Goal: Information Seeking & Learning: Learn about a topic

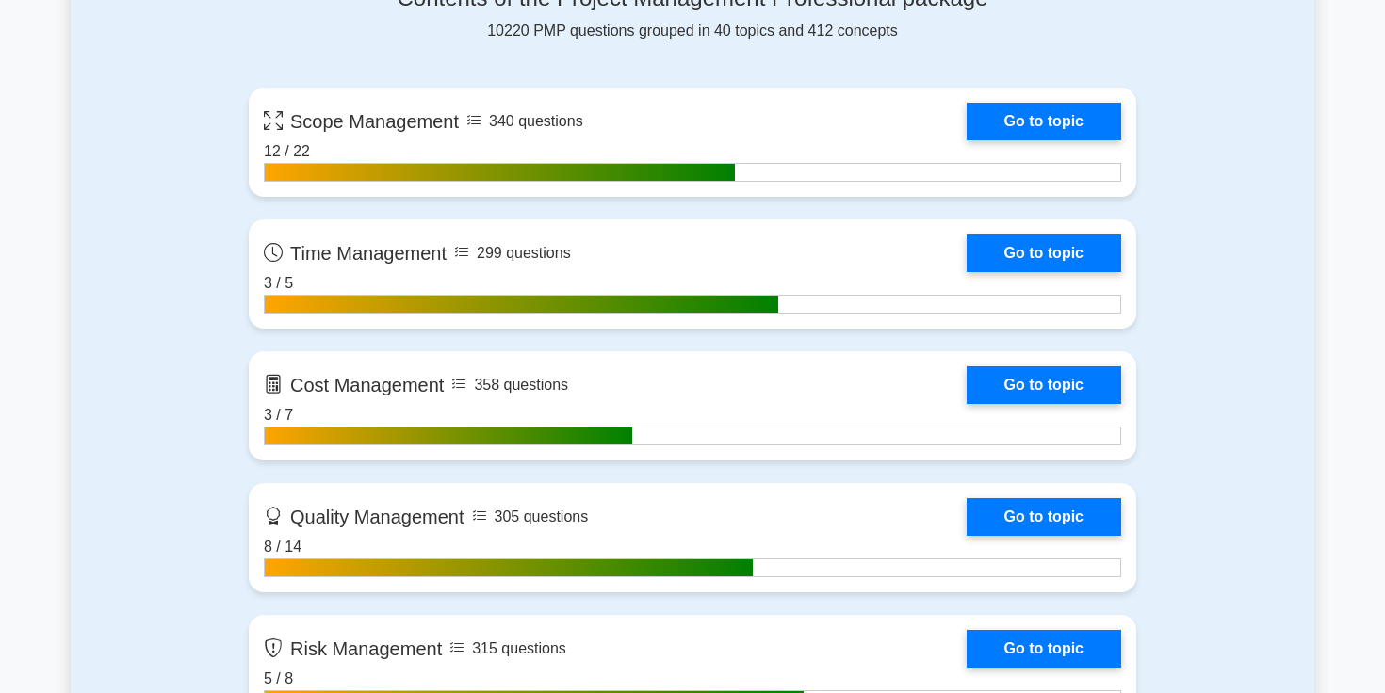
scroll to position [1320, 0]
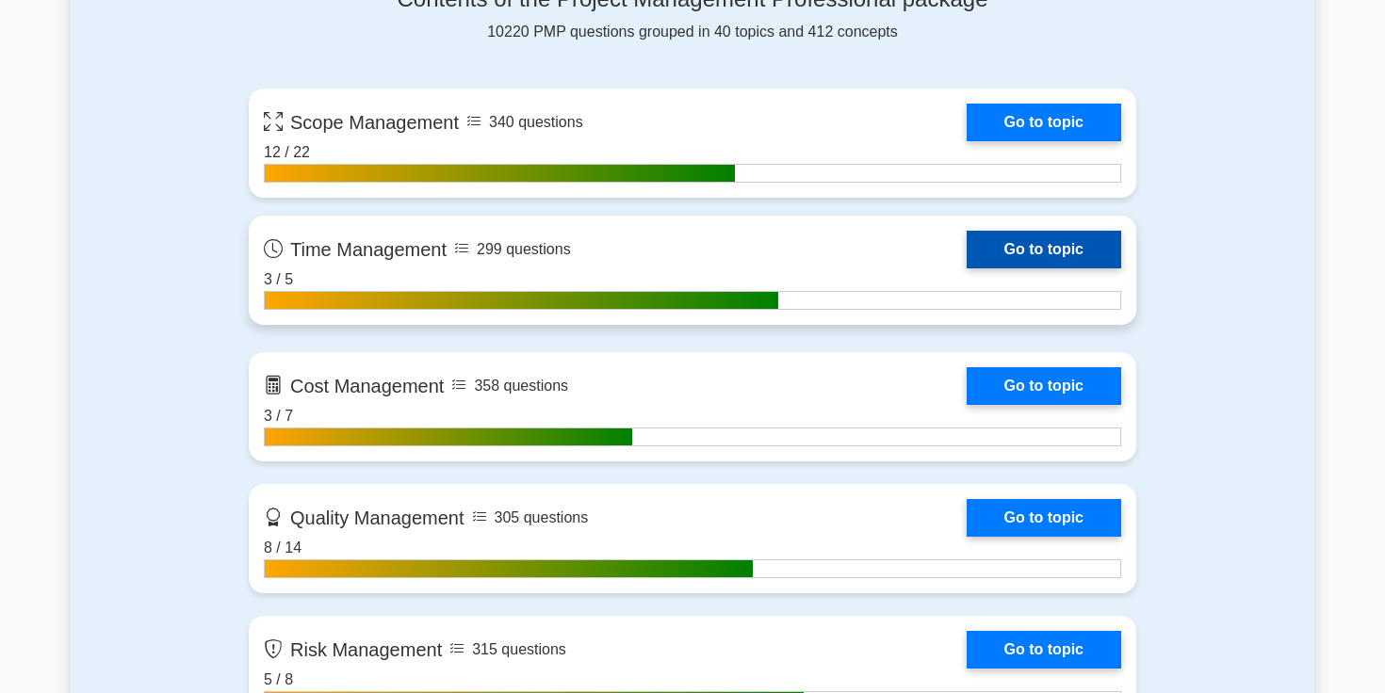
click at [1035, 252] on link "Go to topic" at bounding box center [1043, 250] width 154 height 38
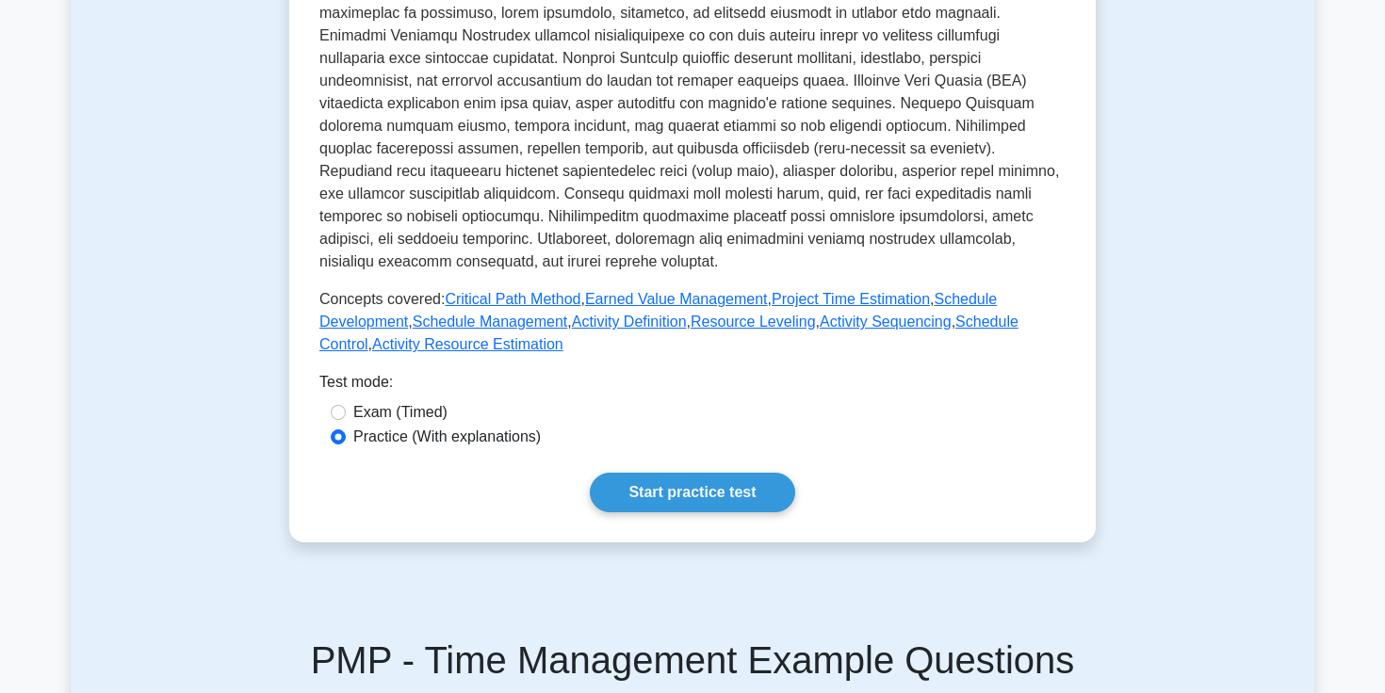
scroll to position [756, 0]
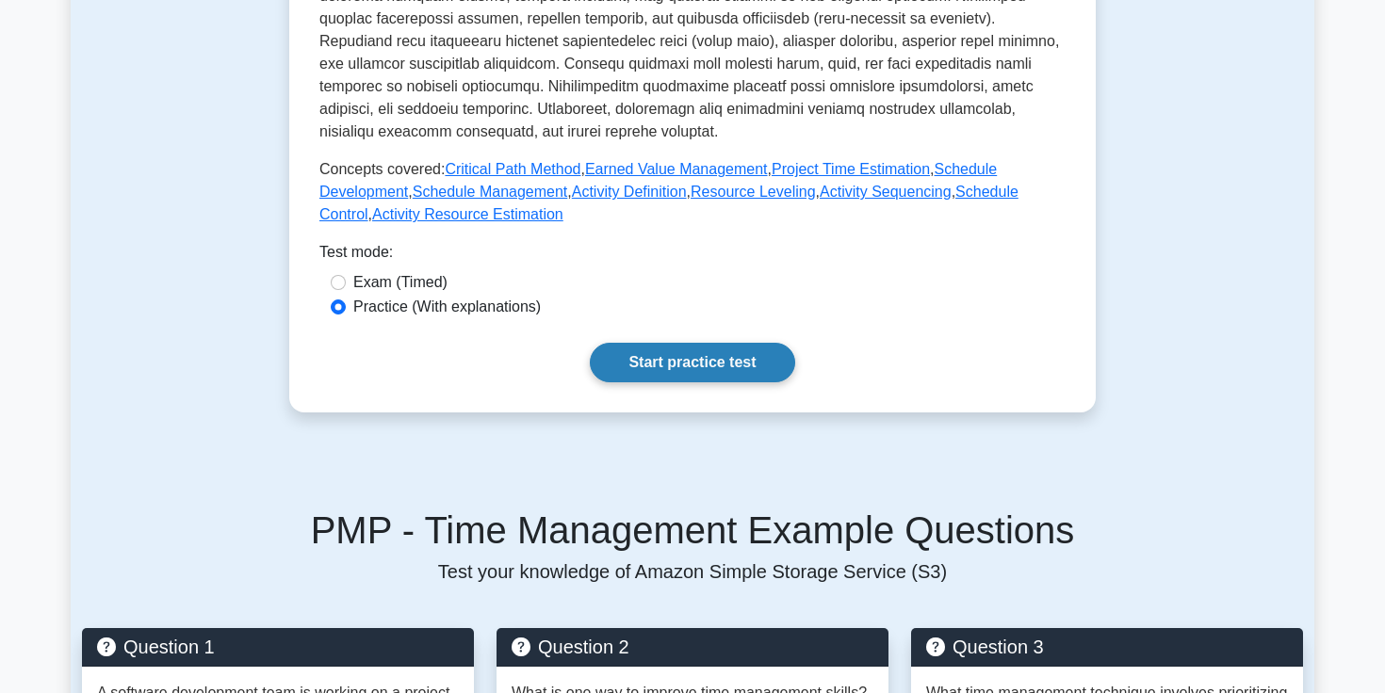
click at [654, 381] on link "Start practice test" at bounding box center [692, 363] width 204 height 40
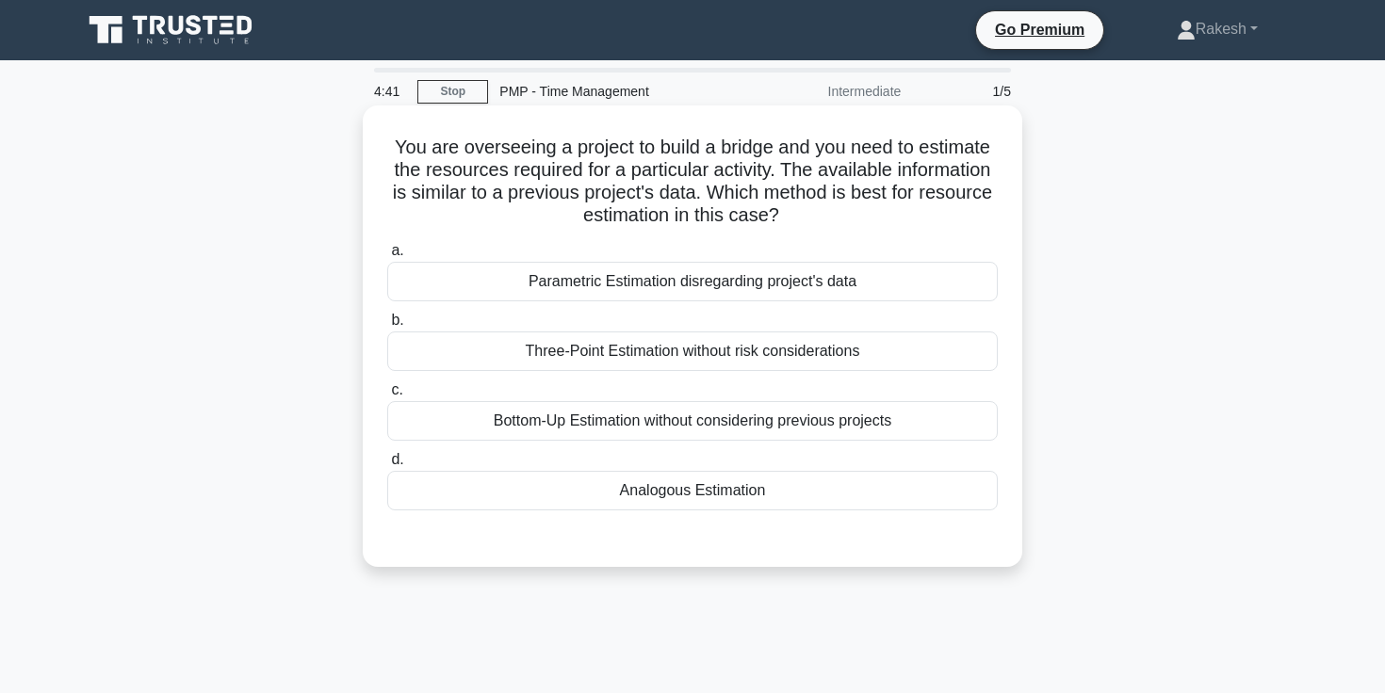
click at [676, 493] on div "Analogous Estimation" at bounding box center [692, 491] width 610 height 40
click at [387, 466] on input "d. Analogous Estimation" at bounding box center [387, 460] width 0 height 12
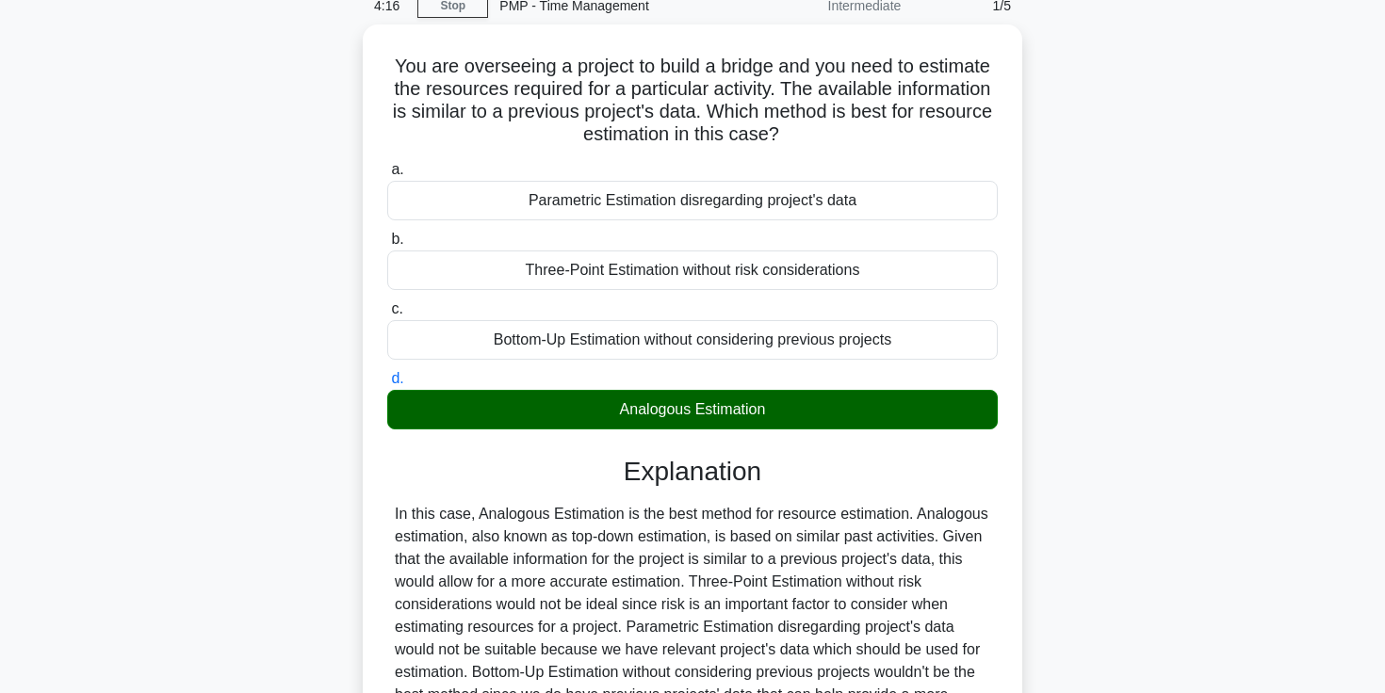
scroll to position [27, 0]
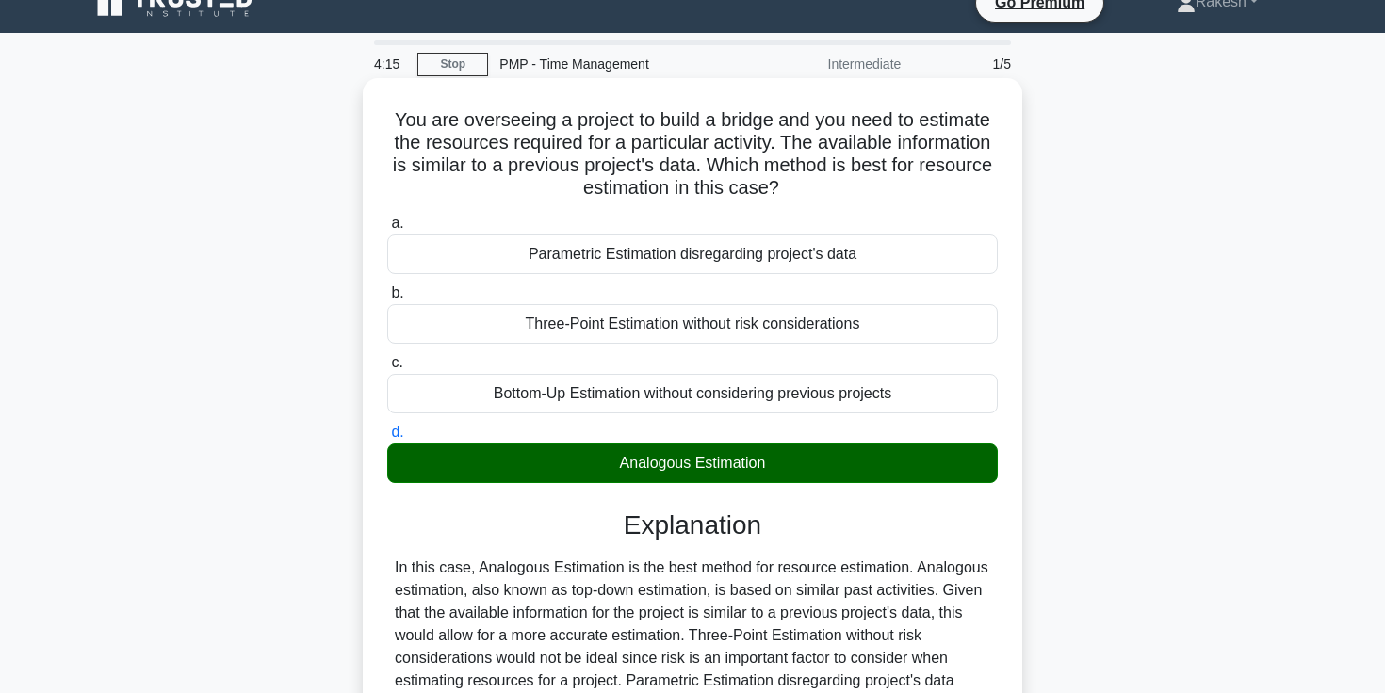
drag, startPoint x: 492, startPoint y: 259, endPoint x: 884, endPoint y: 259, distance: 391.8
click at [884, 259] on div "Parametric Estimation disregarding project's data" at bounding box center [692, 255] width 610 height 40
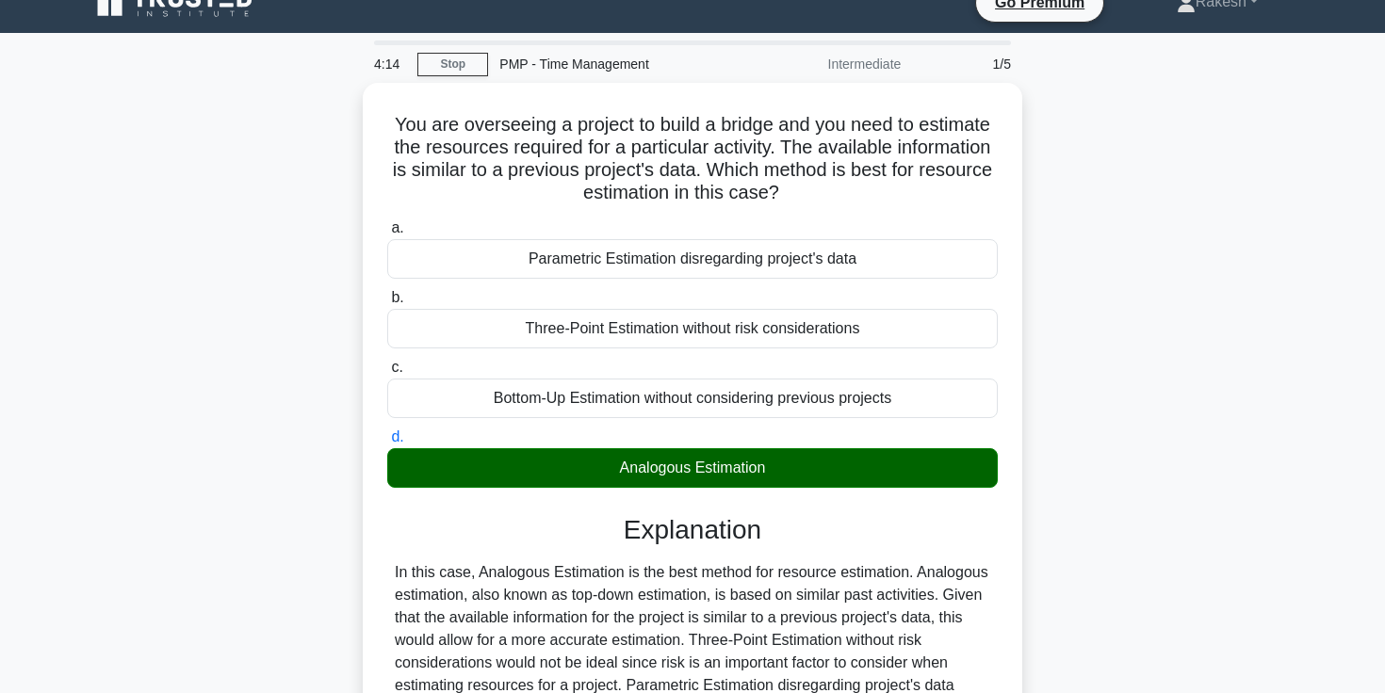
copy div "Parametric Estimation disregarding project's data"
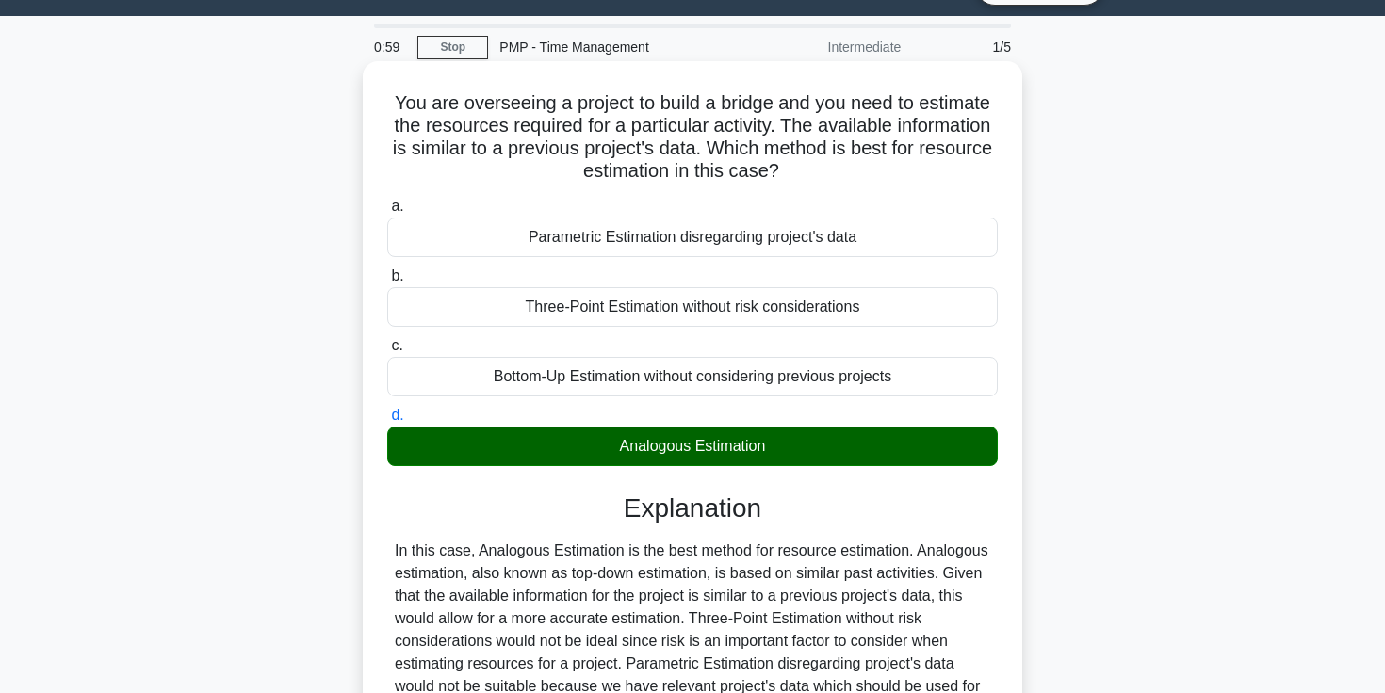
scroll to position [74, 0]
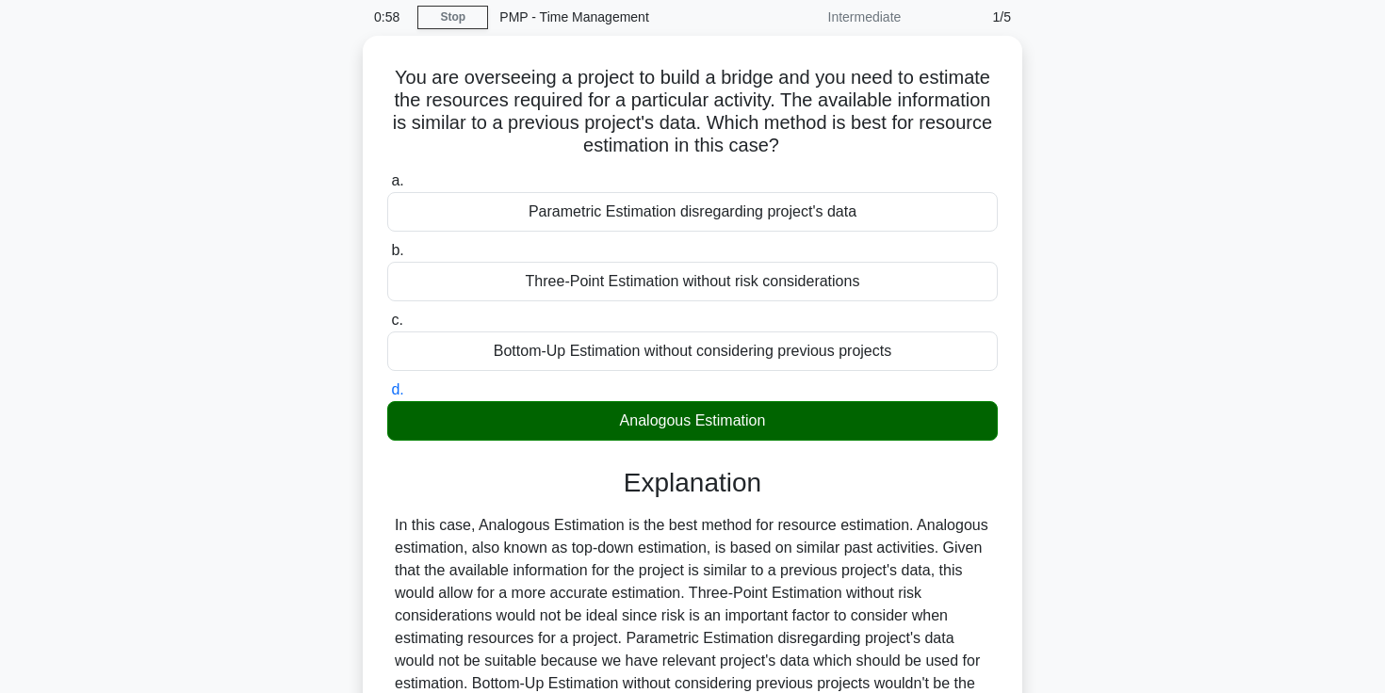
click at [168, 513] on div "You are overseeing a project to build a bridge and you need to estimate the res…" at bounding box center [692, 467] width 1243 height 862
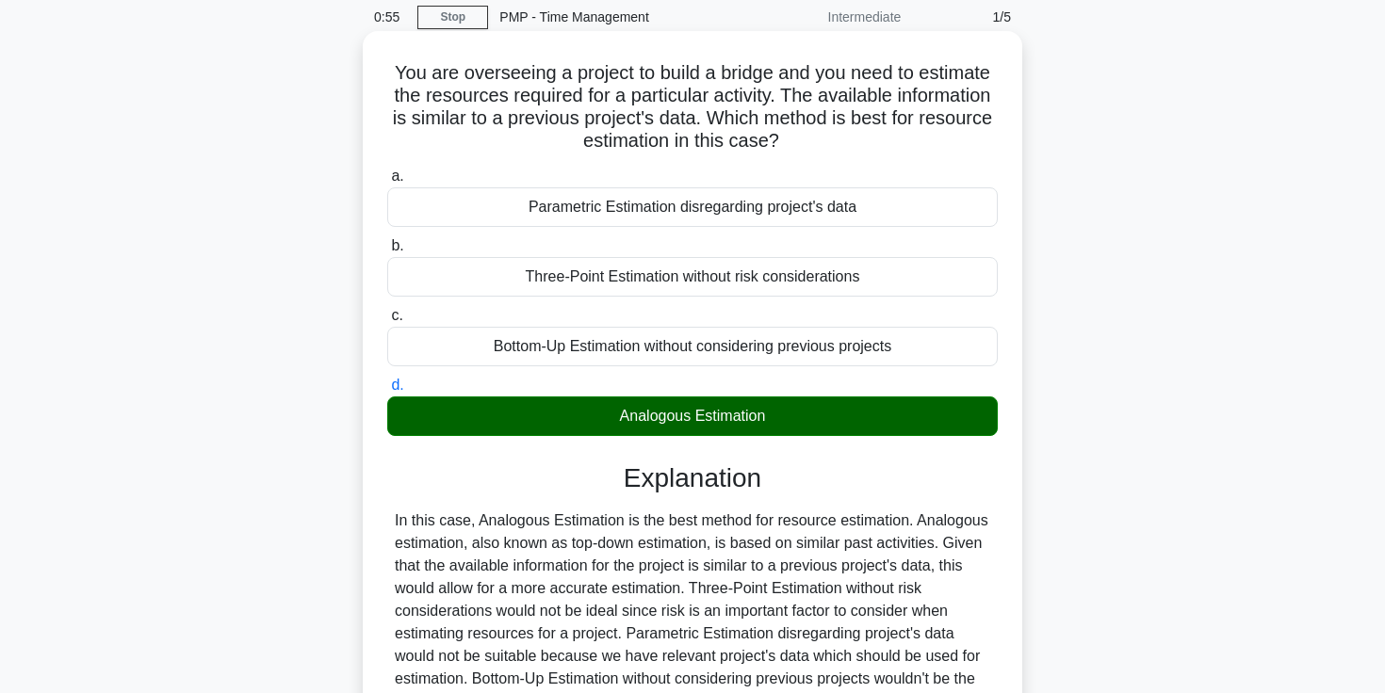
drag, startPoint x: 498, startPoint y: 195, endPoint x: 969, endPoint y: 446, distance: 533.9
click at [969, 446] on div "a. Parametric Estimation disregarding project's data b. Three-Point Estimation …" at bounding box center [692, 505] width 614 height 688
copy div "Parametric Estimation disregarding project's data b. Three-Point Estimation wit…"
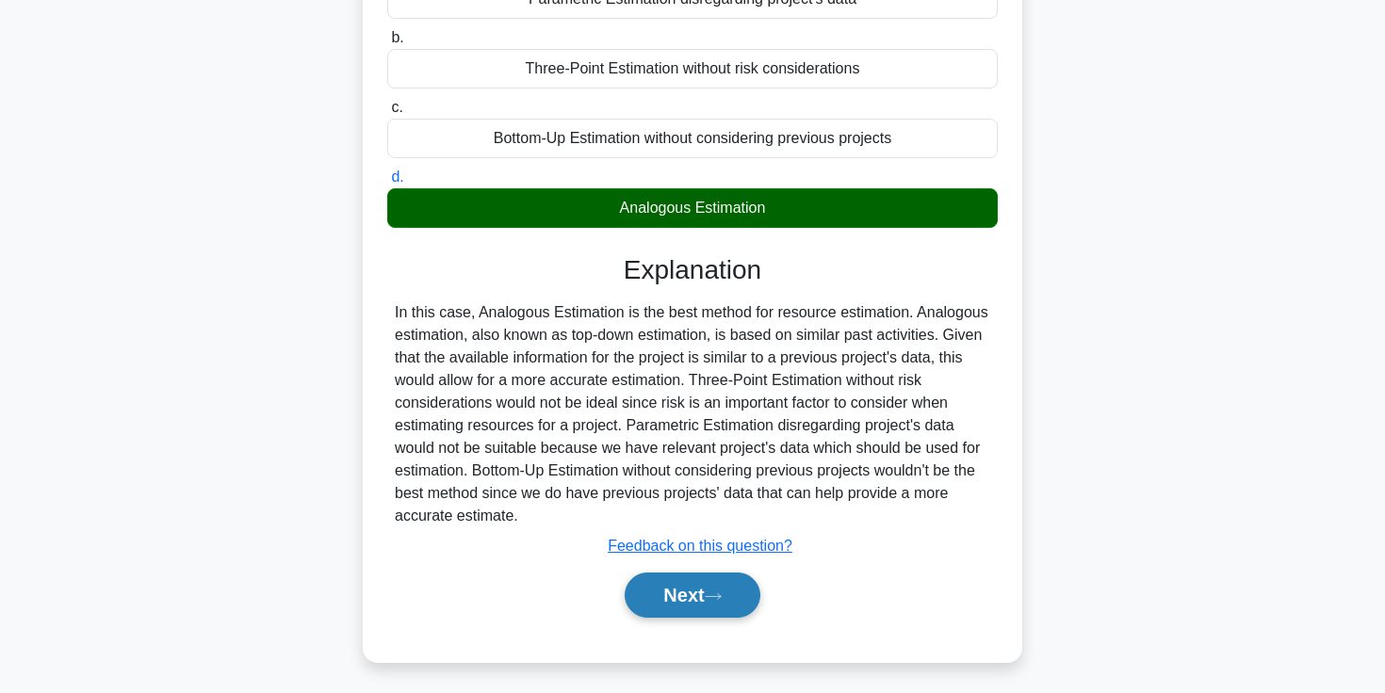
click at [703, 589] on button "Next" at bounding box center [692, 595] width 135 height 45
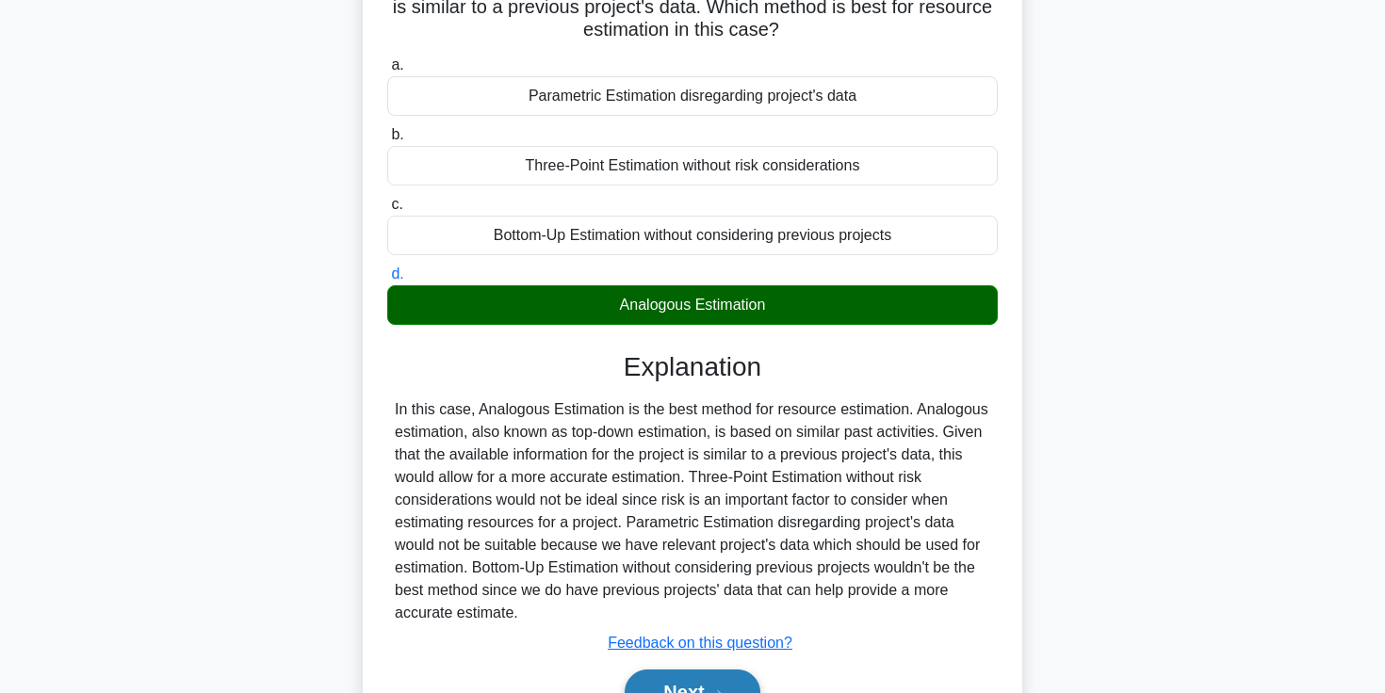
scroll to position [0, 0]
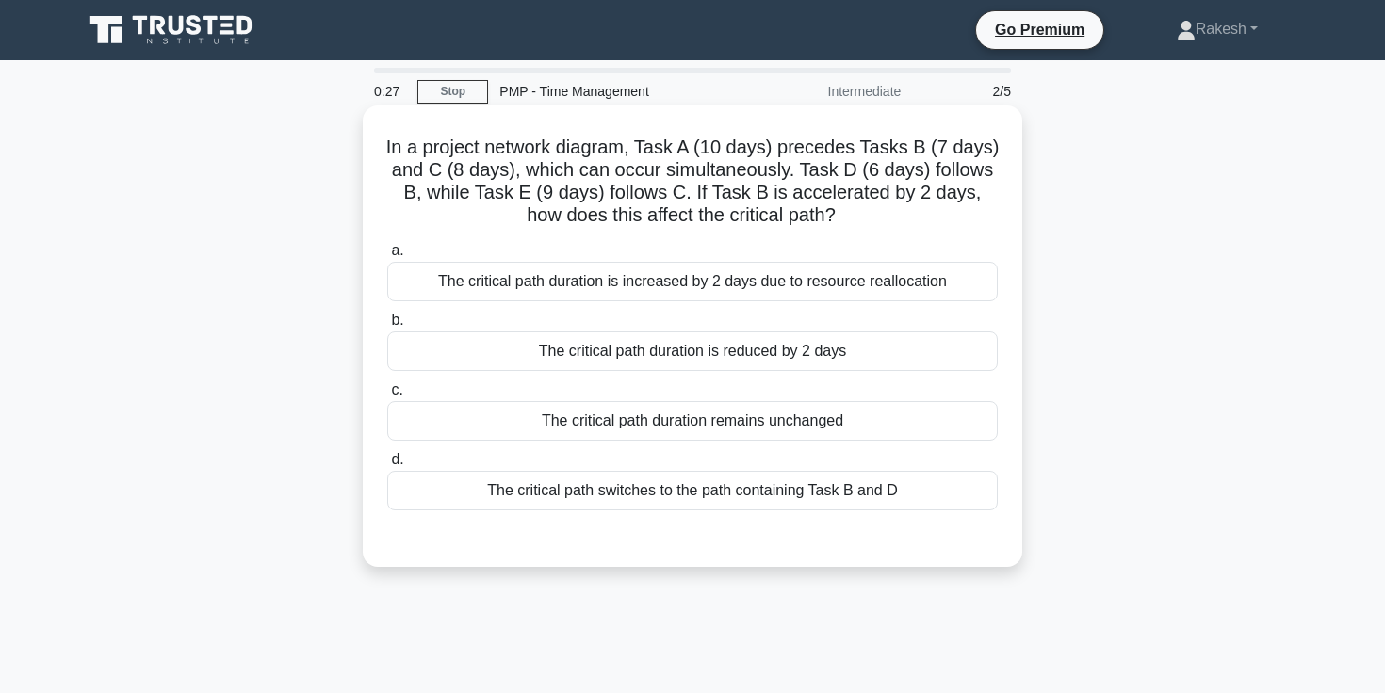
click at [739, 292] on div "The critical path duration is increased by 2 days due to resource reallocation" at bounding box center [692, 282] width 610 height 40
click at [387, 257] on input "a. The critical path duration is increased by 2 days due to resource reallocati…" at bounding box center [387, 251] width 0 height 12
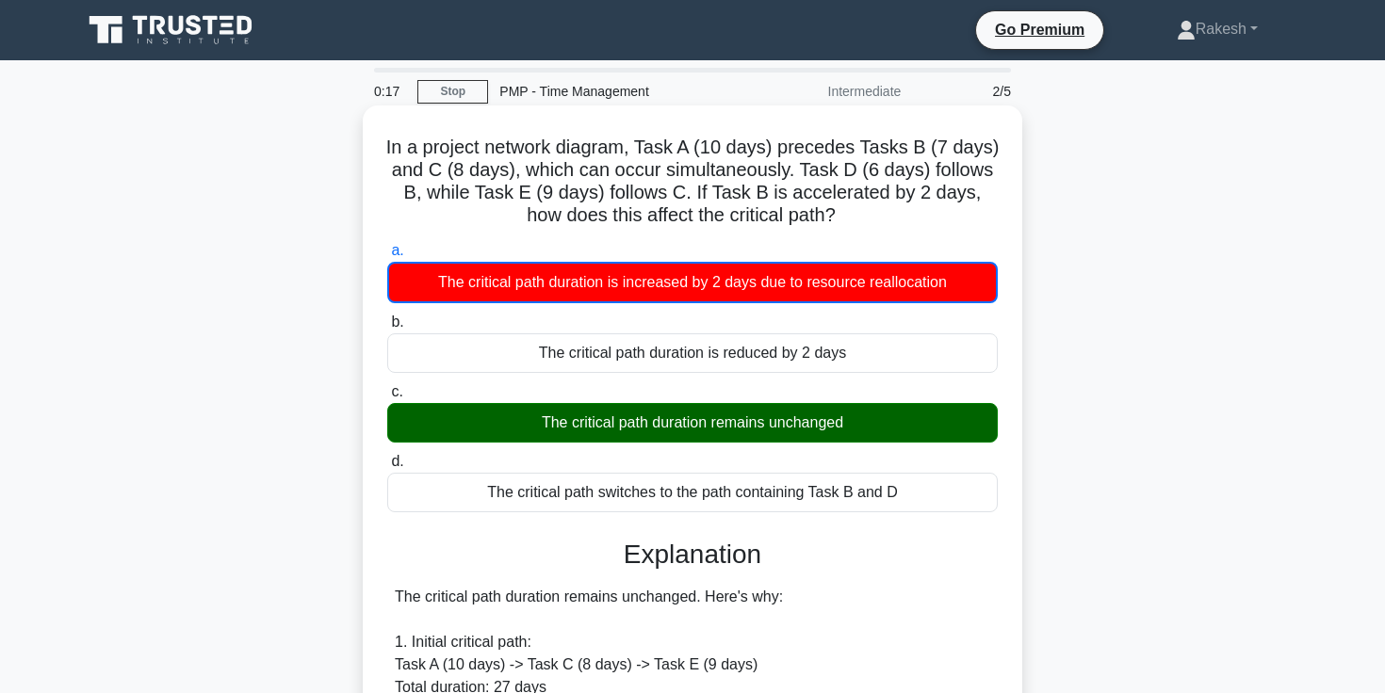
drag, startPoint x: 396, startPoint y: 134, endPoint x: 612, endPoint y: 486, distance: 413.6
click at [612, 486] on div "In a project network diagram, Task A (10 days) precedes Tasks B (7 days) and C …" at bounding box center [692, 695] width 644 height 1165
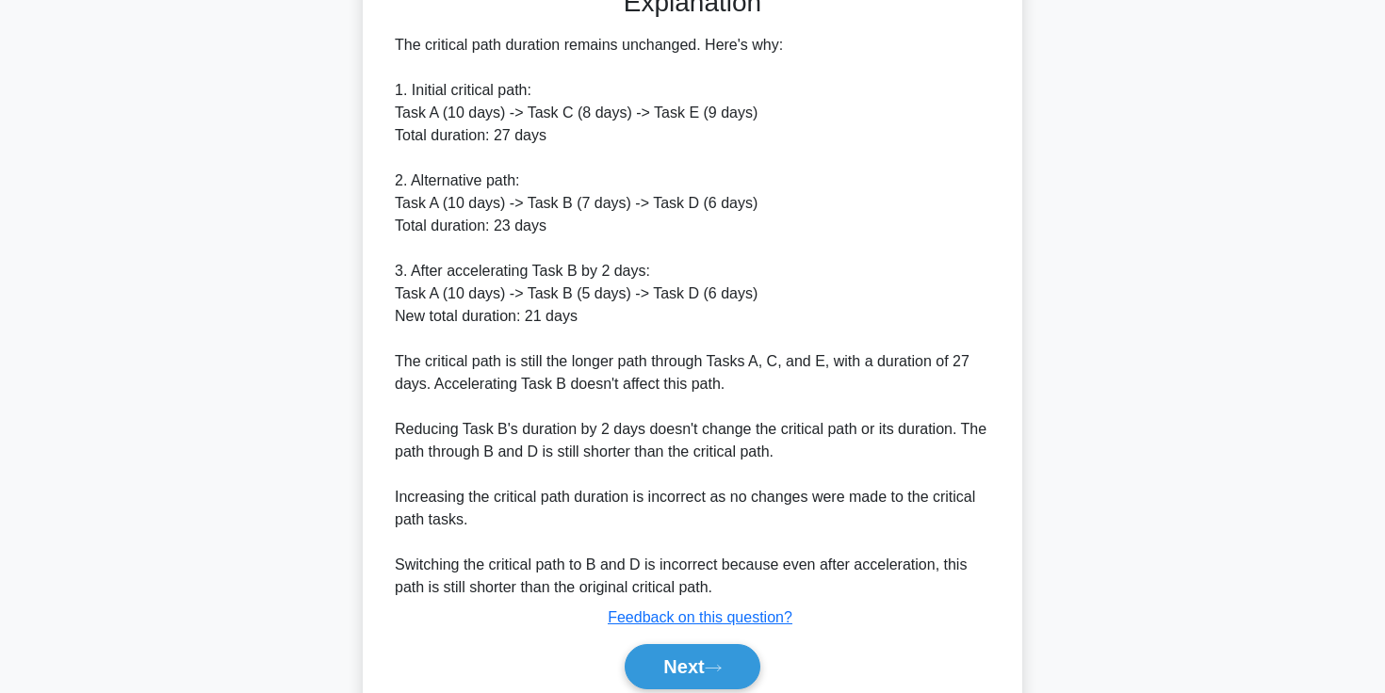
scroll to position [628, 0]
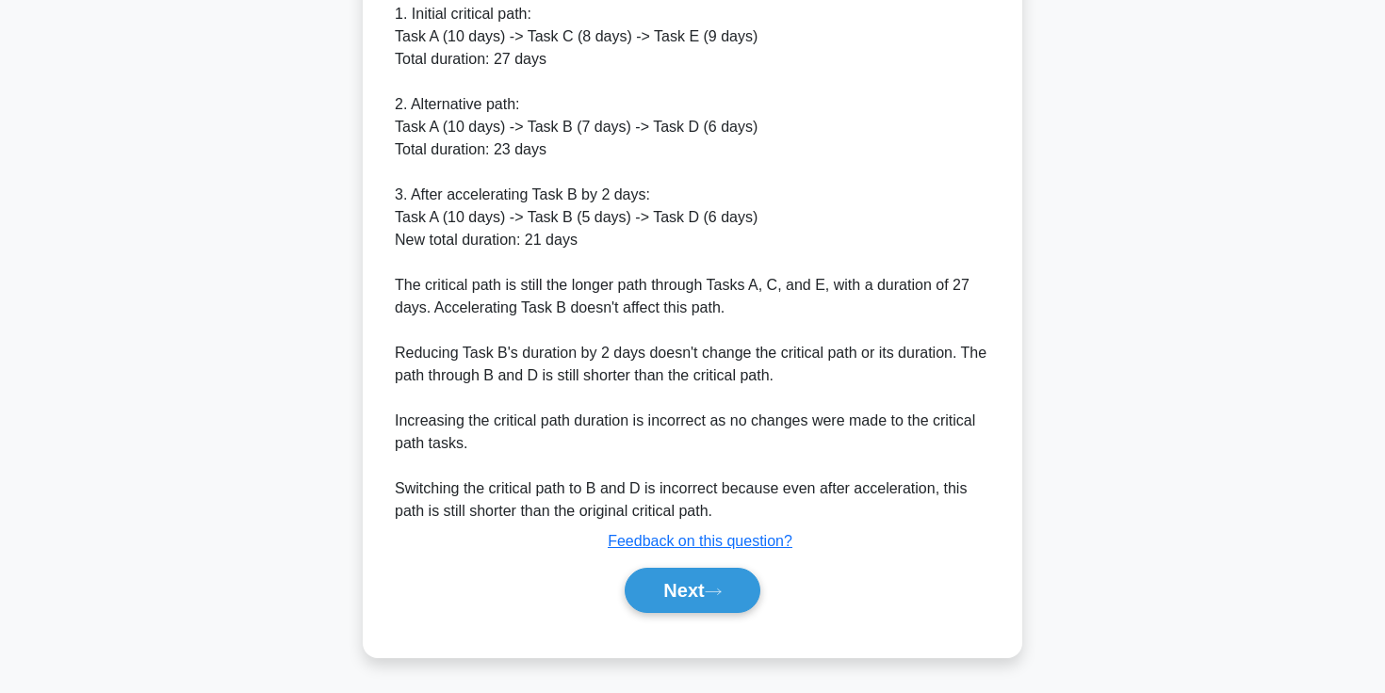
click at [798, 510] on div "The critical path duration remains unchanged. Here's why: 1. Initial critical p…" at bounding box center [692, 240] width 595 height 565
copy div "a. The critical path duration is increased by 2 days due to resource reallocati…"
click at [650, 379] on div "The critical path duration remains unchanged. Here's why: 1. Initial critical p…" at bounding box center [692, 240] width 595 height 565
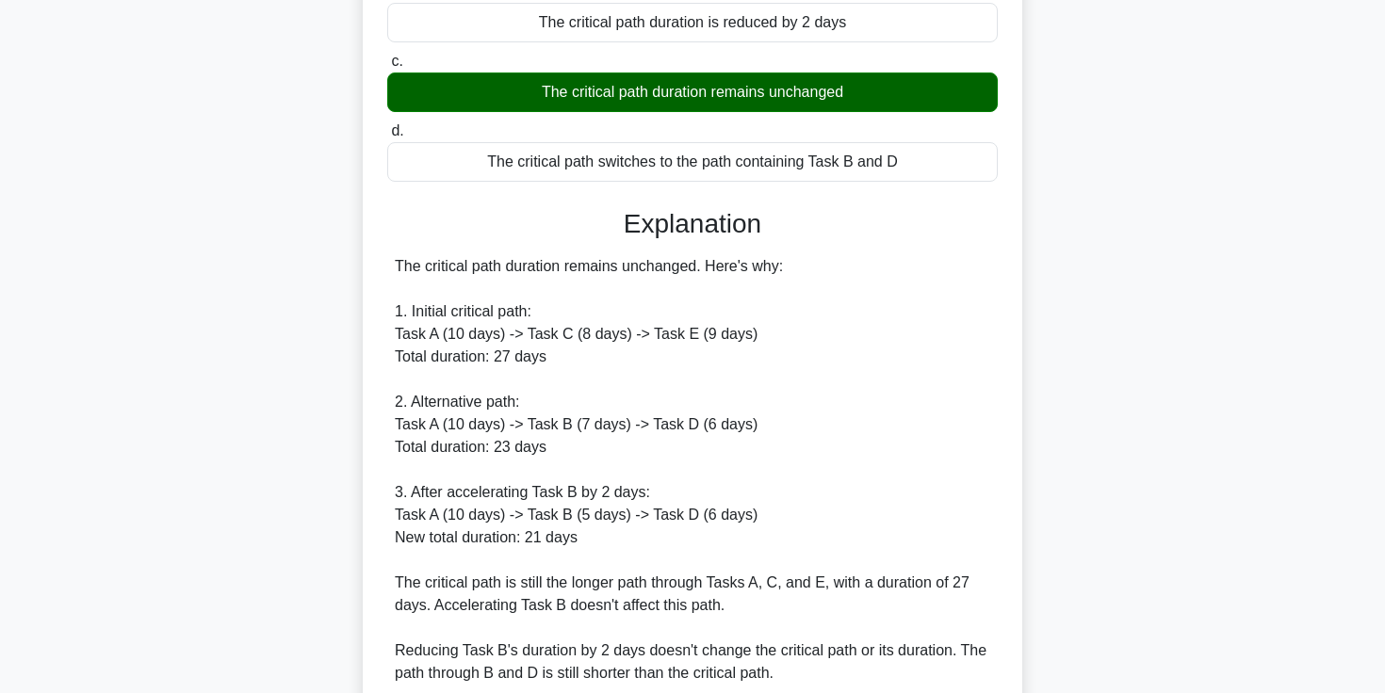
scroll to position [333, 0]
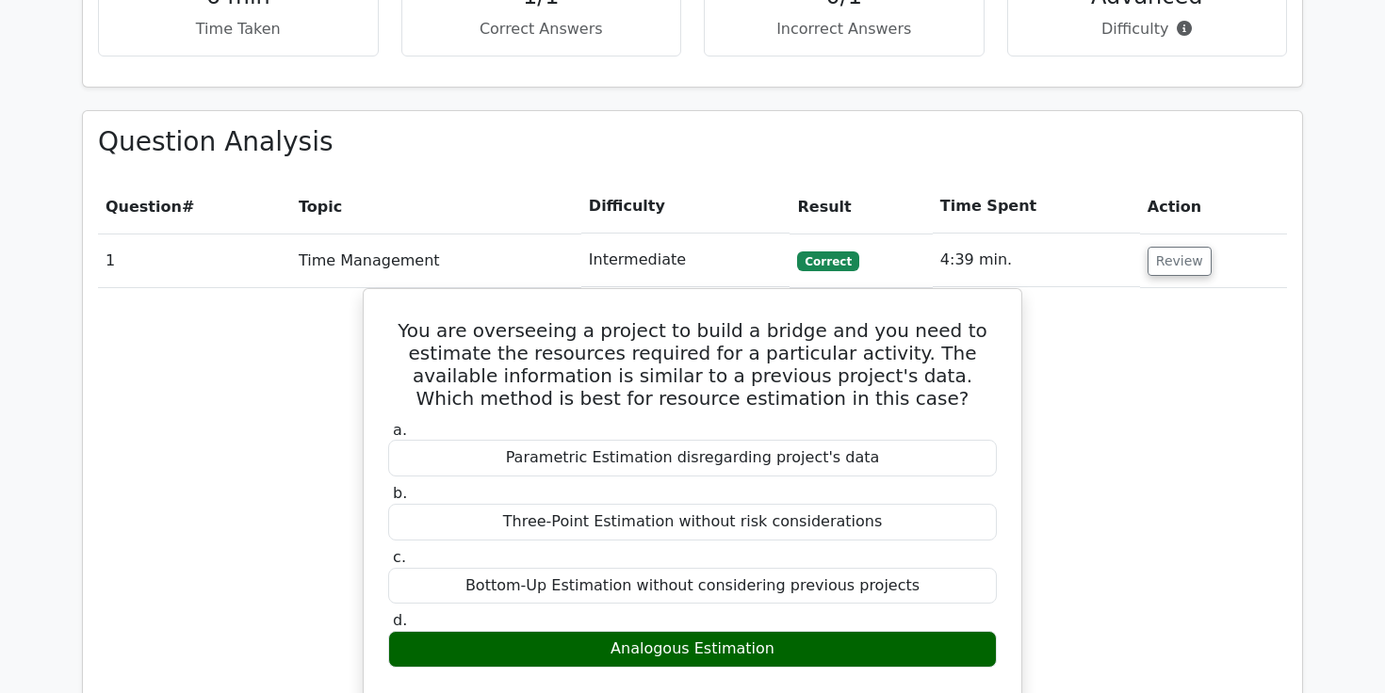
scroll to position [1298, 0]
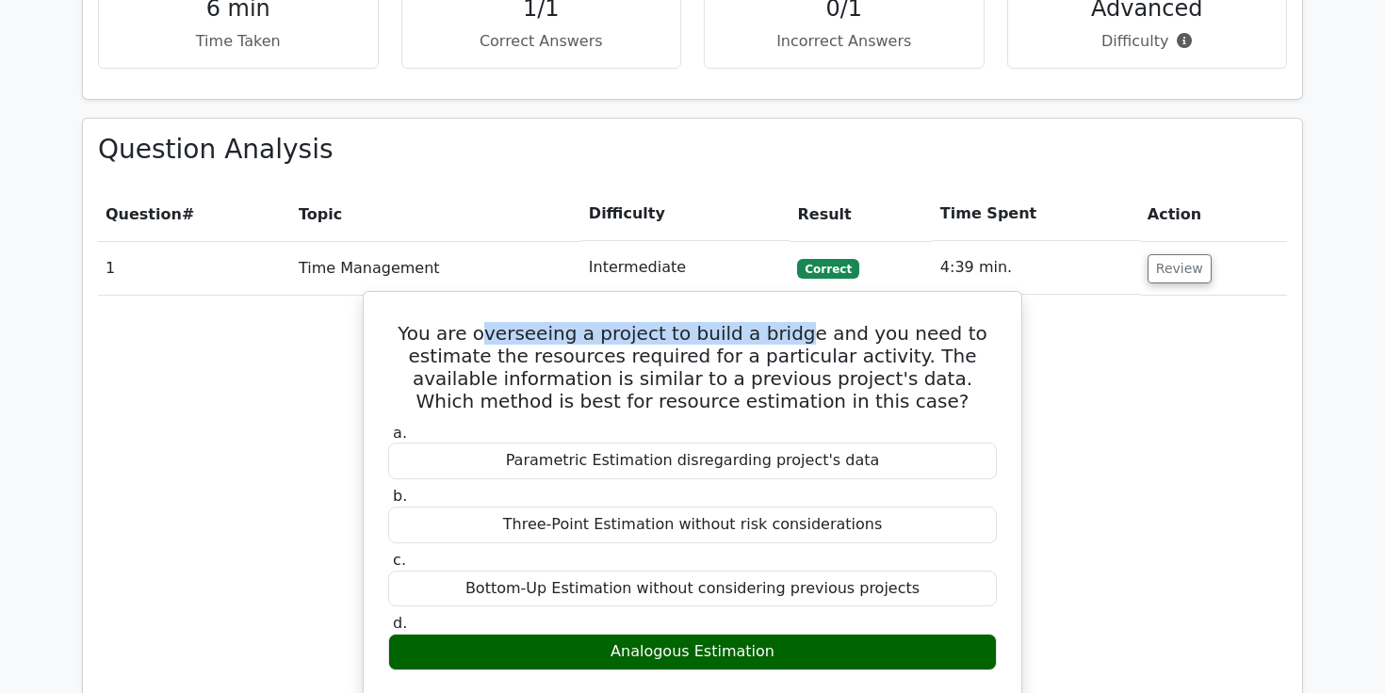
drag, startPoint x: 472, startPoint y: 270, endPoint x: 767, endPoint y: 265, distance: 294.9
click at [767, 322] on h5 "You are overseeing a project to build a bridge and you need to estimate the res…" at bounding box center [692, 367] width 612 height 90
drag, startPoint x: 485, startPoint y: 268, endPoint x: 791, endPoint y: 254, distance: 306.5
click at [791, 322] on h5 "You are overseeing a project to build a bridge and you need to estimate the res…" at bounding box center [692, 367] width 612 height 90
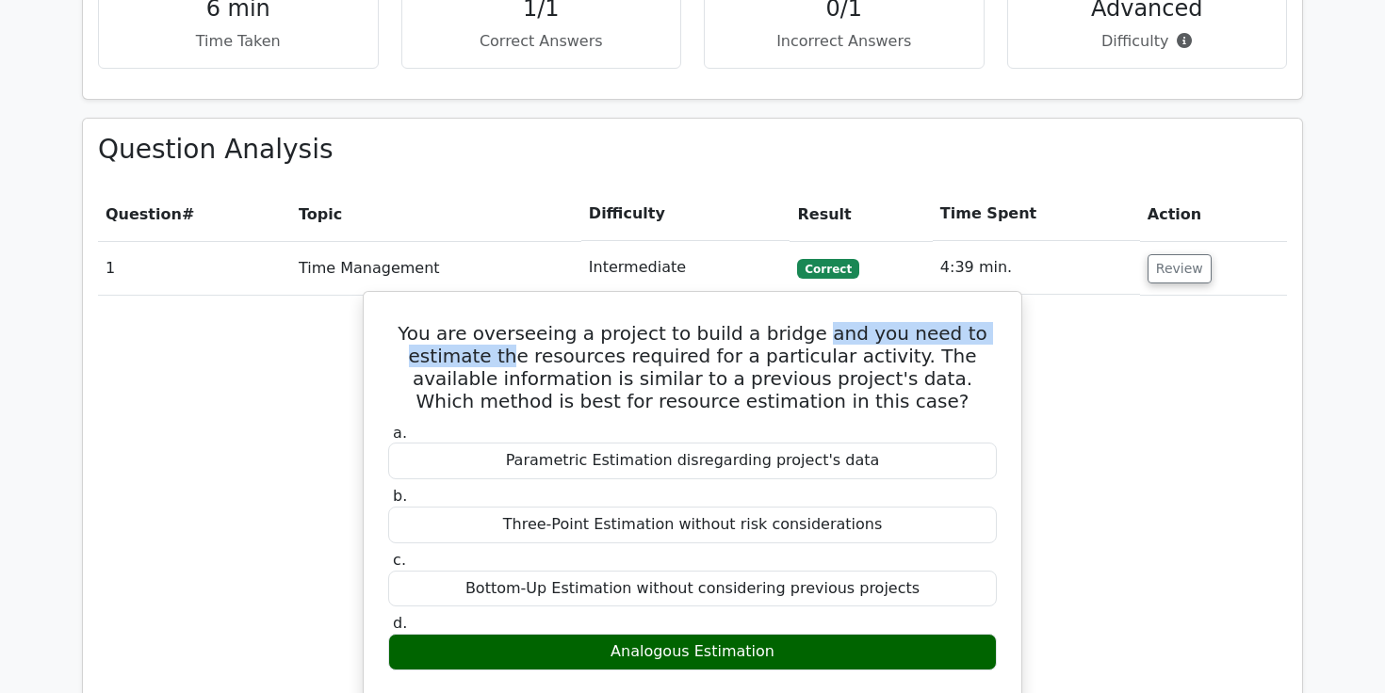
drag, startPoint x: 410, startPoint y: 288, endPoint x: 779, endPoint y: 276, distance: 369.4
click at [779, 322] on h5 "You are overseeing a project to build a bridge and you need to estimate the res…" at bounding box center [692, 367] width 612 height 90
click at [878, 322] on h5 "You are overseeing a project to build a bridge and you need to estimate the res…" at bounding box center [692, 367] width 612 height 90
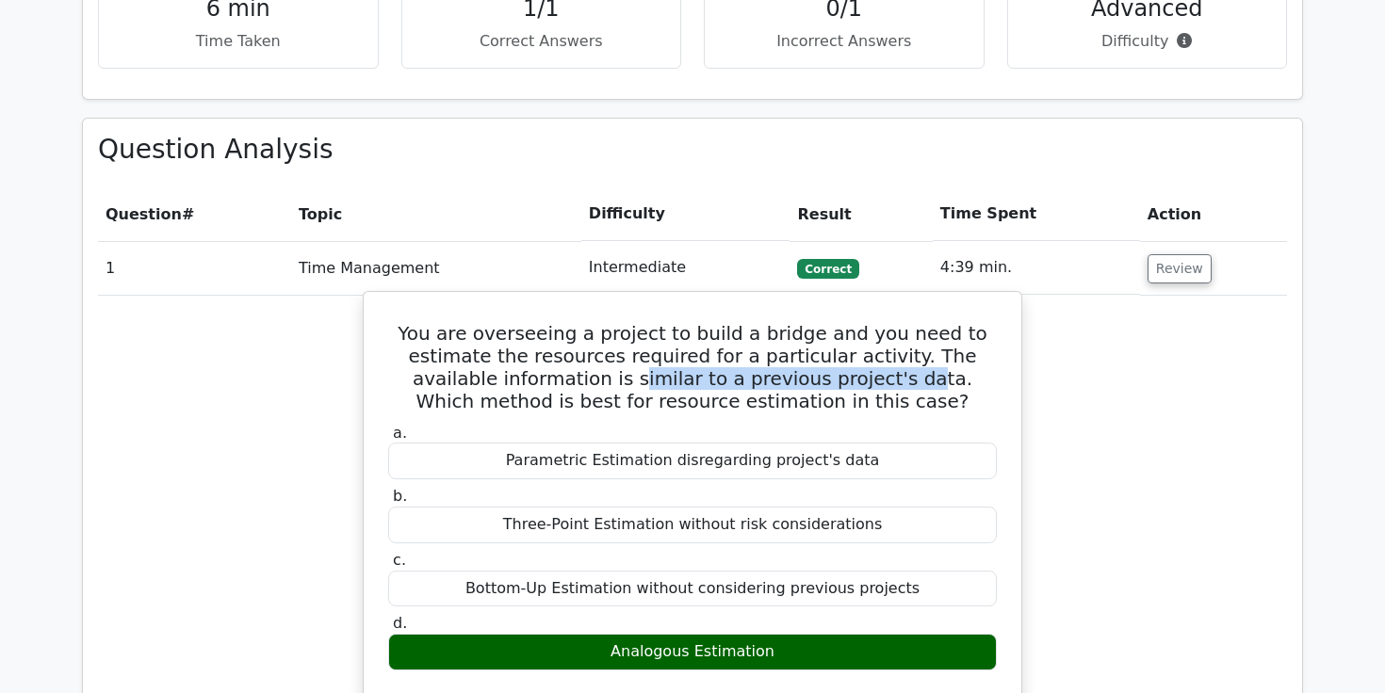
drag, startPoint x: 414, startPoint y: 313, endPoint x: 681, endPoint y: 319, distance: 267.6
click at [681, 322] on h5 "You are overseeing a project to build a bridge and you need to estimate the res…" at bounding box center [692, 367] width 612 height 90
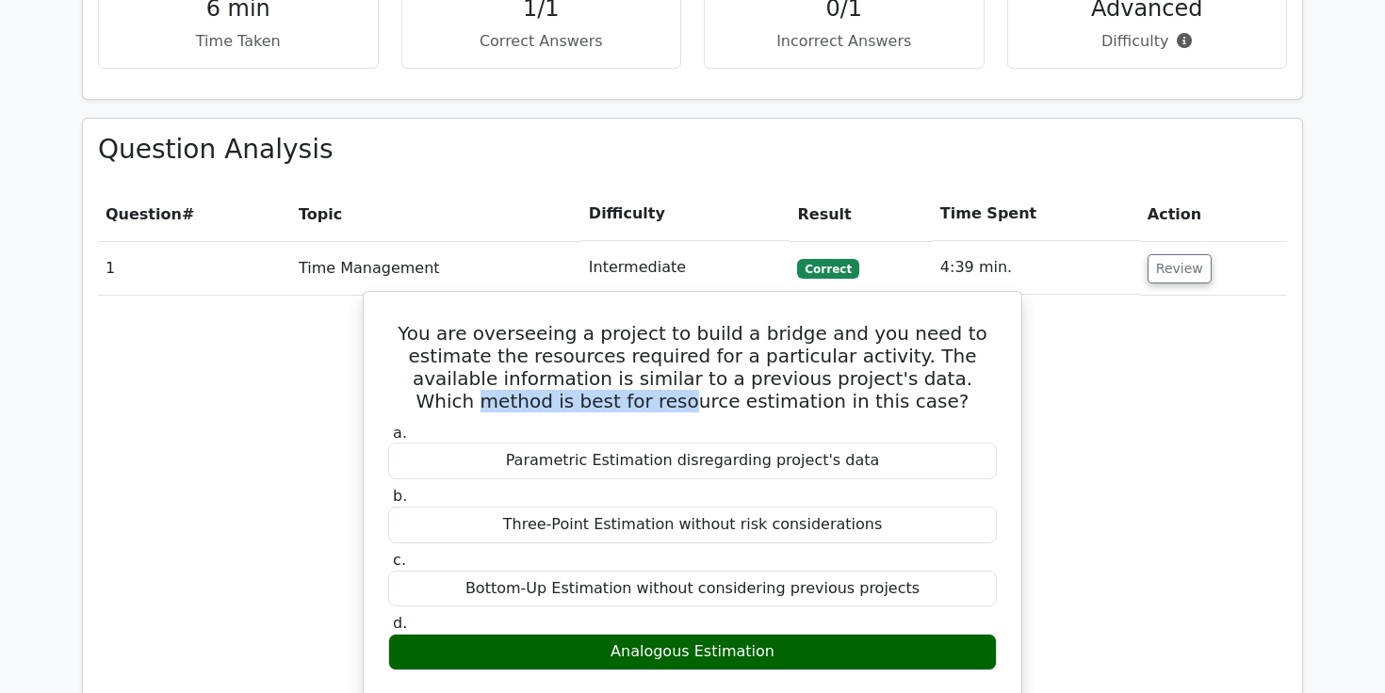
drag, startPoint x: 765, startPoint y: 318, endPoint x: 962, endPoint y: 318, distance: 196.9
click at [963, 322] on h5 "You are overseeing a project to build a bridge and you need to estimate the res…" at bounding box center [692, 367] width 612 height 90
drag, startPoint x: 608, startPoint y: 590, endPoint x: 884, endPoint y: 590, distance: 276.9
click at [885, 634] on div "Analogous Estimation" at bounding box center [692, 652] width 608 height 37
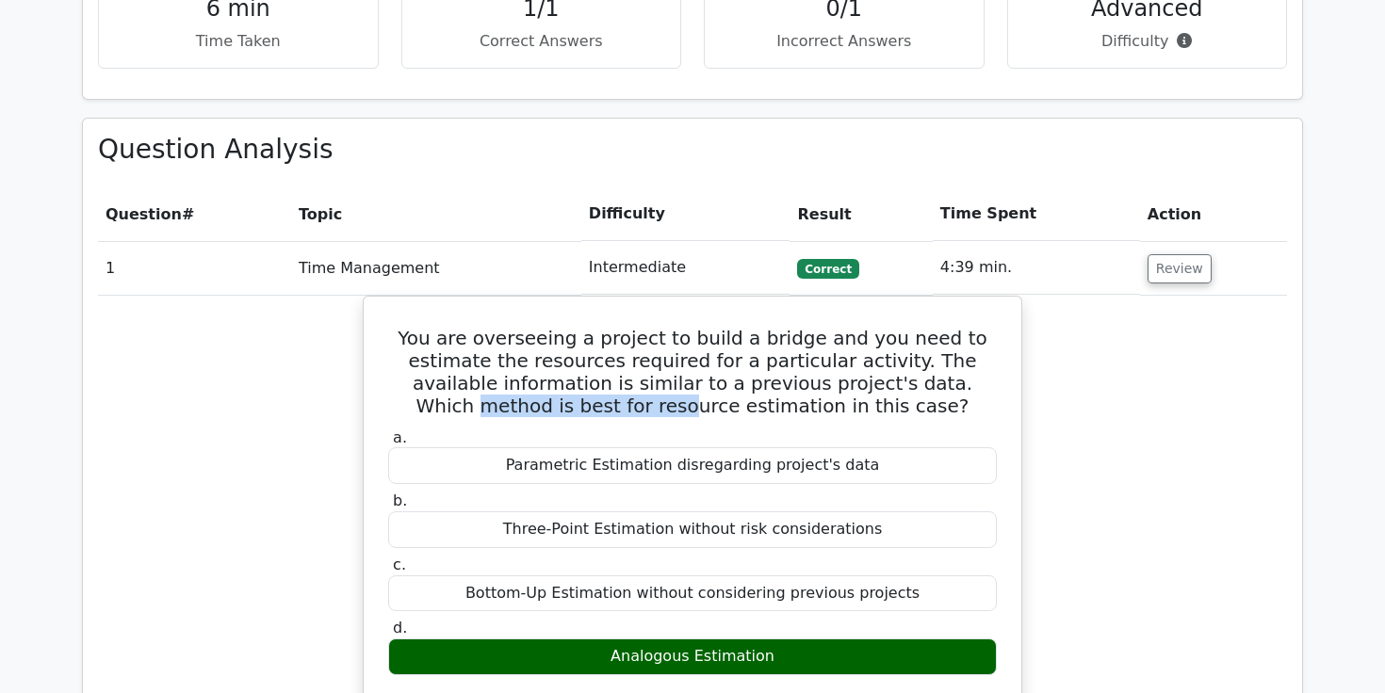
drag, startPoint x: 467, startPoint y: 514, endPoint x: 1040, endPoint y: 536, distance: 573.1
click at [1040, 536] on div "You are overseeing a project to build a bridge and you need to estimate the res…" at bounding box center [692, 690] width 1189 height 788
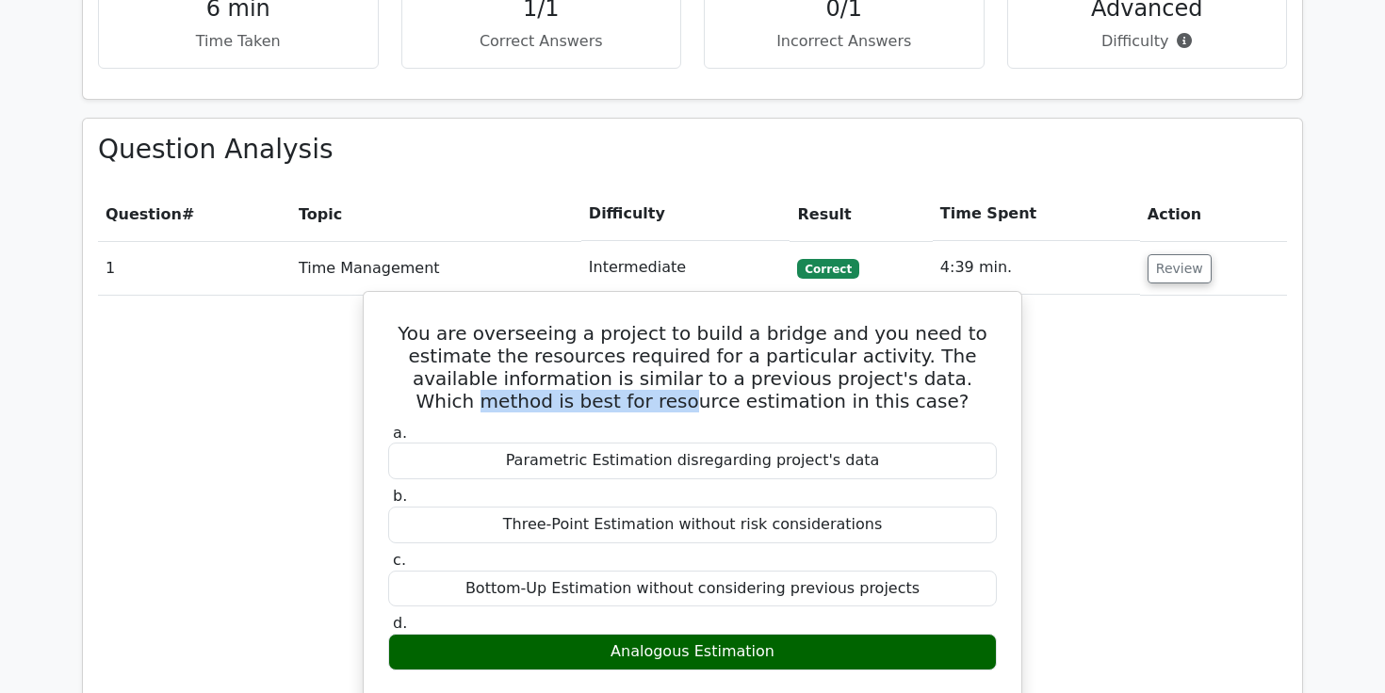
drag, startPoint x: 508, startPoint y: 460, endPoint x: 1020, endPoint y: 461, distance: 512.4
click at [1021, 462] on div "You are overseeing a project to build a bridge and you need to estimate the res…" at bounding box center [692, 674] width 659 height 766
drag, startPoint x: 516, startPoint y: 393, endPoint x: 1015, endPoint y: 406, distance: 499.4
click at [1015, 406] on div "You are overseeing a project to build a bridge and you need to estimate the res…" at bounding box center [692, 674] width 659 height 766
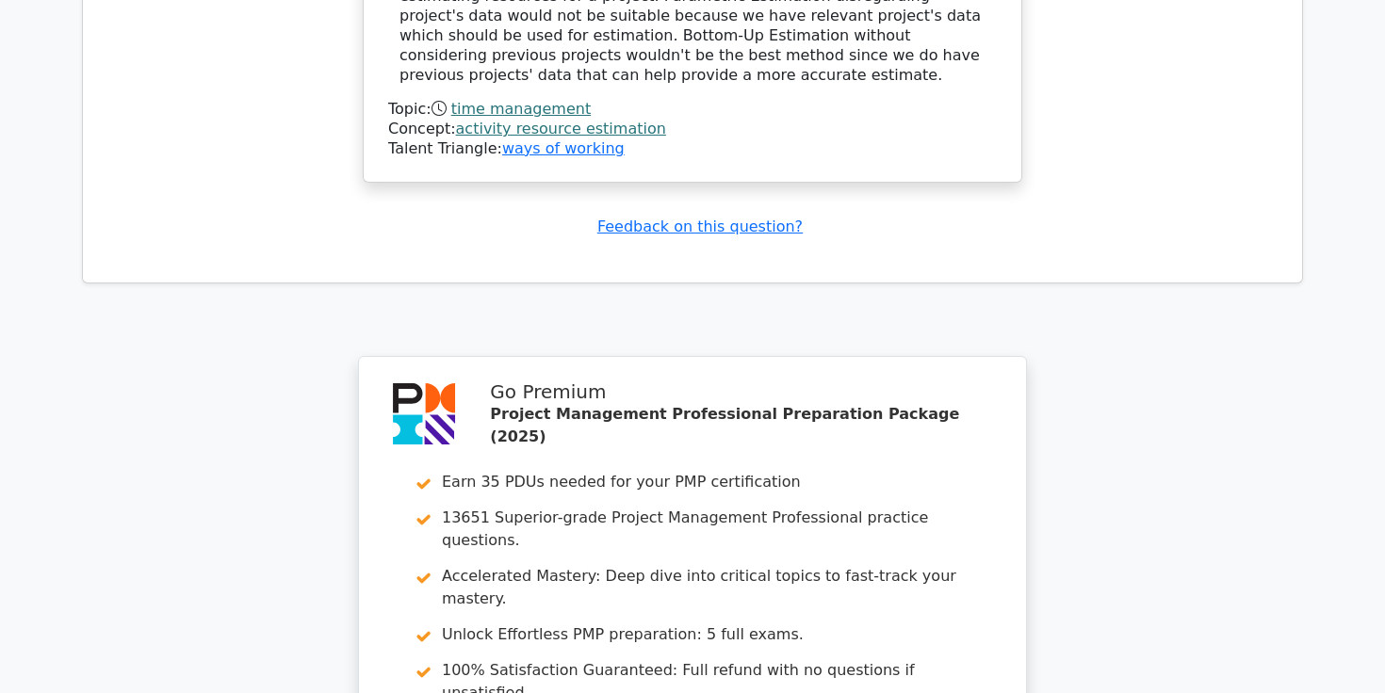
scroll to position [2220, 0]
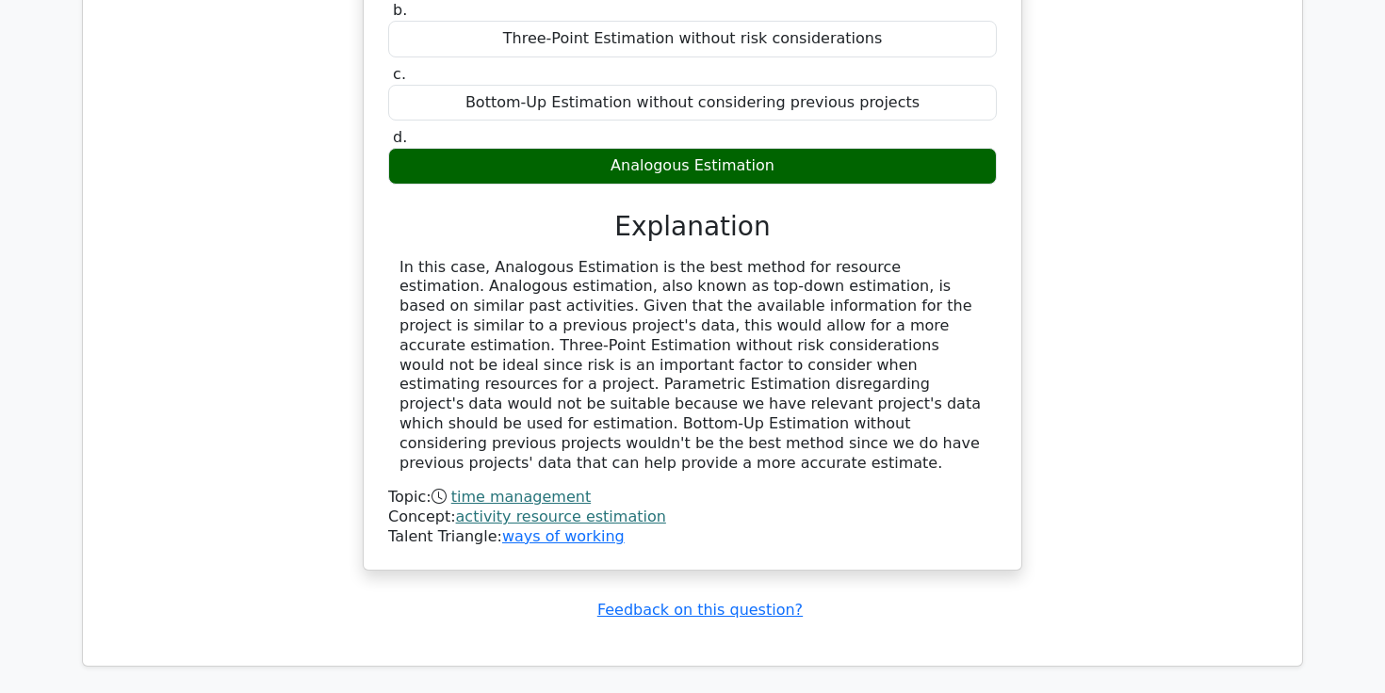
scroll to position [2220, 0]
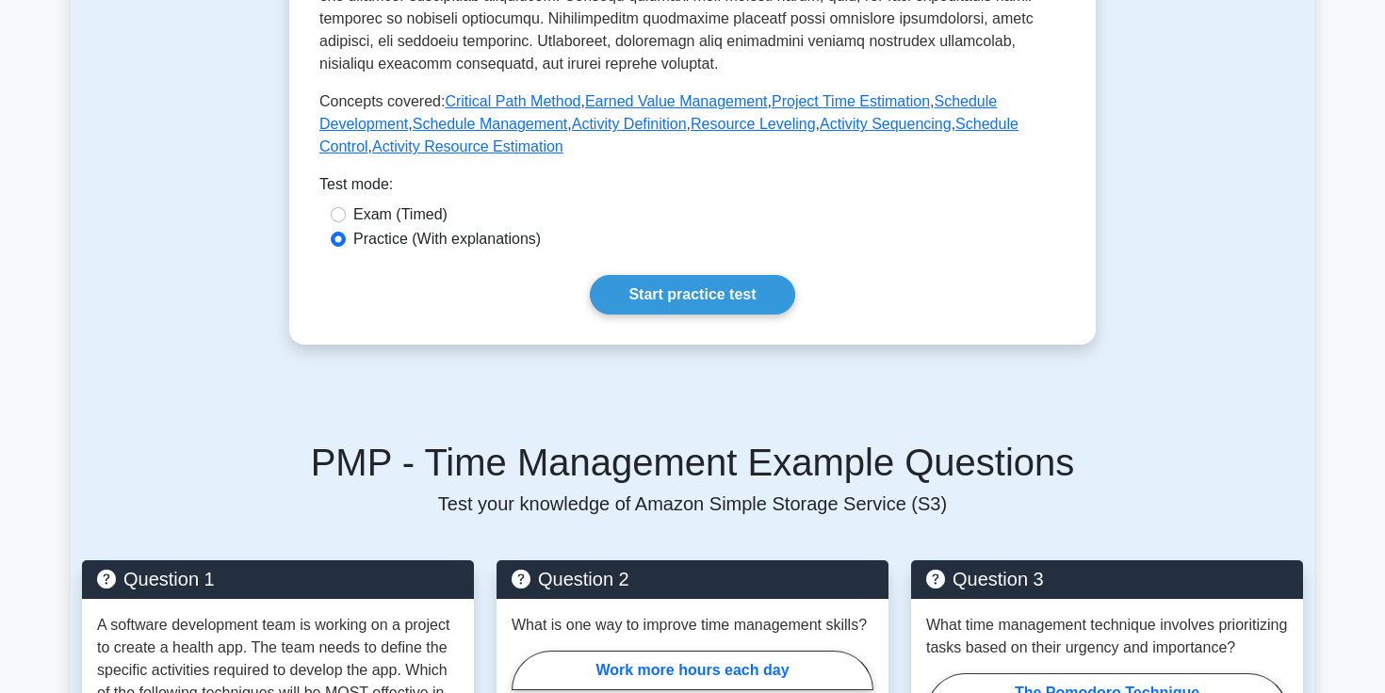
scroll to position [890, 0]
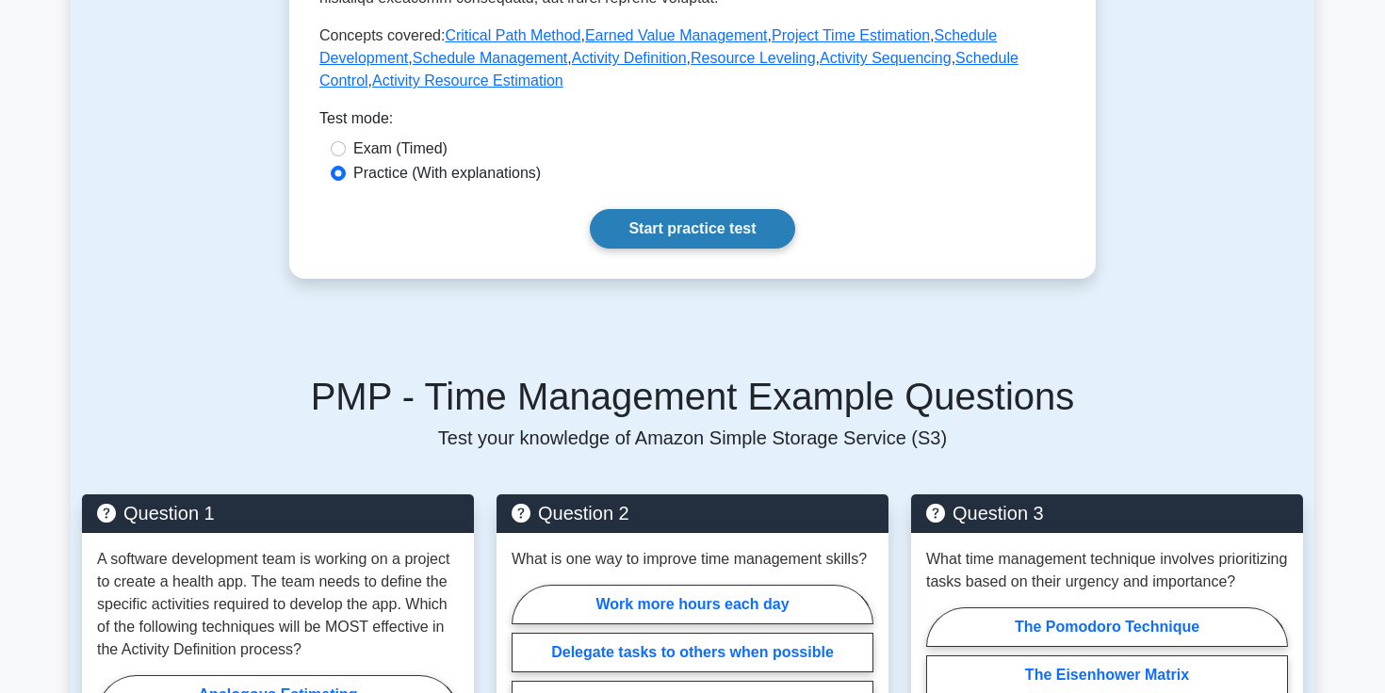
click at [657, 247] on link "Start practice test" at bounding box center [692, 229] width 204 height 40
click at [657, 241] on link "Start practice test" at bounding box center [692, 229] width 204 height 40
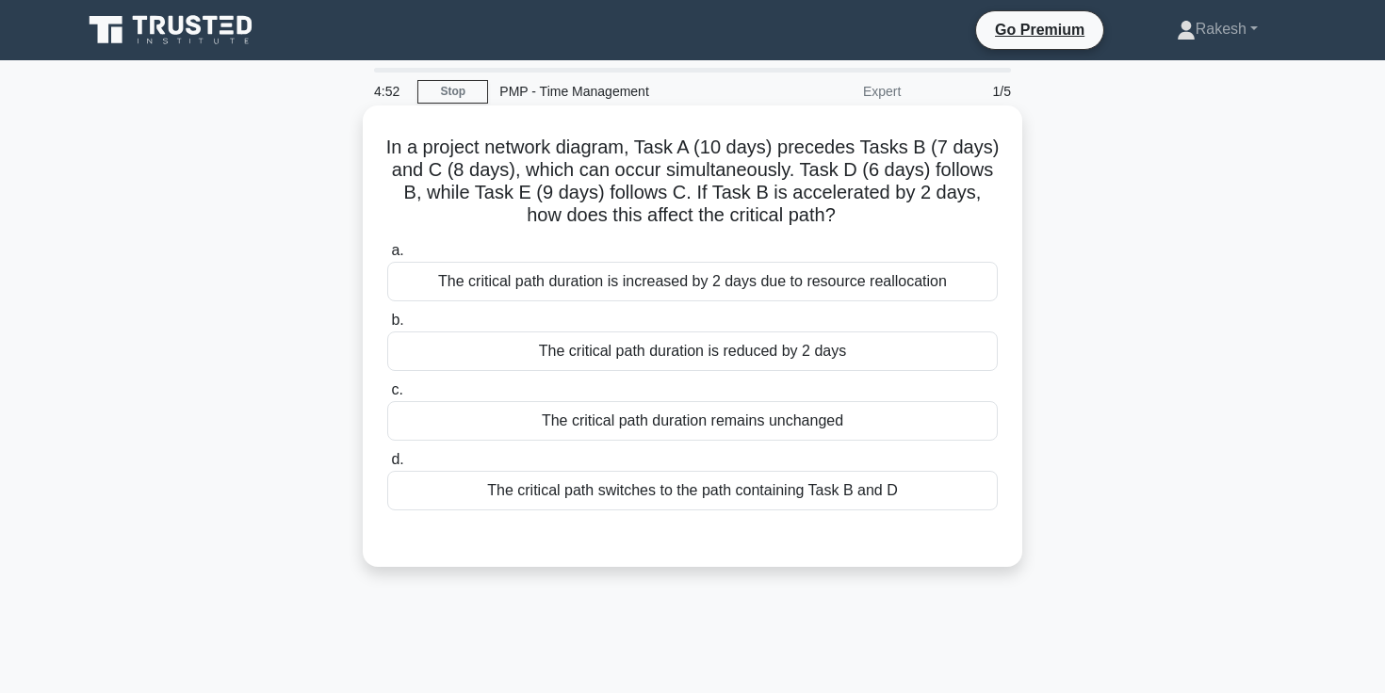
click at [649, 425] on div "The critical path duration remains unchanged" at bounding box center [692, 421] width 610 height 40
click at [387, 397] on input "c. The critical path duration remains unchanged" at bounding box center [387, 390] width 0 height 12
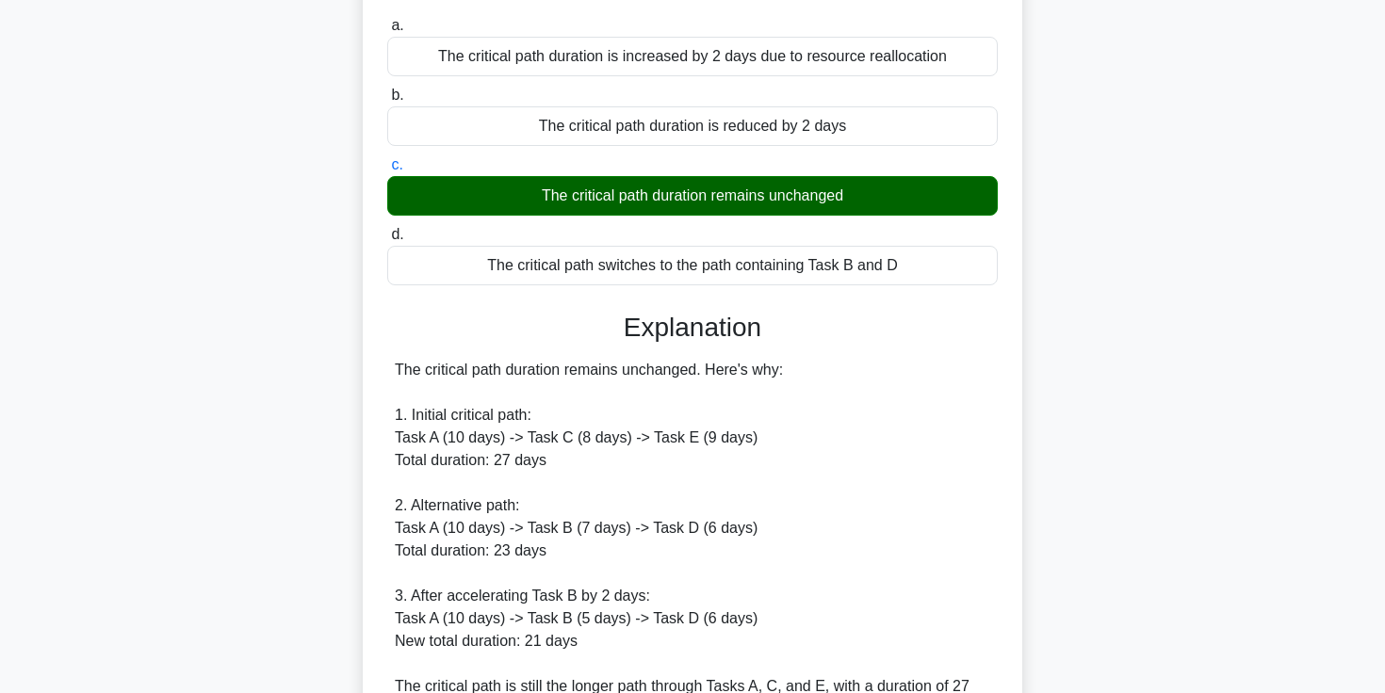
scroll to position [626, 0]
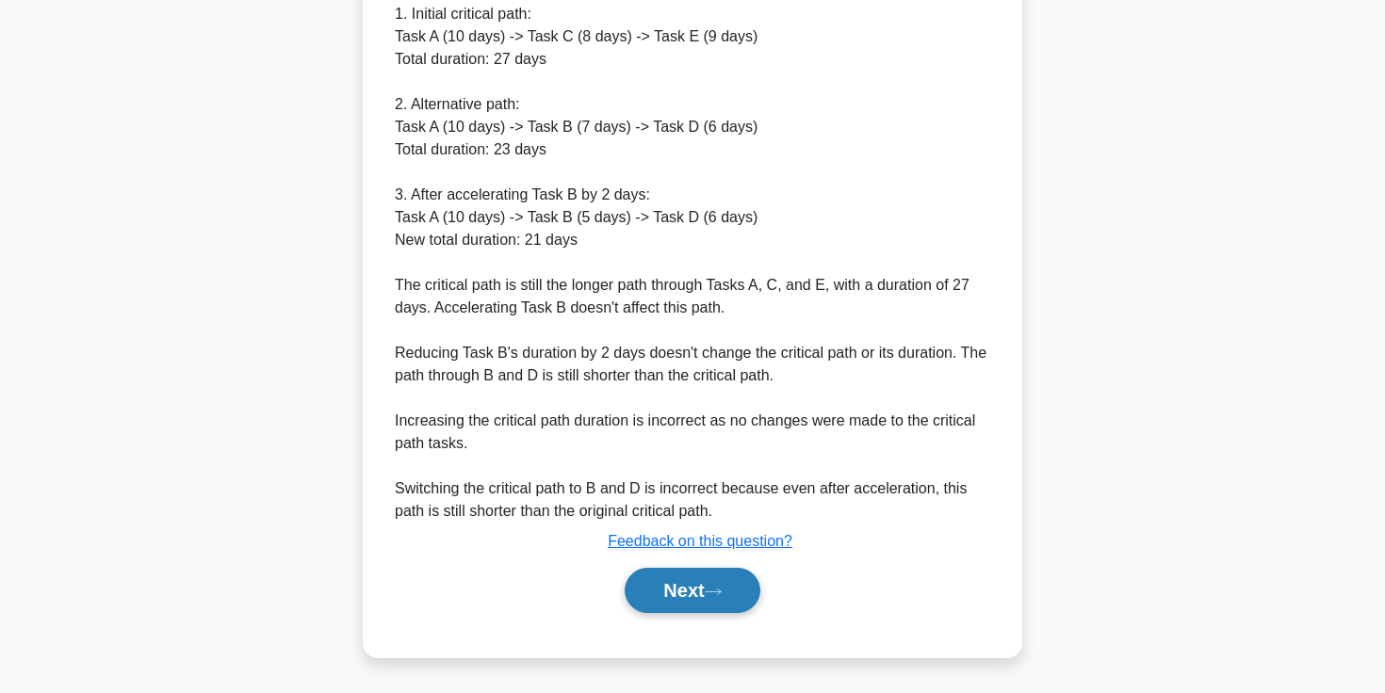
click at [675, 591] on button "Next" at bounding box center [692, 590] width 135 height 45
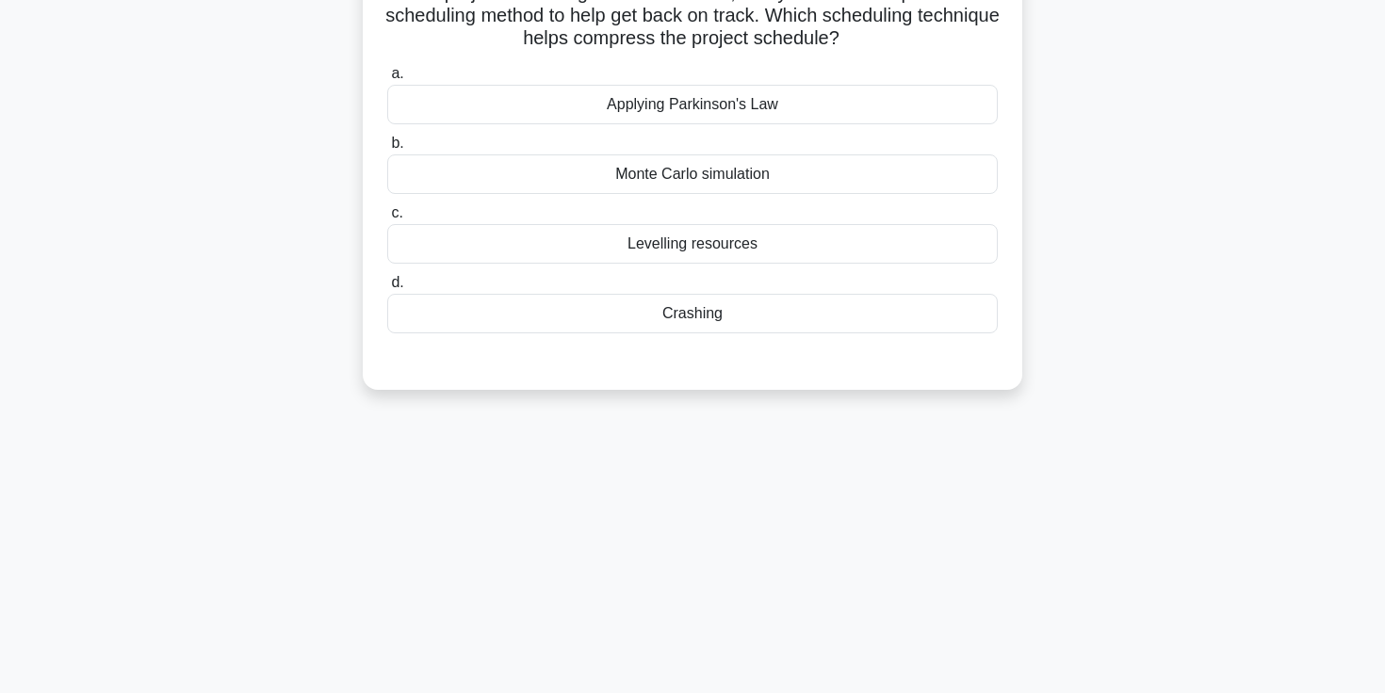
scroll to position [0, 0]
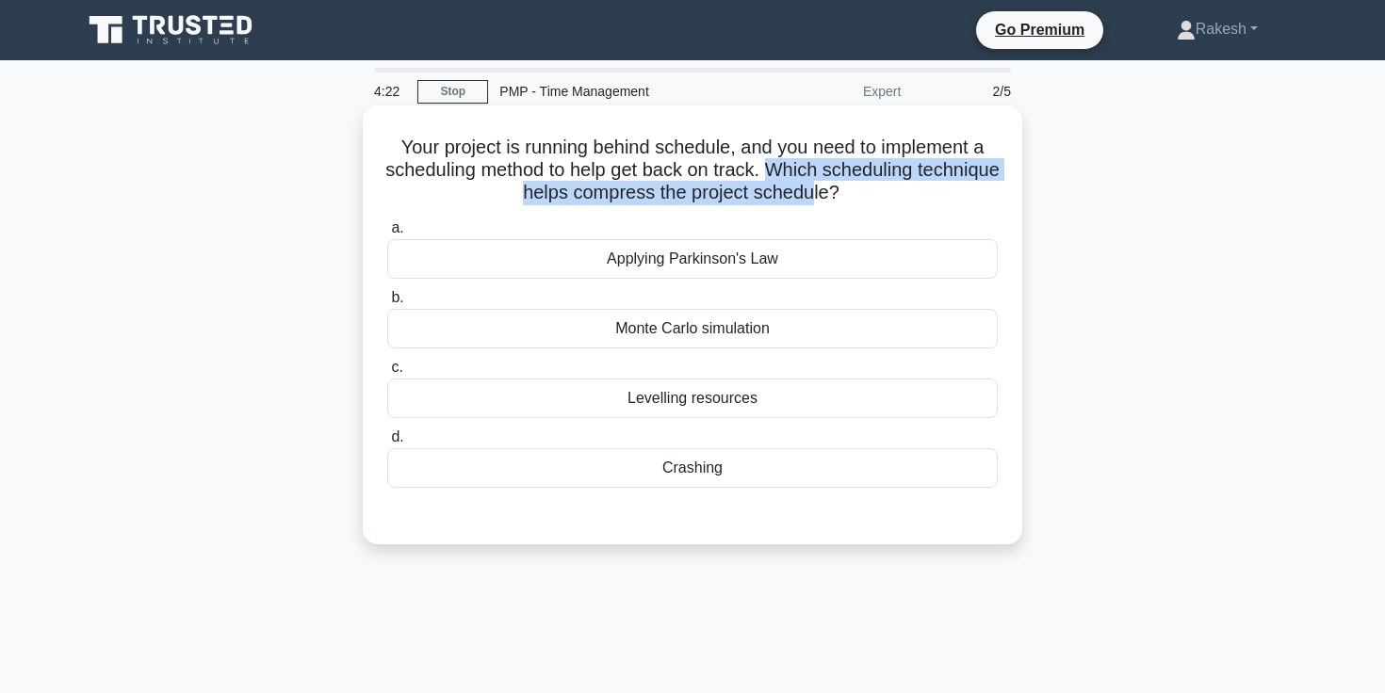
drag, startPoint x: 768, startPoint y: 171, endPoint x: 808, endPoint y: 201, distance: 49.9
click at [808, 201] on h5 "Your project is running behind schedule, and you need to implement a scheduling…" at bounding box center [692, 171] width 614 height 70
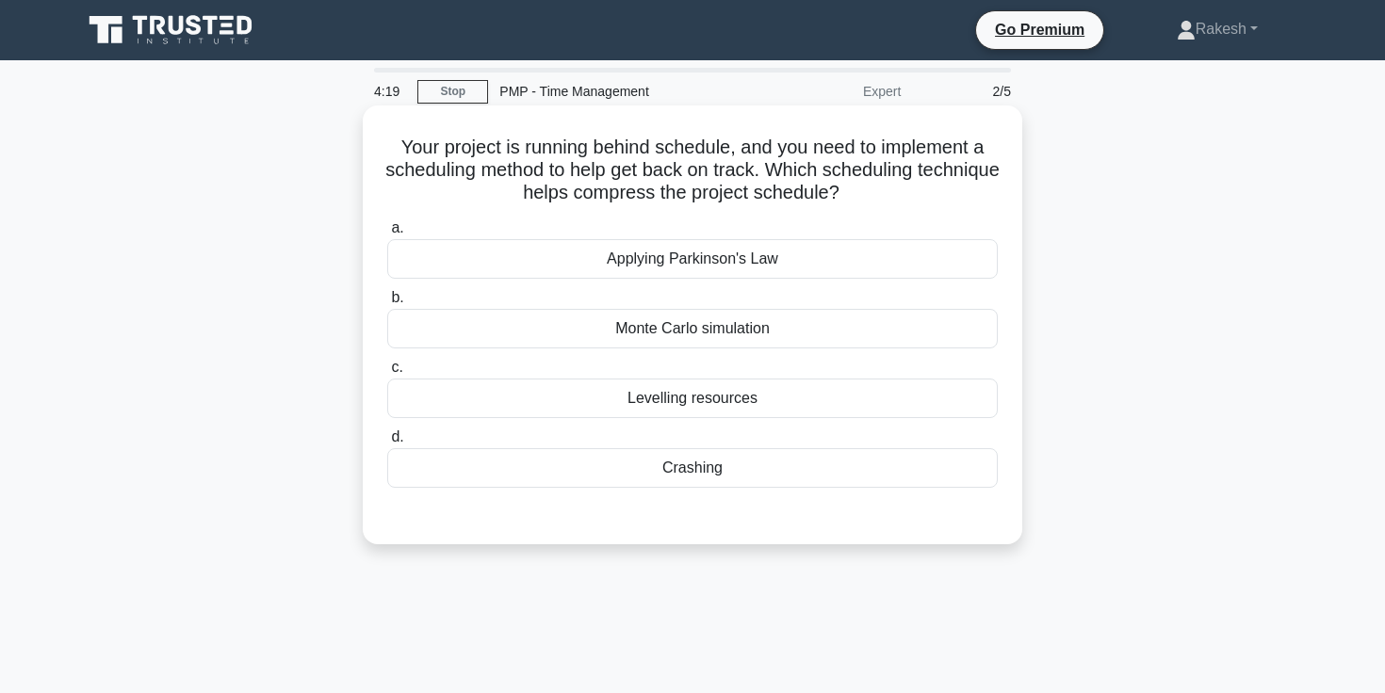
click at [672, 400] on div "Levelling resources" at bounding box center [692, 399] width 610 height 40
click at [387, 374] on input "c. Levelling resources" at bounding box center [387, 368] width 0 height 12
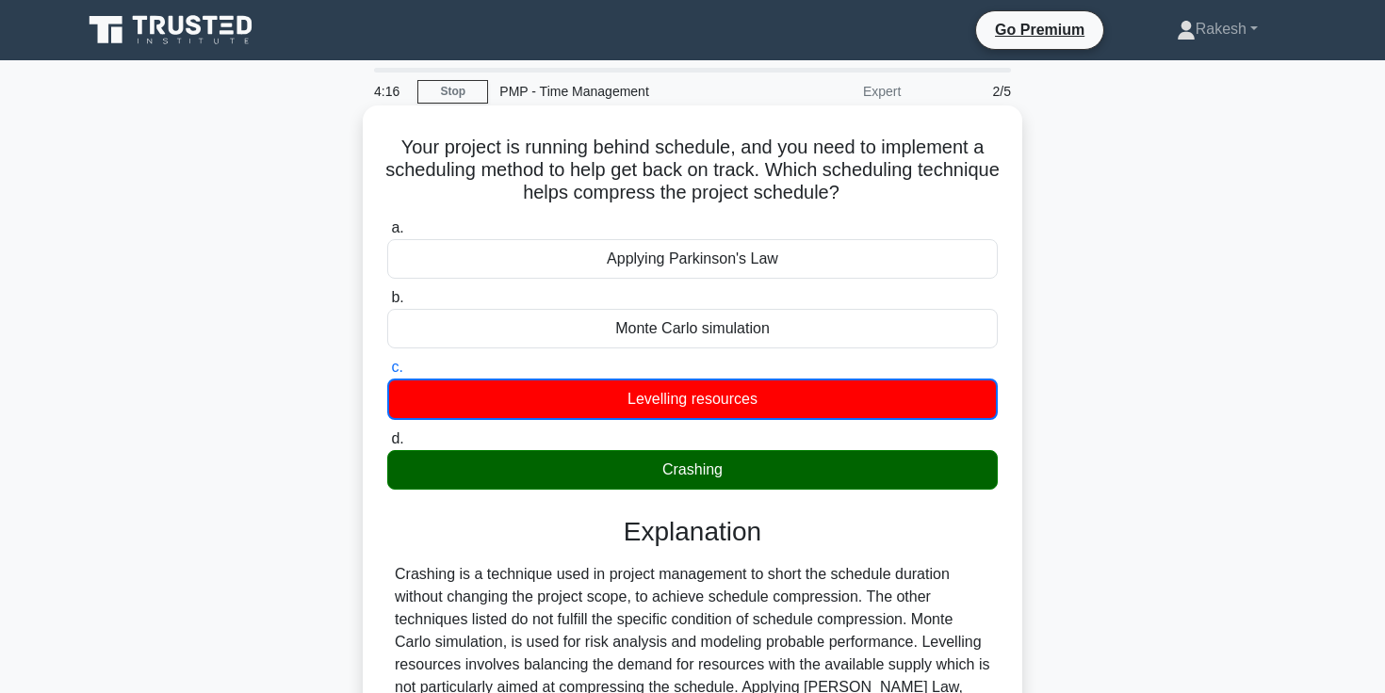
drag, startPoint x: 602, startPoint y: 265, endPoint x: 826, endPoint y: 262, distance: 224.2
click at [826, 262] on div "Applying Parkinson's Law" at bounding box center [692, 259] width 610 height 40
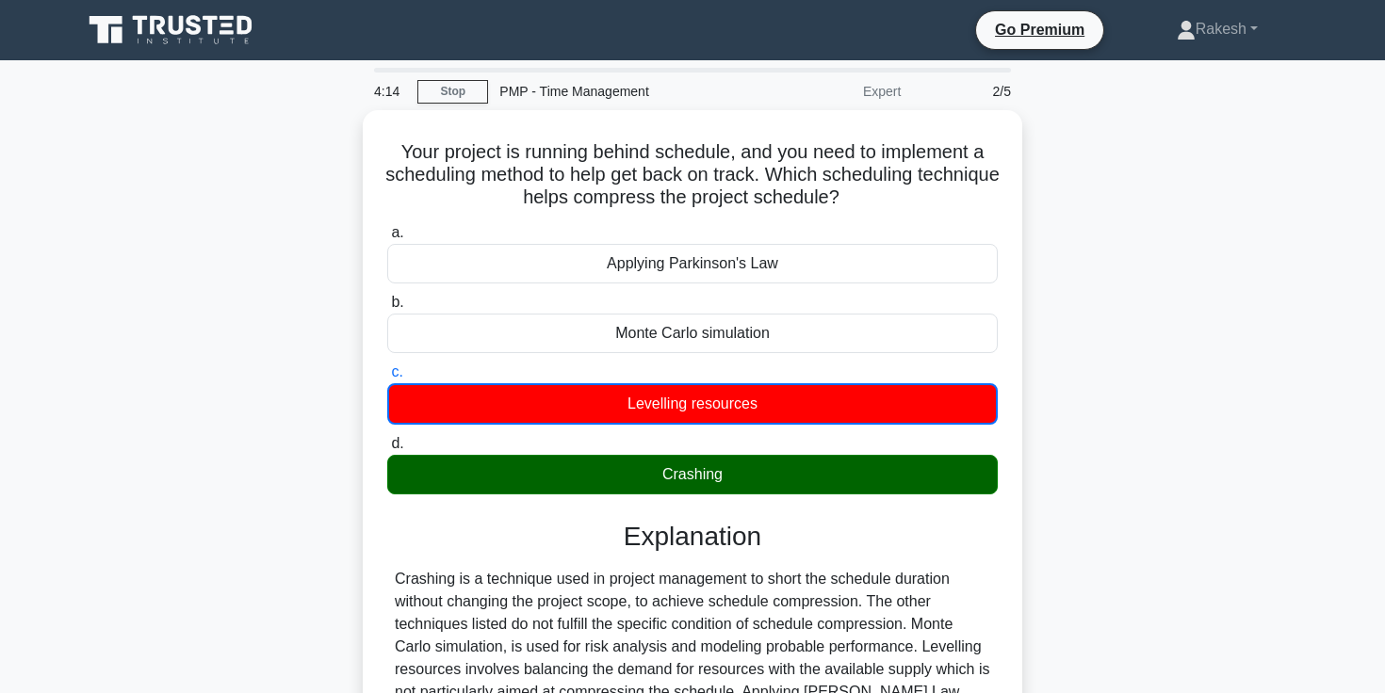
copy div "Applying Parkinson's Law"
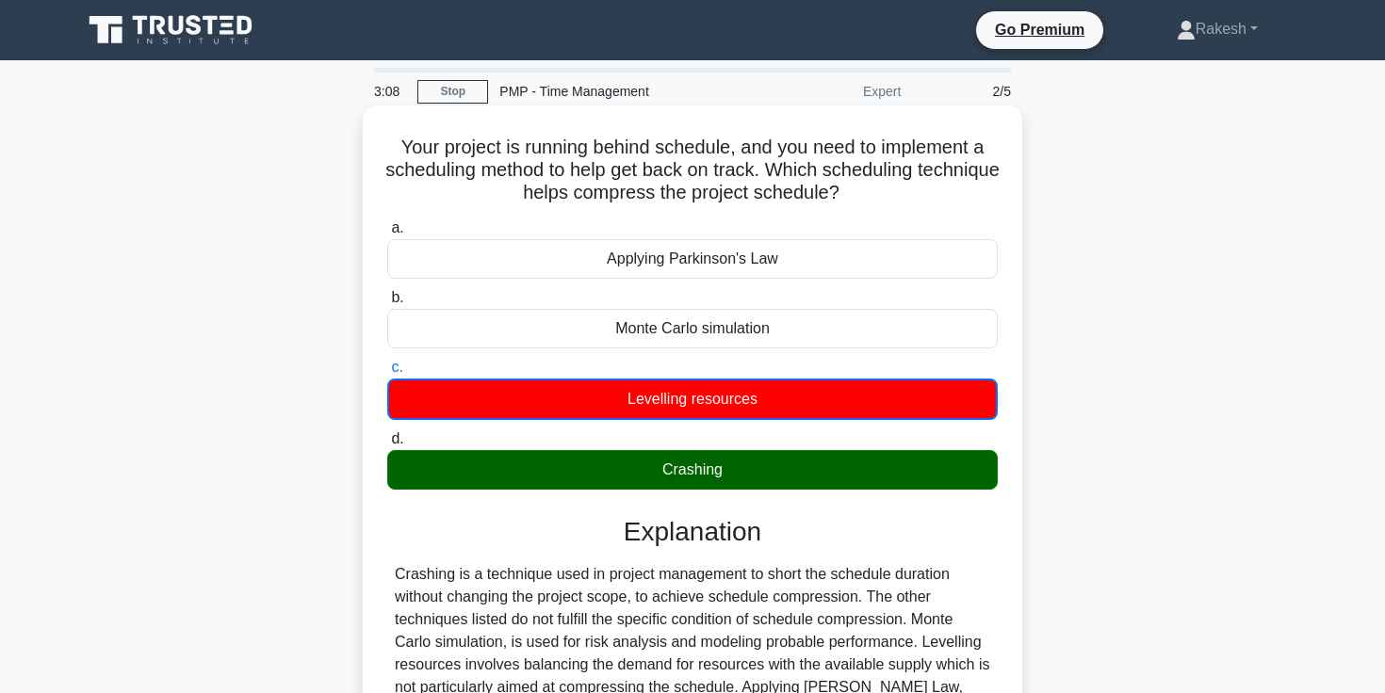
drag, startPoint x: 616, startPoint y: 329, endPoint x: 853, endPoint y: 329, distance: 237.4
click at [853, 329] on div "Monte Carlo simulation" at bounding box center [692, 329] width 610 height 40
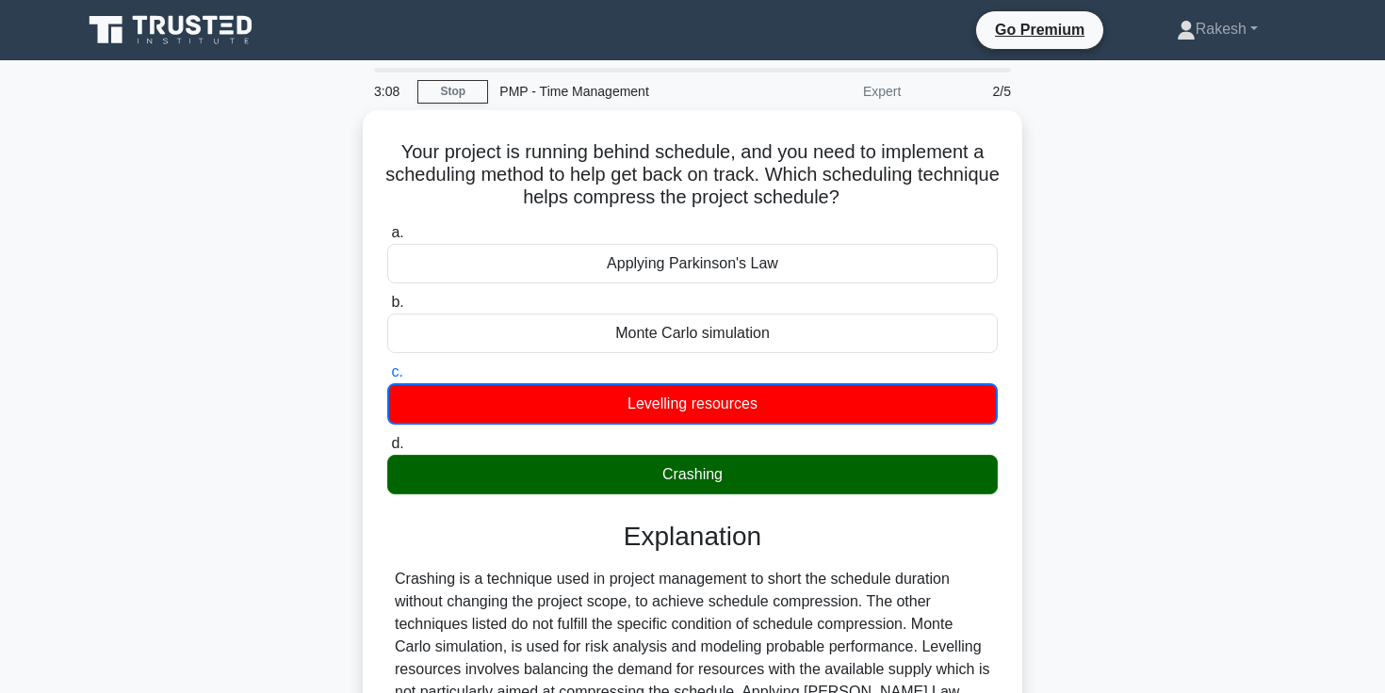
copy div "Monte Carlo simulation"
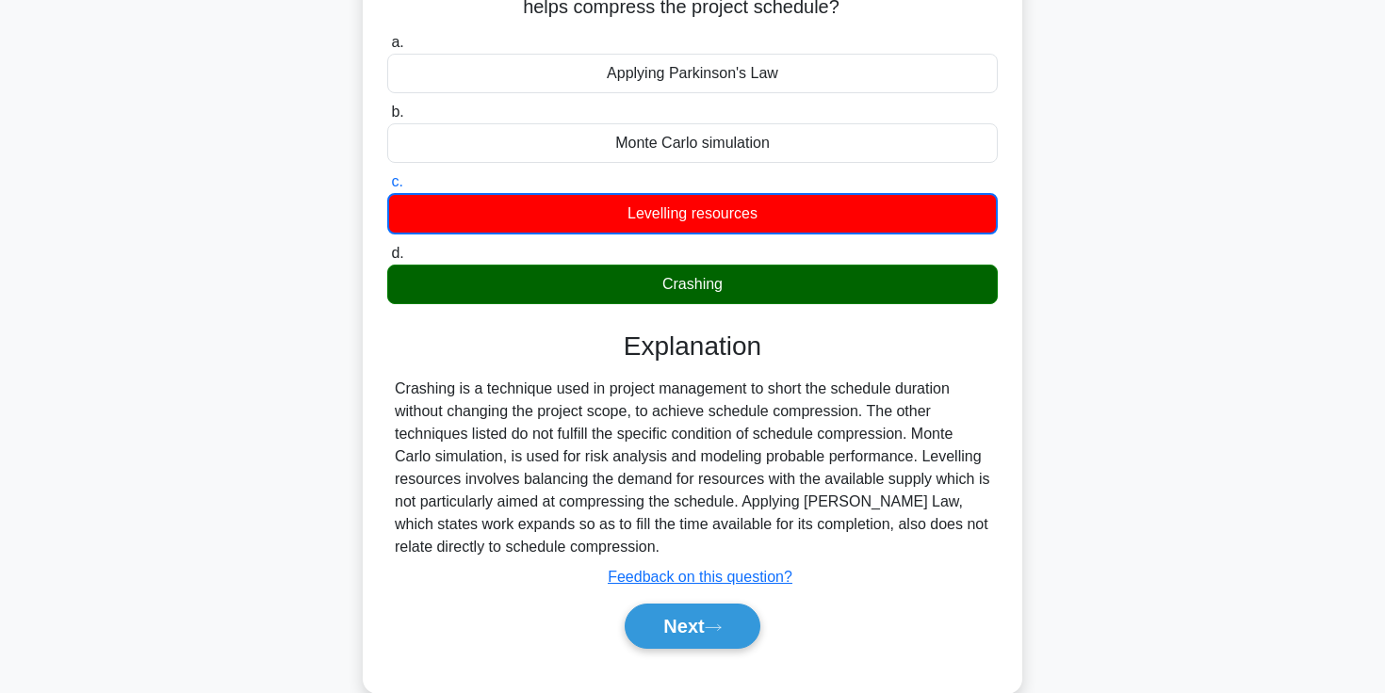
scroll to position [184, 0]
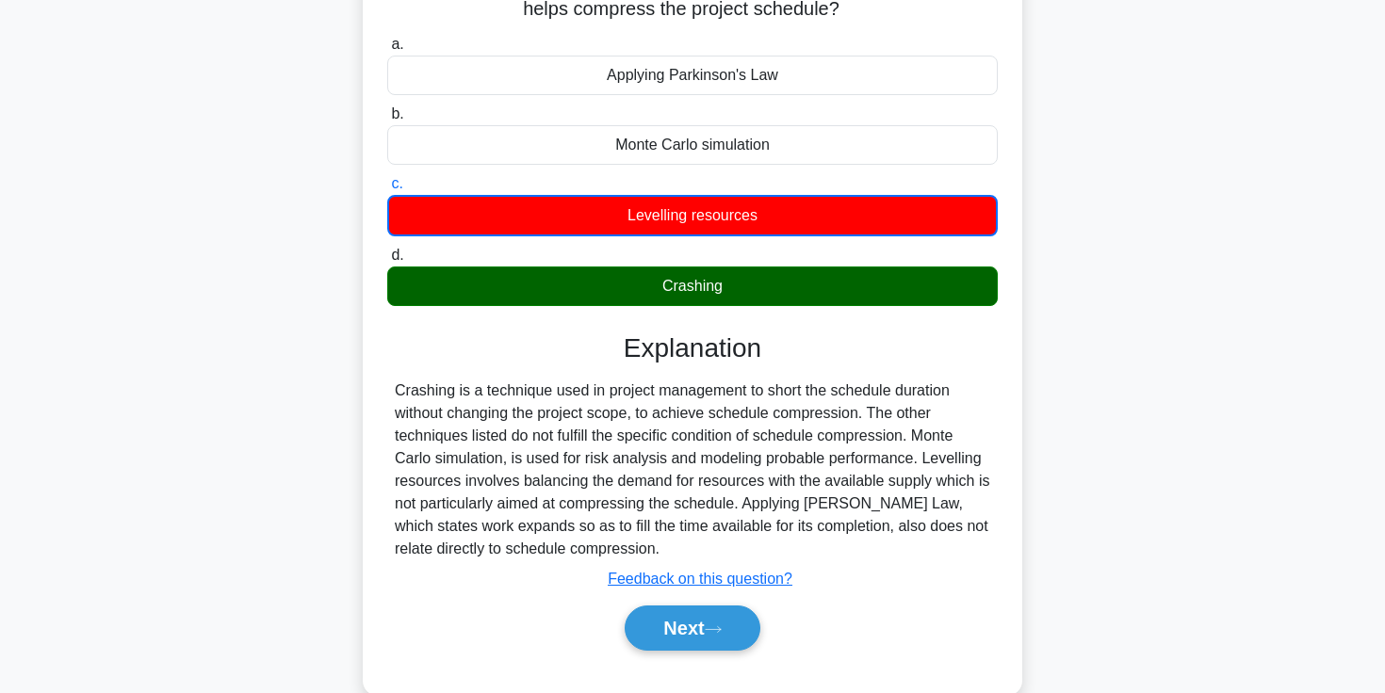
click at [635, 150] on div "Monte Carlo simulation" at bounding box center [692, 145] width 610 height 40
click at [387, 121] on input "b. Monte Carlo simulation" at bounding box center [387, 114] width 0 height 12
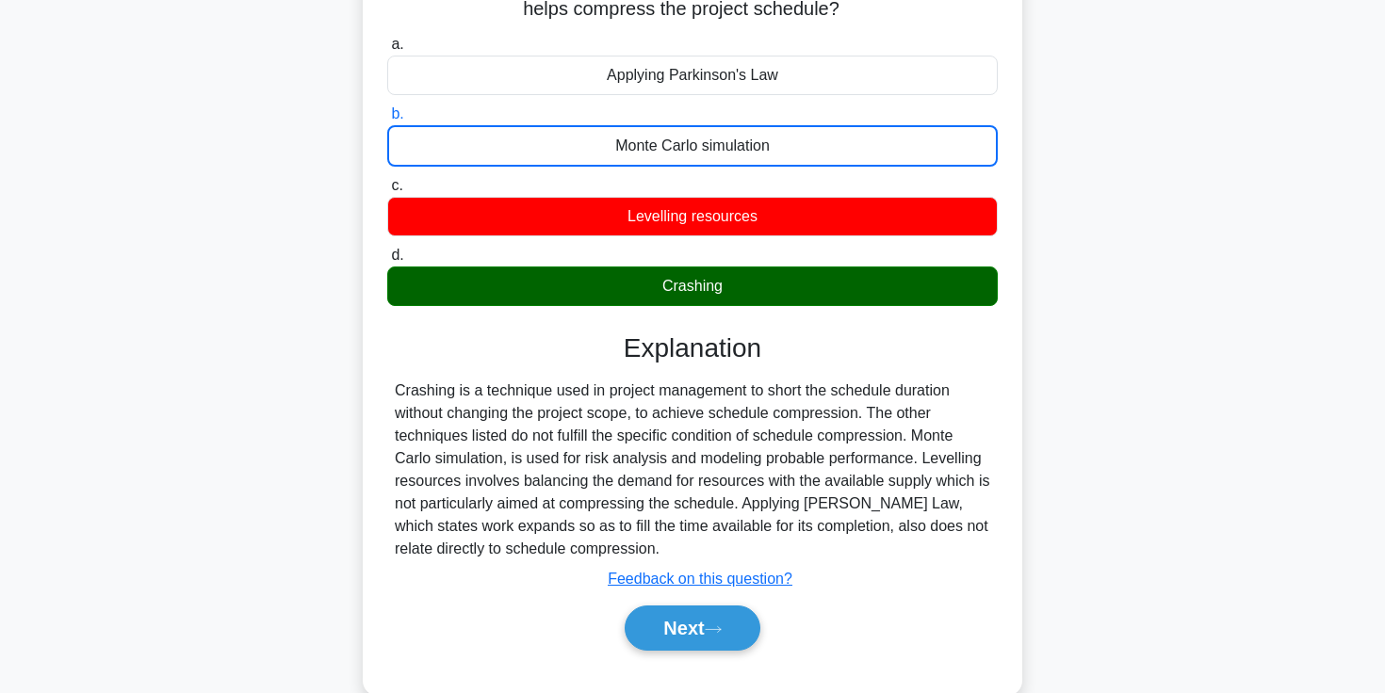
click at [635, 150] on div "Monte Carlo simulation" at bounding box center [692, 145] width 610 height 41
click at [387, 121] on input "b. Monte Carlo simulation" at bounding box center [387, 114] width 0 height 12
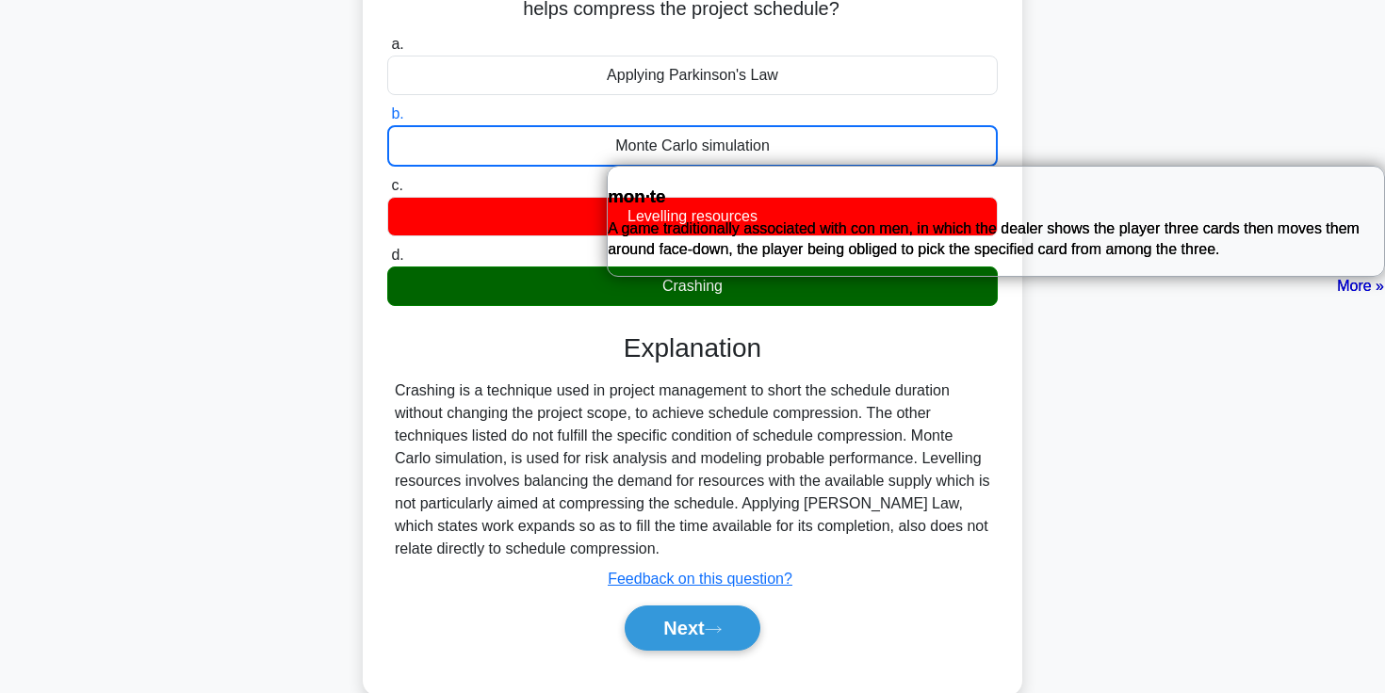
click at [454, 477] on div "Crashing is a technique used in project management to short the schedule durati…" at bounding box center [692, 470] width 595 height 181
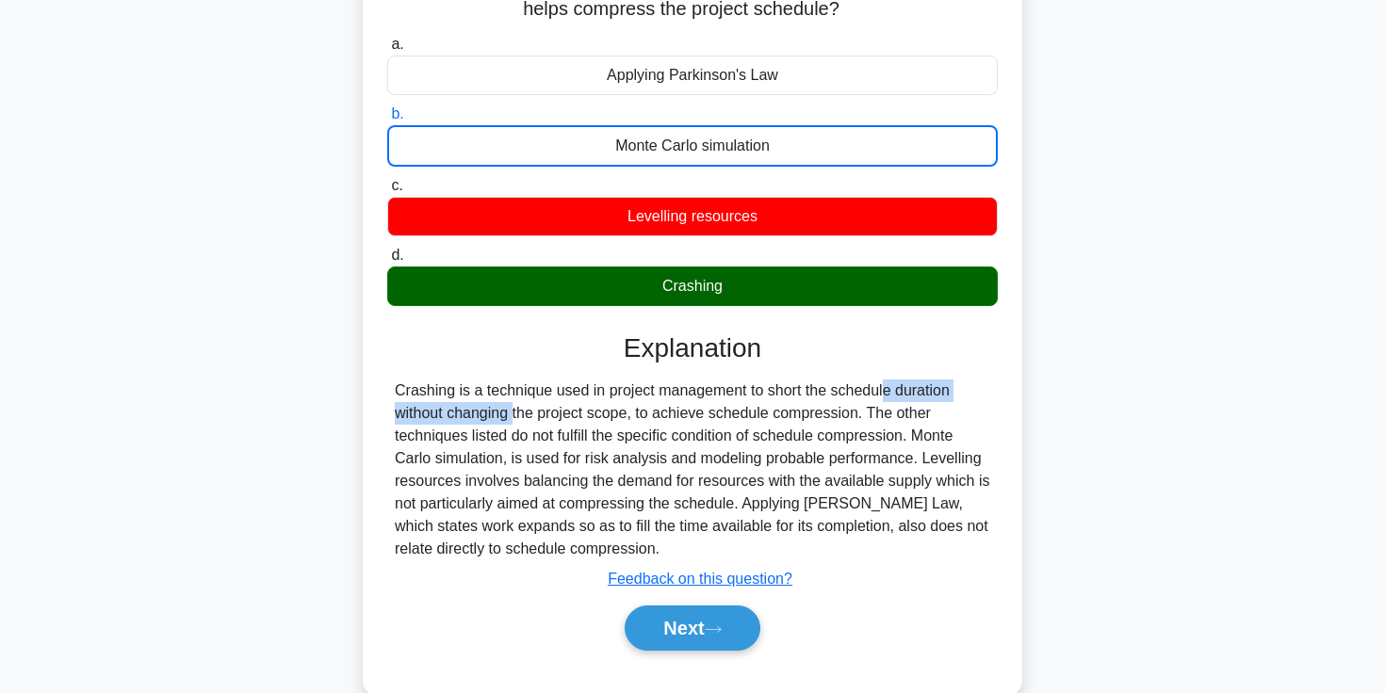
drag, startPoint x: 768, startPoint y: 393, endPoint x: 954, endPoint y: 393, distance: 186.5
click at [954, 393] on div "Crashing is a technique used in project management to short the schedule durati…" at bounding box center [692, 470] width 595 height 181
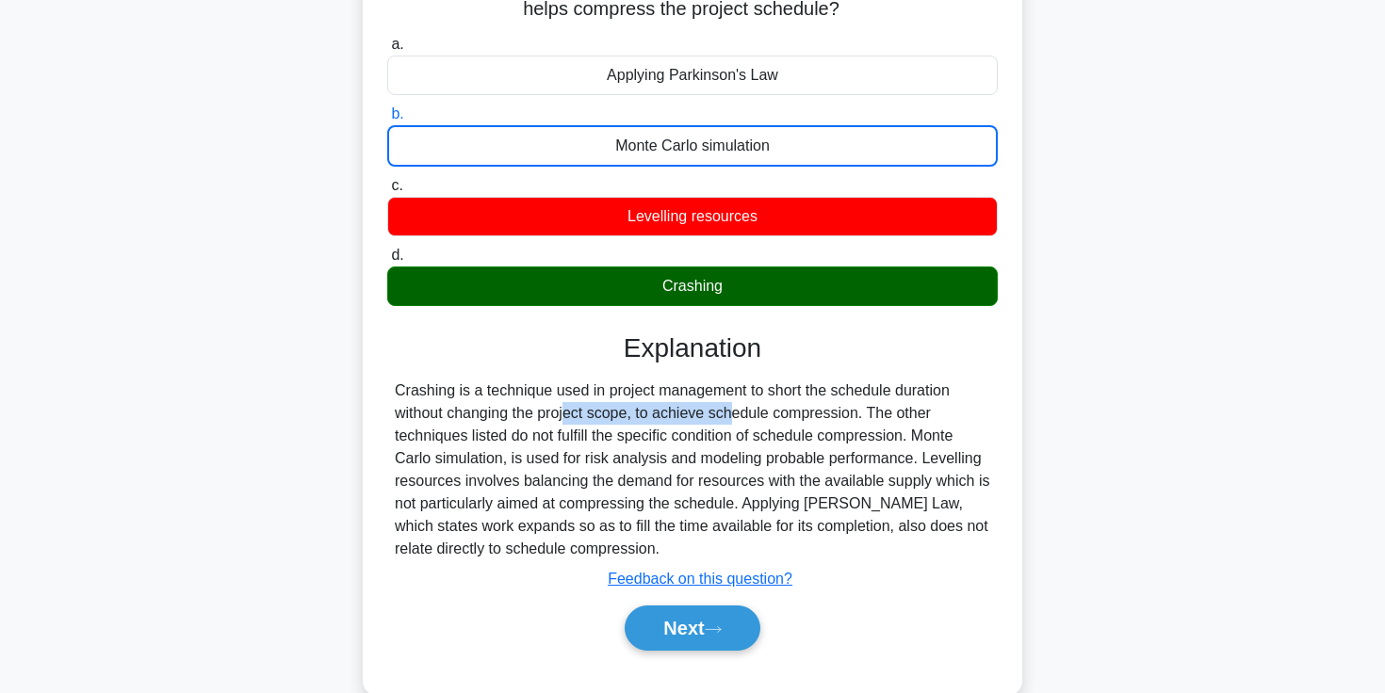
drag, startPoint x: 451, startPoint y: 415, endPoint x: 625, endPoint y: 415, distance: 173.3
click at [625, 415] on div "Crashing is a technique used in project management to short the schedule durati…" at bounding box center [692, 470] width 595 height 181
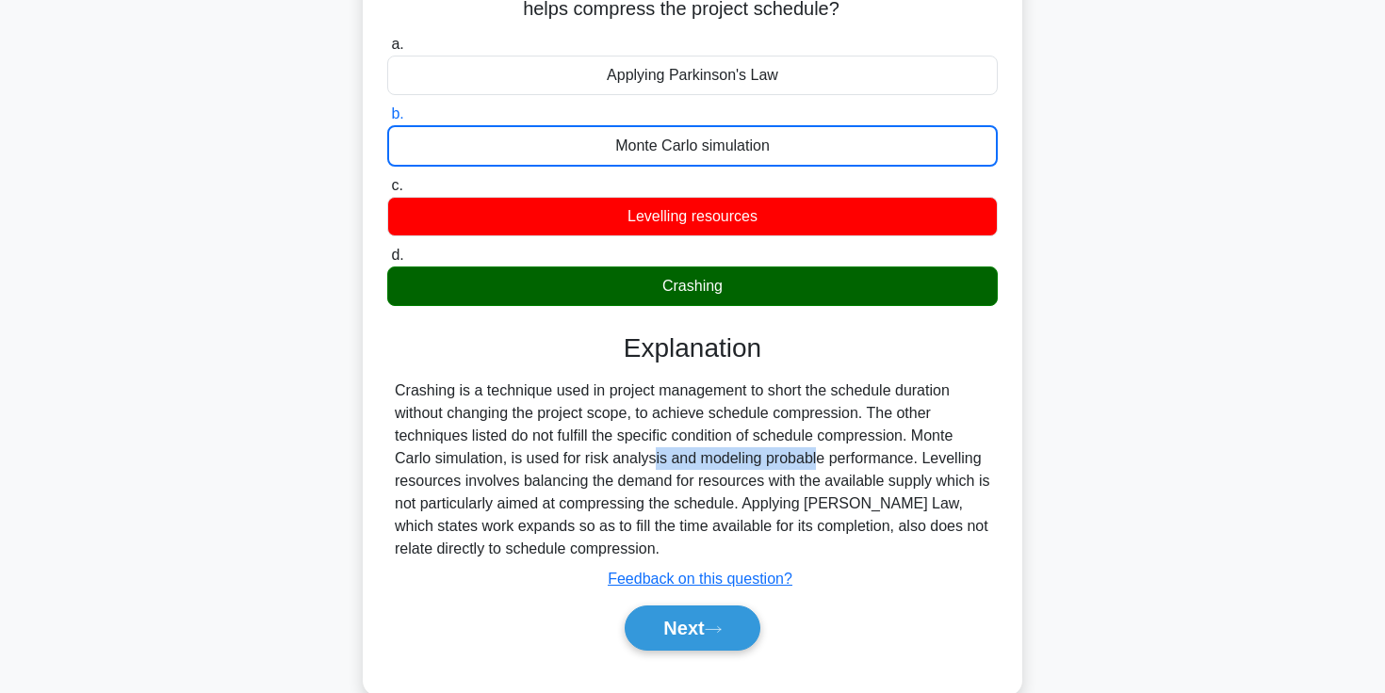
drag, startPoint x: 551, startPoint y: 462, endPoint x: 689, endPoint y: 462, distance: 138.5
click at [689, 462] on div "Crashing is a technique used in project management to short the schedule durati…" at bounding box center [692, 470] width 595 height 181
click at [846, 462] on div "Crashing is a technique used in project management to short the schedule durati…" at bounding box center [692, 470] width 595 height 181
drag, startPoint x: 916, startPoint y: 441, endPoint x: 498, endPoint y: 461, distance: 417.7
click at [498, 461] on div "Crashing is a technique used in project management to short the schedule durati…" at bounding box center [692, 470] width 595 height 181
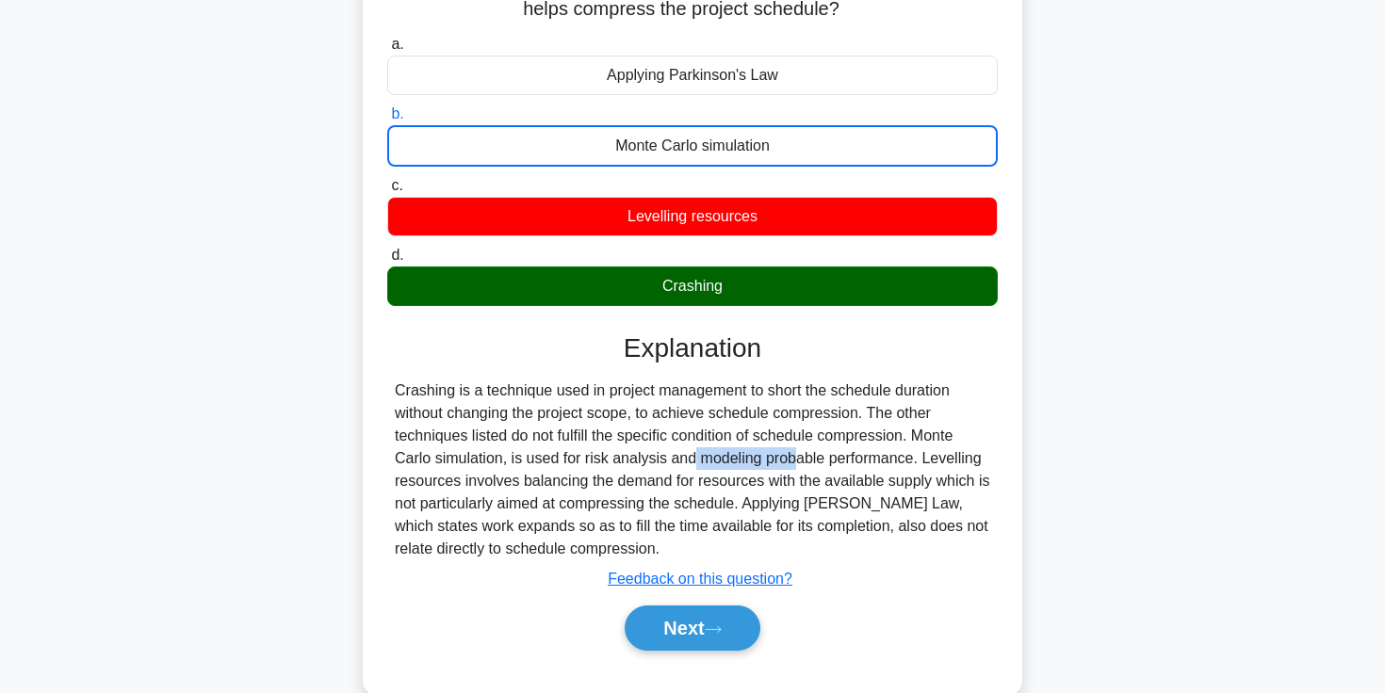
drag, startPoint x: 585, startPoint y: 462, endPoint x: 668, endPoint y: 467, distance: 83.1
click at [668, 467] on div "Crashing is a technique used in project management to short the schedule durati…" at bounding box center [692, 470] width 595 height 181
drag, startPoint x: 700, startPoint y: 462, endPoint x: 905, endPoint y: 468, distance: 205.4
click at [905, 468] on div "Crashing is a technique used in project management to short the schedule durati…" at bounding box center [692, 470] width 595 height 181
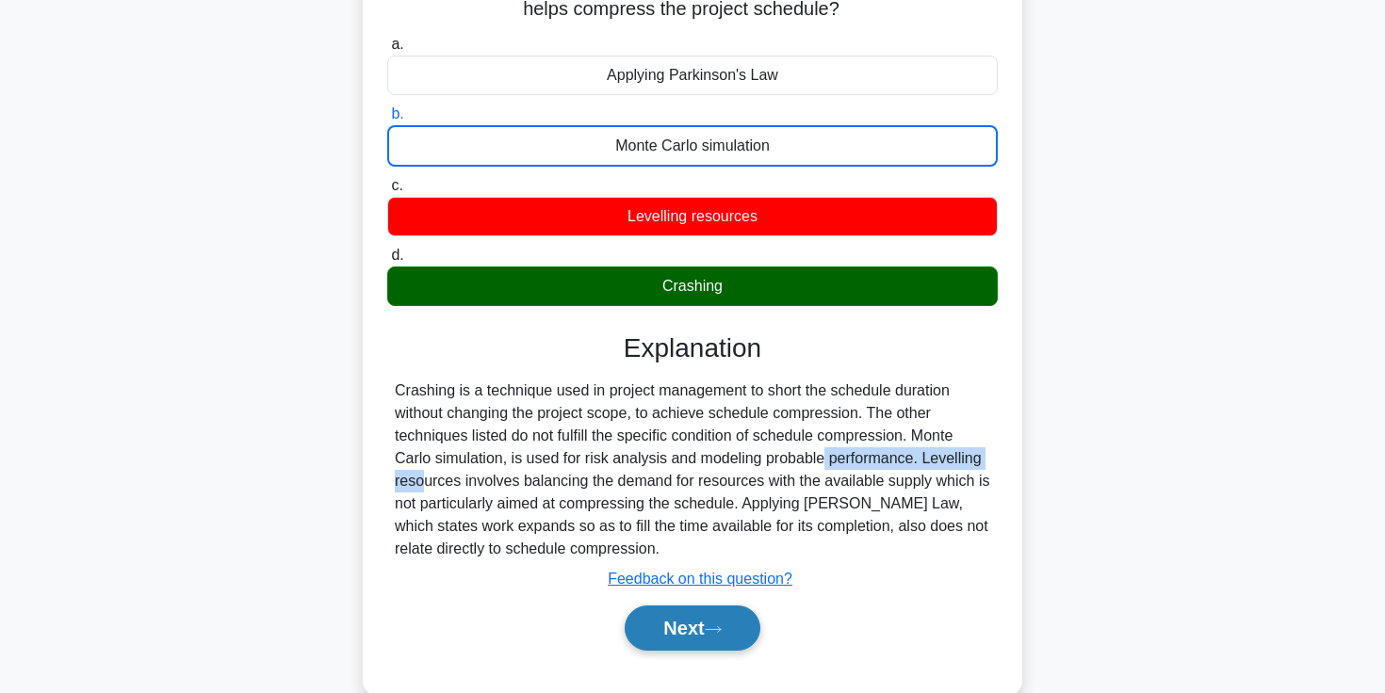
click at [709, 643] on button "Next" at bounding box center [692, 628] width 135 height 45
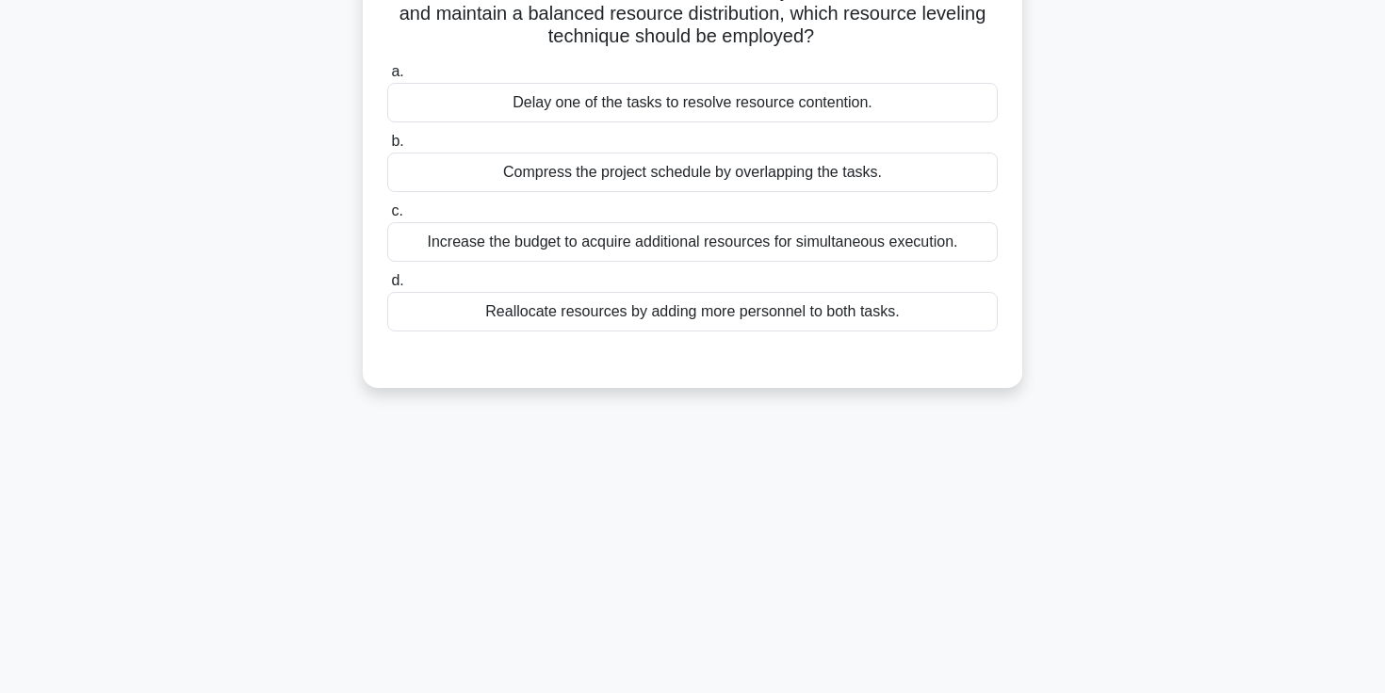
scroll to position [0, 0]
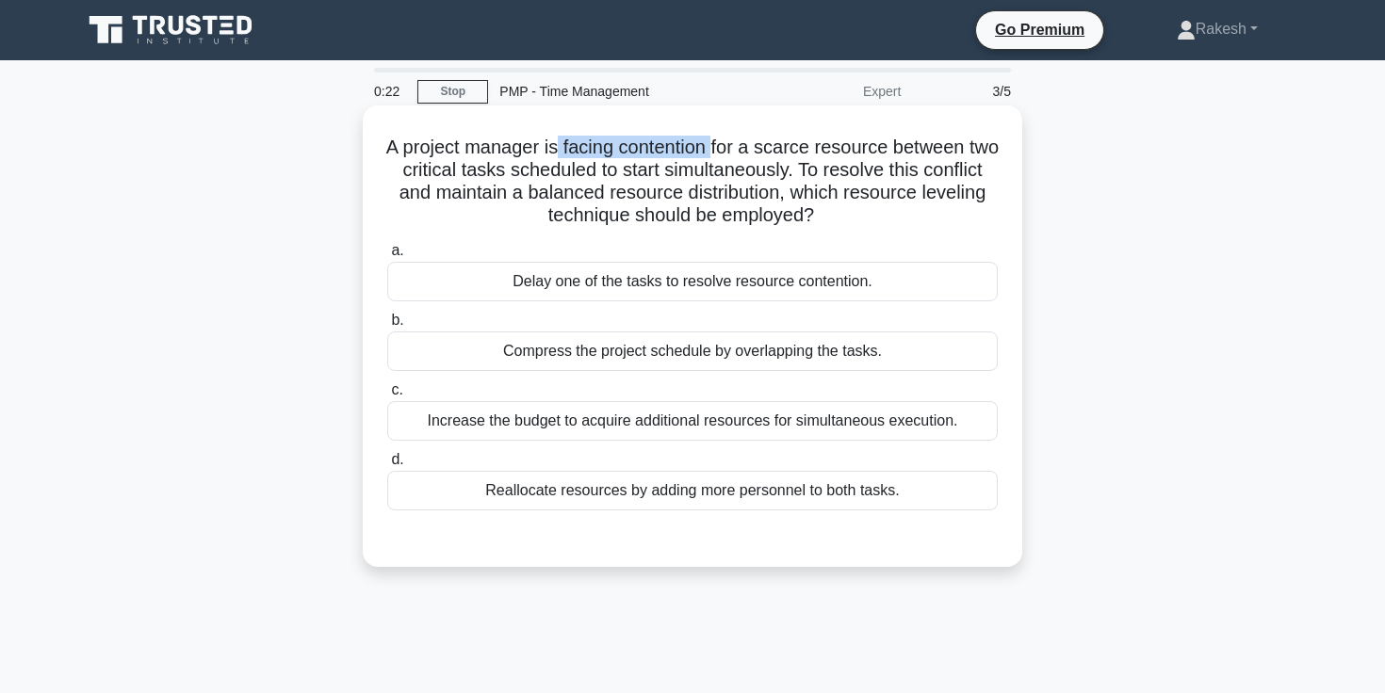
drag, startPoint x: 576, startPoint y: 148, endPoint x: 732, endPoint y: 148, distance: 155.4
click at [732, 148] on h5 "A project manager is facing contention for a scarce resource between two critic…" at bounding box center [692, 182] width 614 height 92
click at [956, 211] on h5 "A project manager is facing contention for a scarce resource between two critic…" at bounding box center [692, 182] width 614 height 92
drag, startPoint x: 467, startPoint y: 172, endPoint x: 673, endPoint y: 173, distance: 205.3
click at [673, 173] on h5 "A project manager is facing contention for a scarce resource between two critic…" at bounding box center [692, 182] width 614 height 92
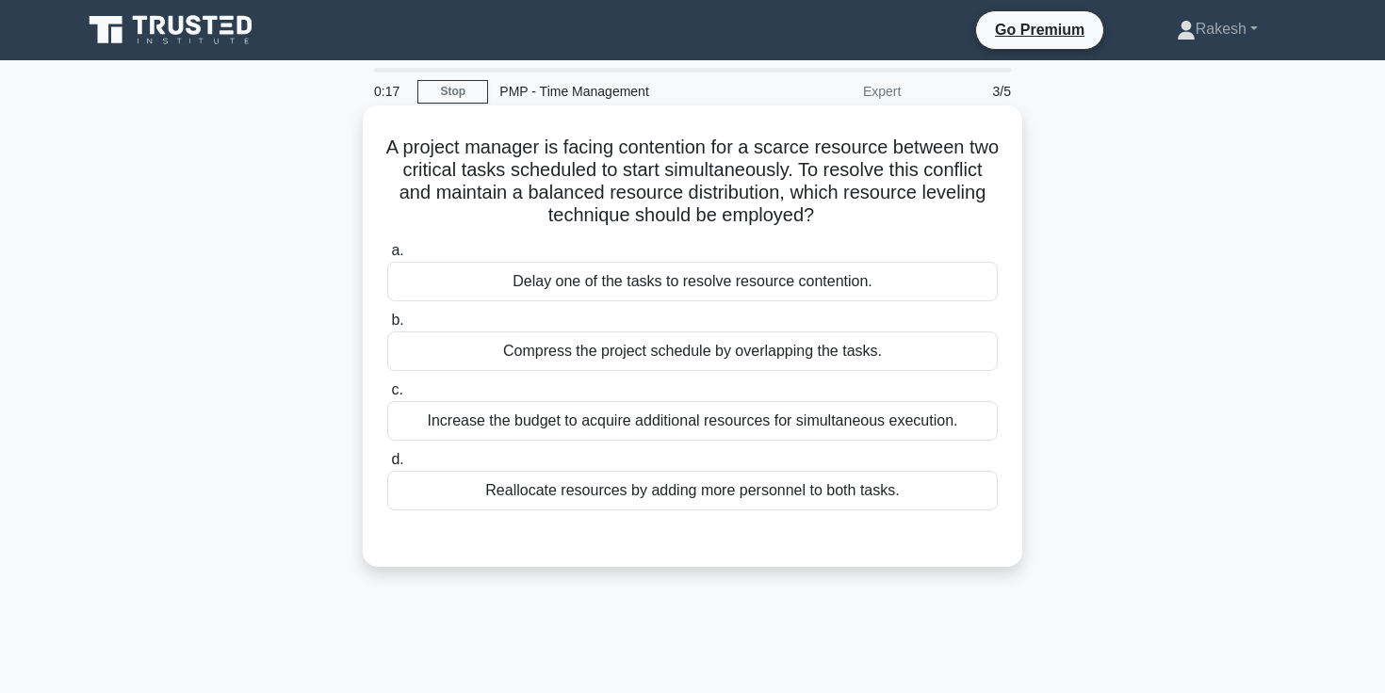
click at [761, 172] on h5 "A project manager is facing contention for a scarce resource between two critic…" at bounding box center [692, 182] width 614 height 92
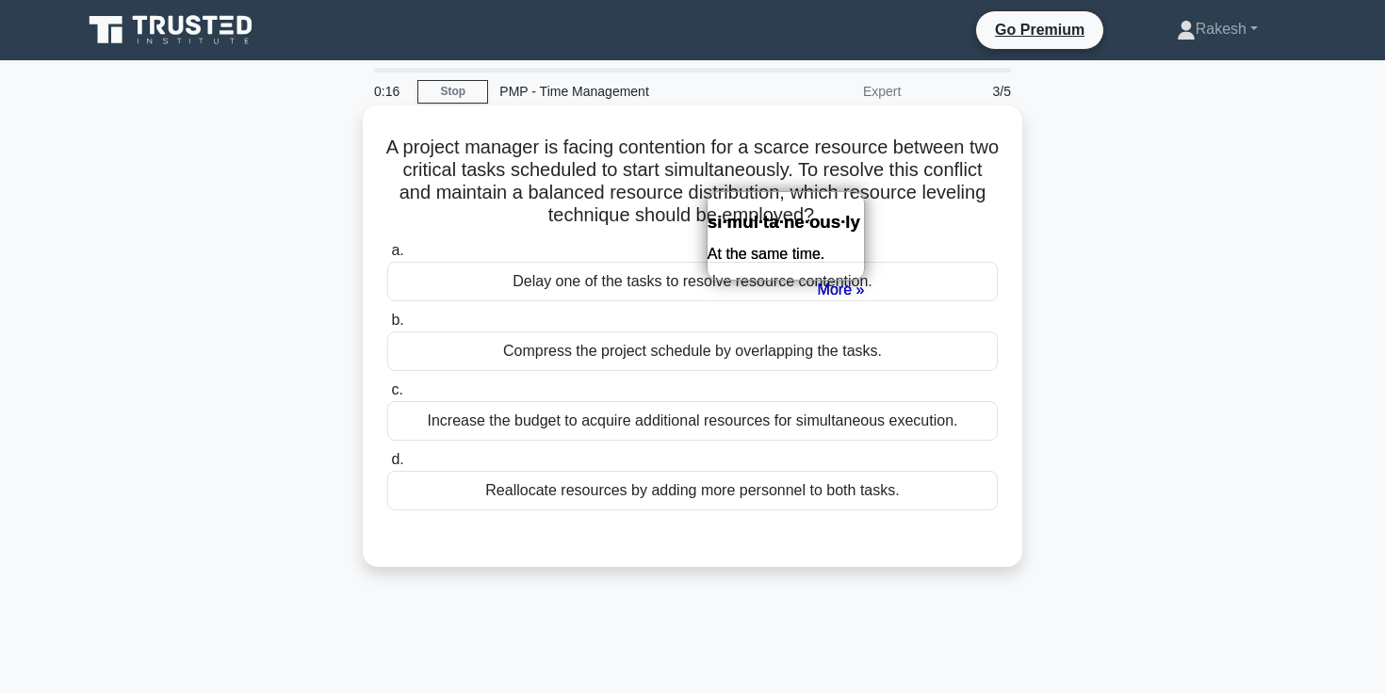
click at [903, 167] on h5 "A project manager is facing contention for a scarce resource between two critic…" at bounding box center [692, 182] width 614 height 92
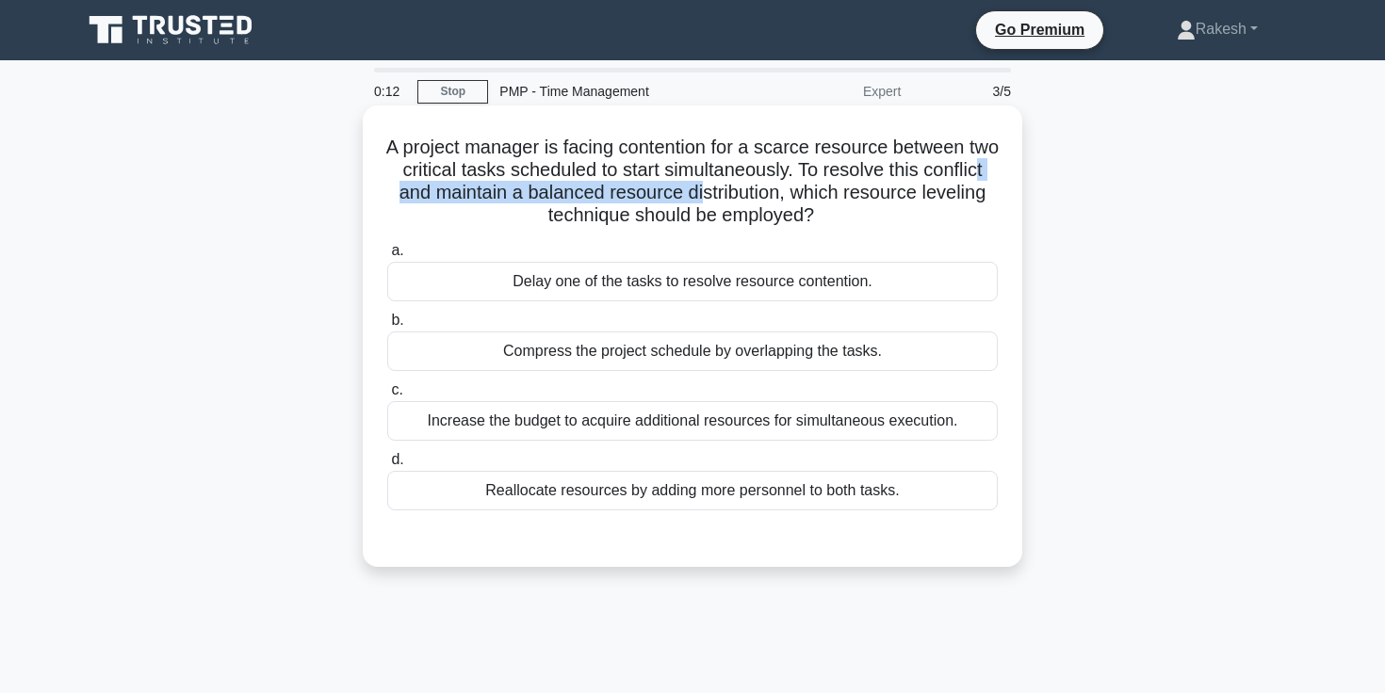
drag, startPoint x: 453, startPoint y: 200, endPoint x: 772, endPoint y: 197, distance: 319.3
click at [772, 197] on h5 "A project manager is facing contention for a scarce resource between two critic…" at bounding box center [692, 182] width 614 height 92
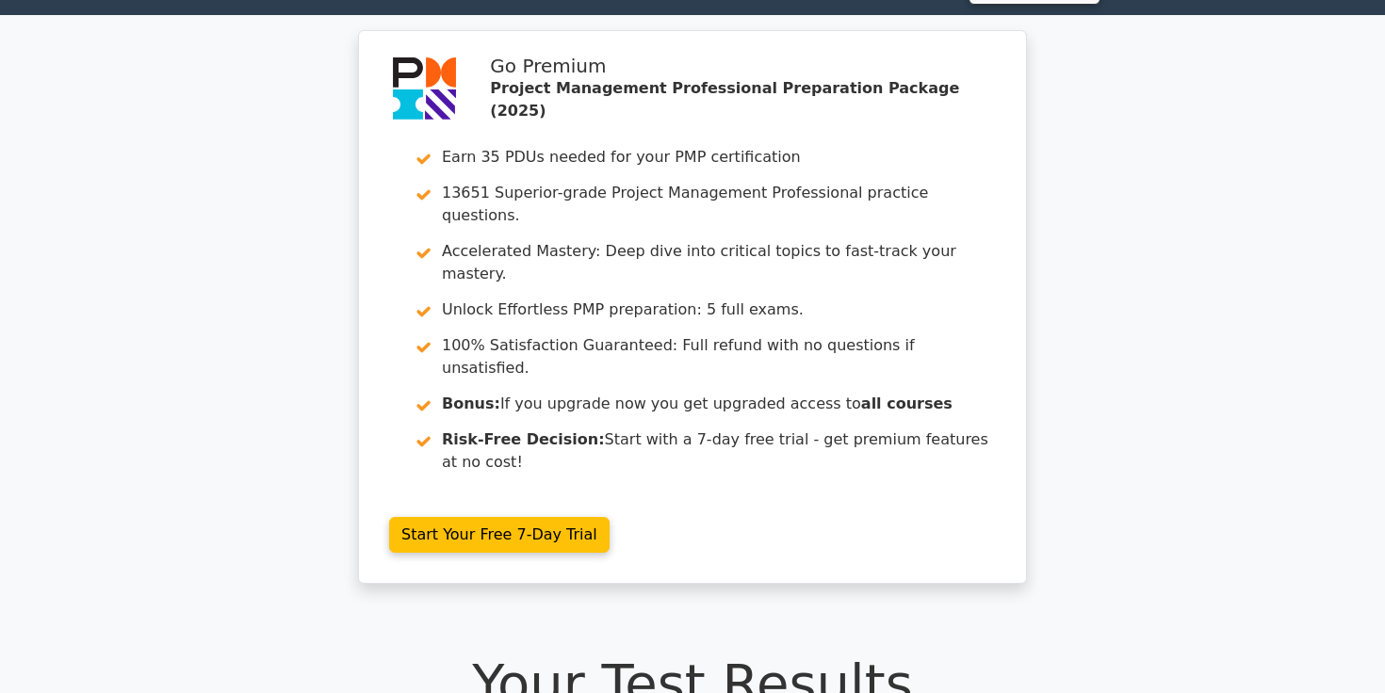
scroll to position [1, 0]
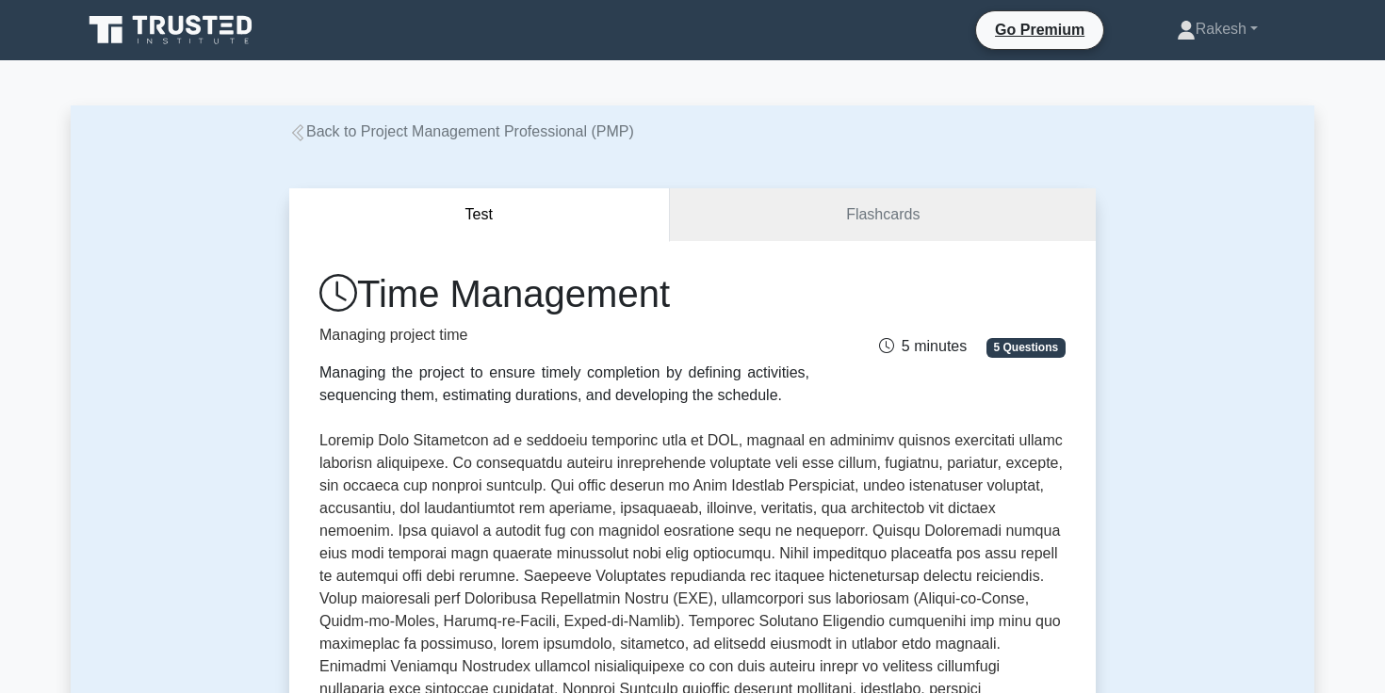
scroll to position [890, 0]
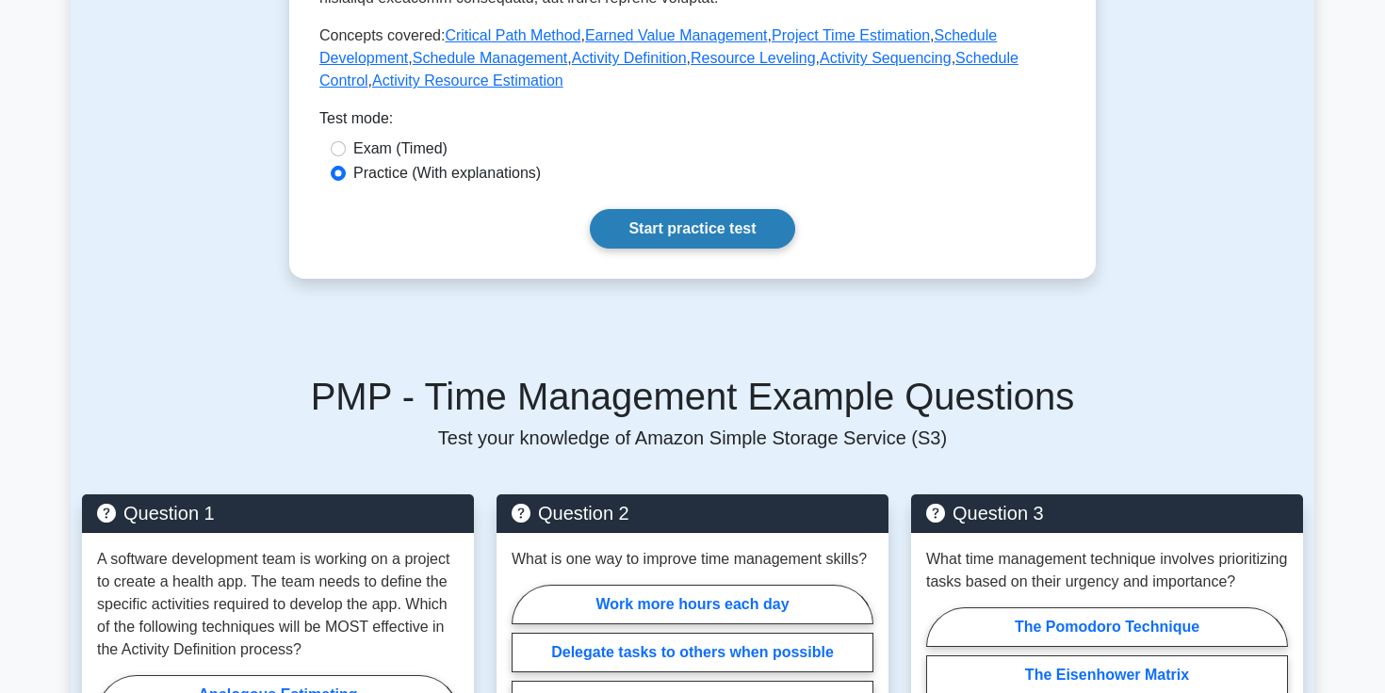
click at [662, 237] on link "Start practice test" at bounding box center [692, 229] width 204 height 40
click at [686, 240] on link "Start practice test" at bounding box center [692, 229] width 204 height 40
click at [713, 240] on link "Start practice test" at bounding box center [692, 229] width 204 height 40
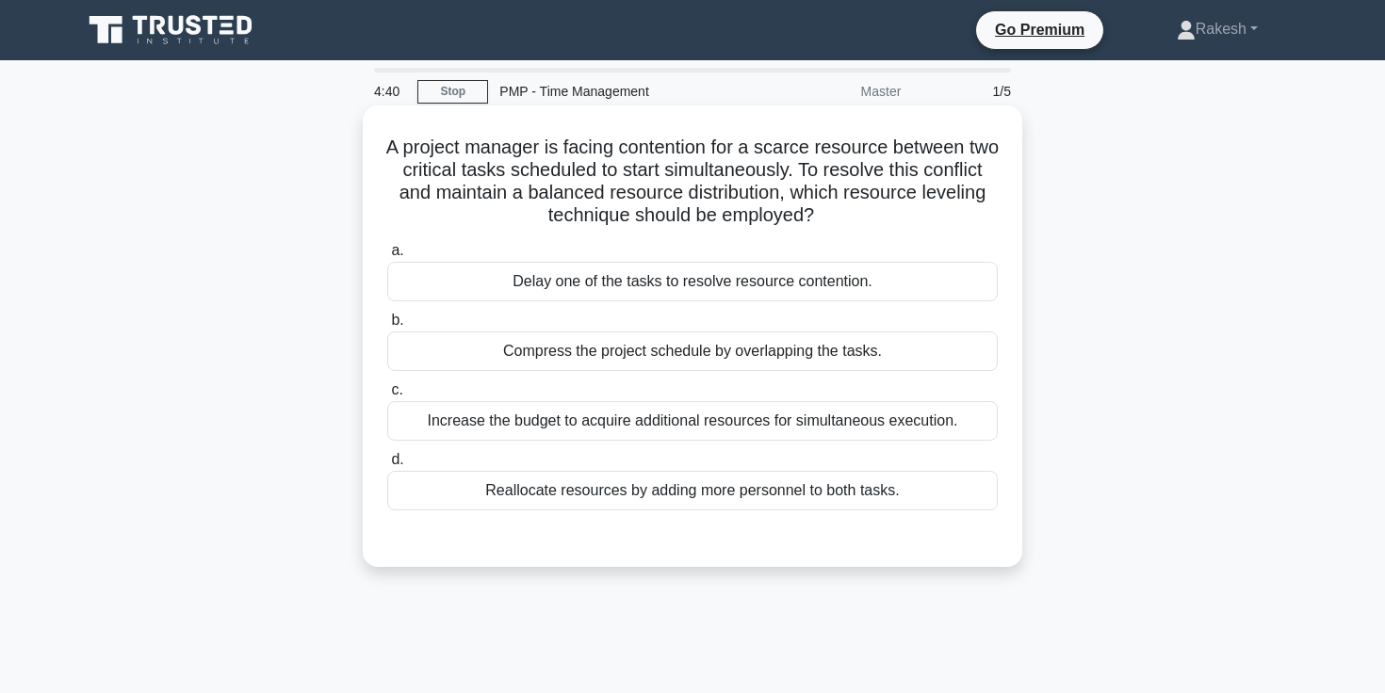
click at [648, 351] on div "Compress the project schedule by overlapping the tasks." at bounding box center [692, 352] width 610 height 40
click at [387, 327] on input "b. Compress the project schedule by overlapping the tasks." at bounding box center [387, 321] width 0 height 12
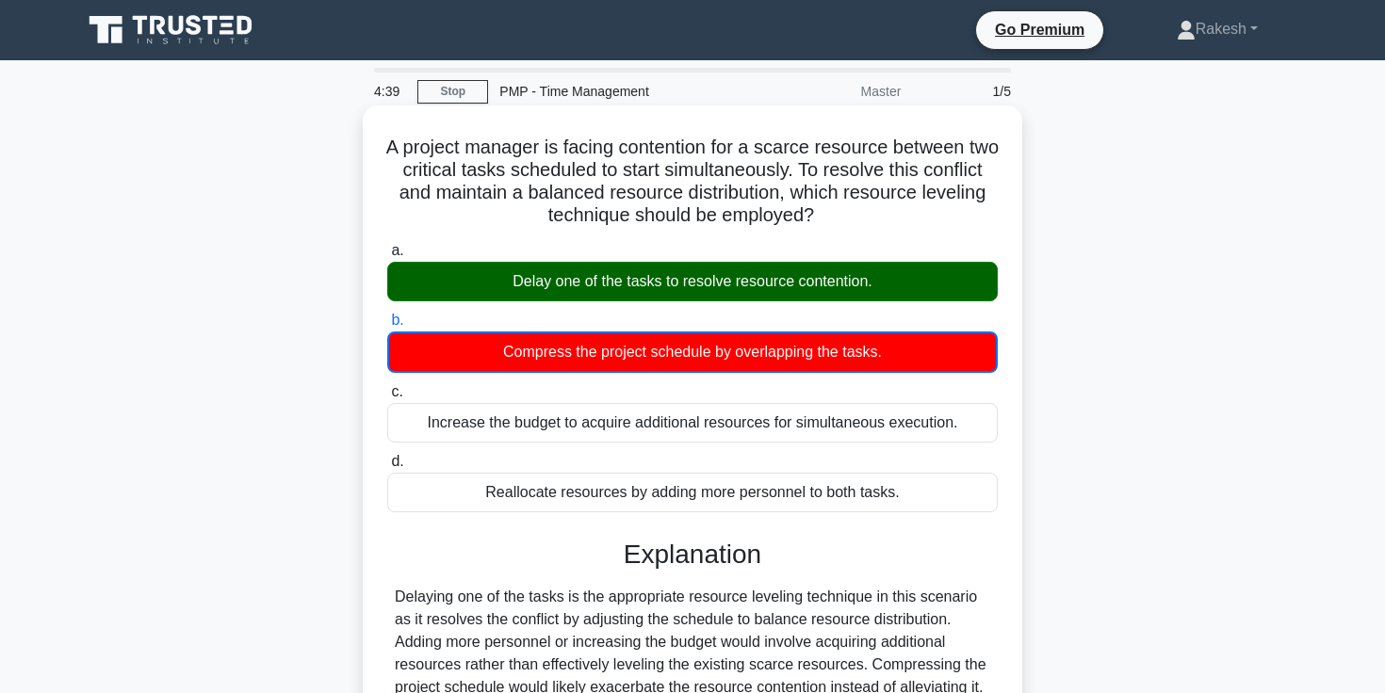
click at [511, 280] on div "Delay one of the tasks to resolve resource contention." at bounding box center [692, 282] width 610 height 40
click at [387, 257] on input "a. Delay one of the tasks to resolve resource contention." at bounding box center [387, 251] width 0 height 12
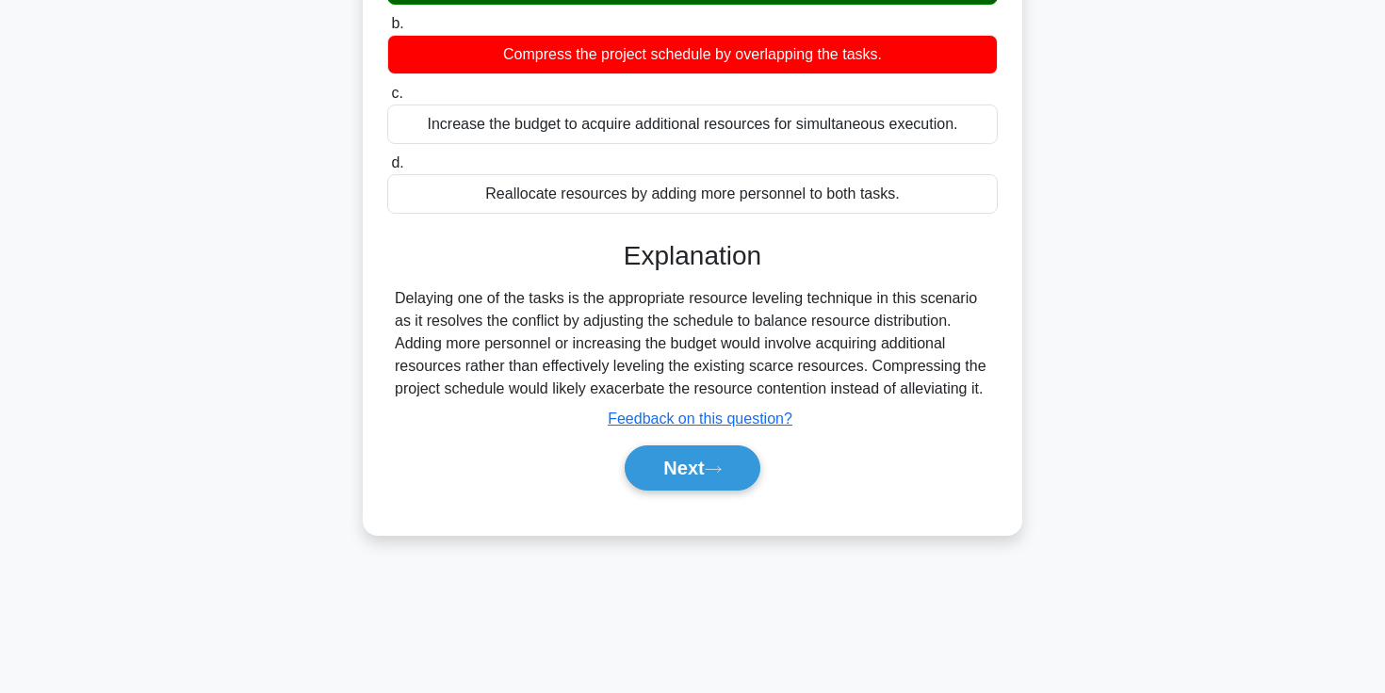
scroll to position [218, 0]
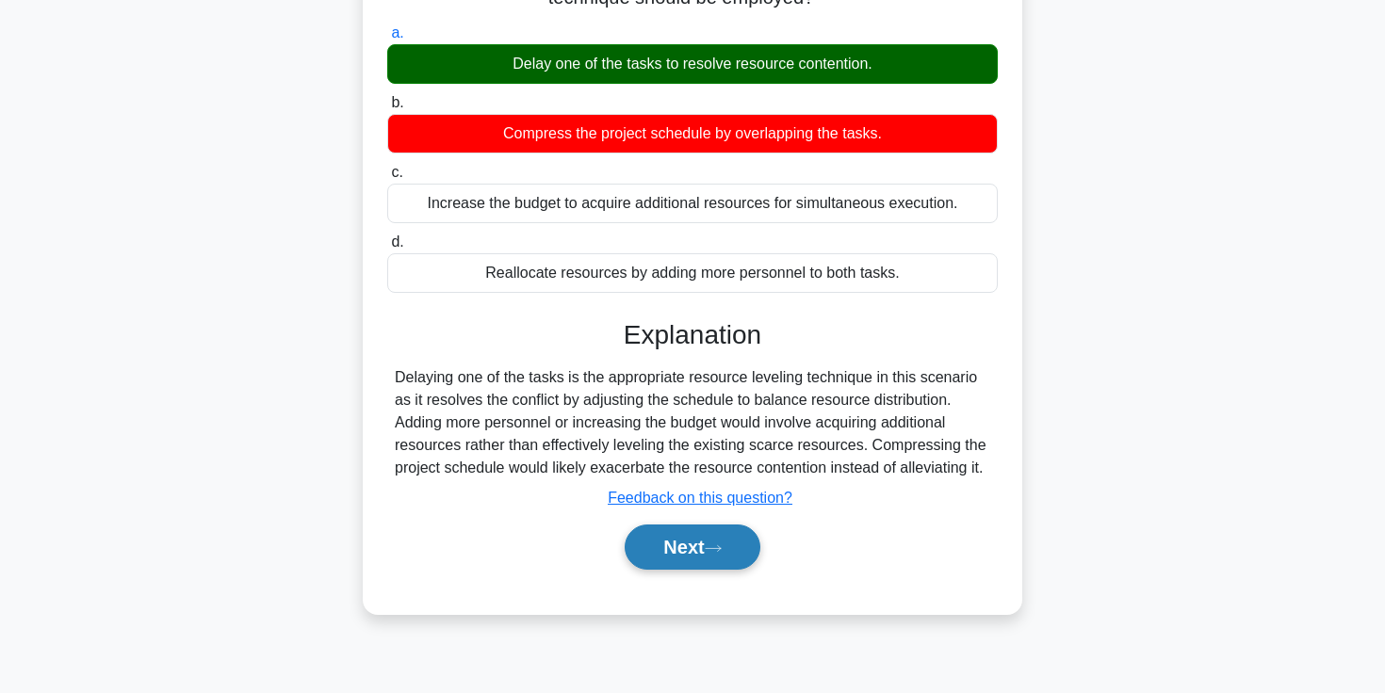
click at [694, 543] on button "Next" at bounding box center [692, 547] width 135 height 45
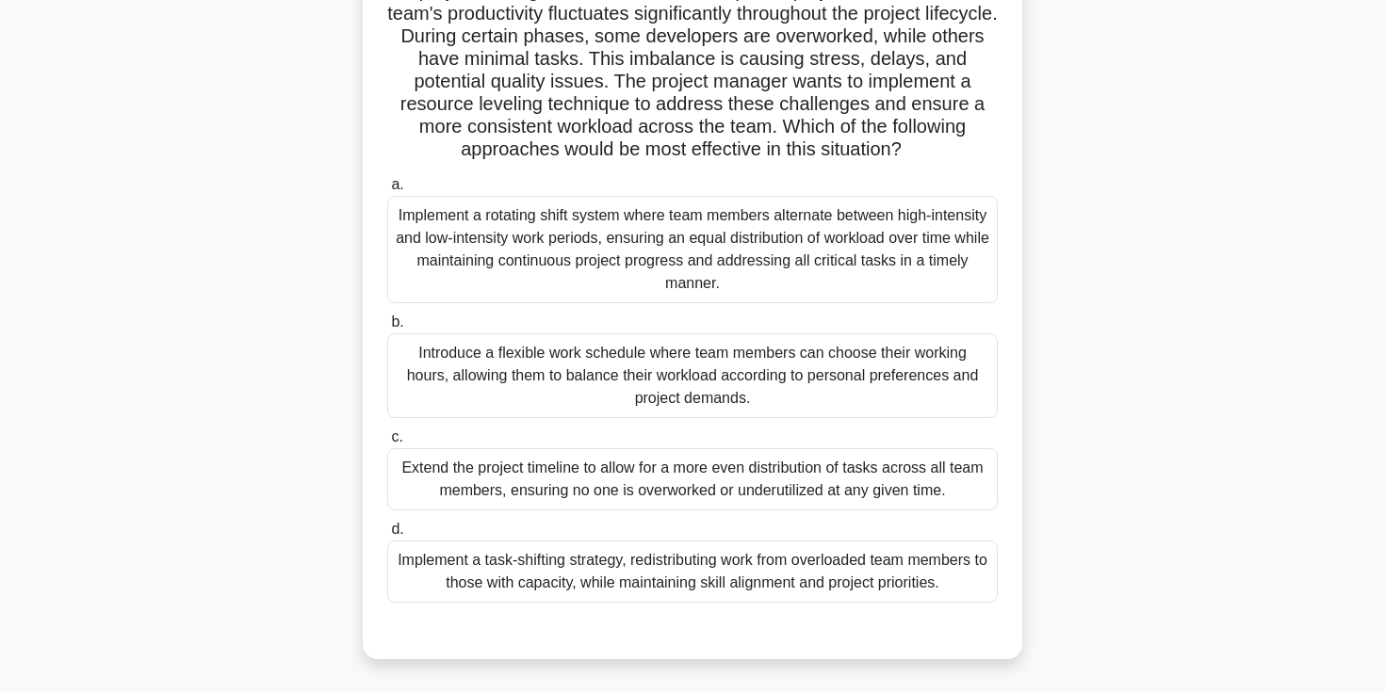
scroll to position [189, 0]
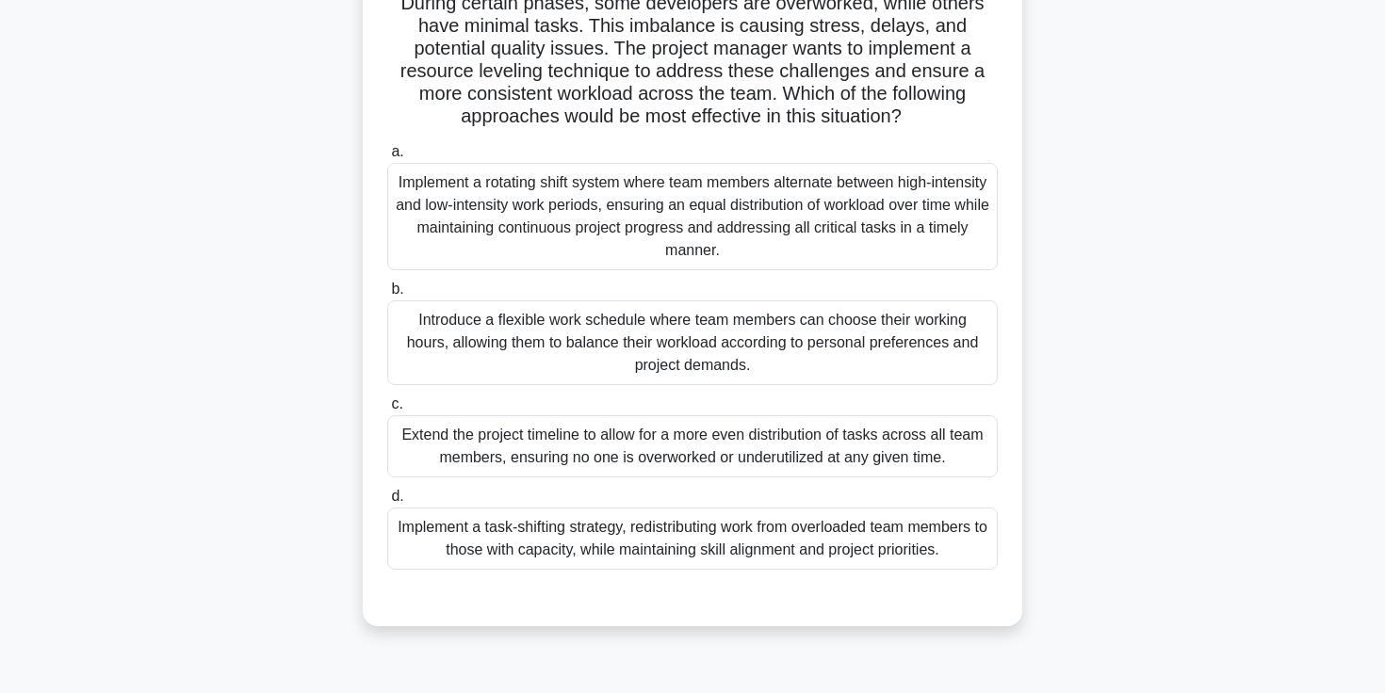
click at [539, 232] on div "Implement a rotating shift system where team members alternate between high-int…" at bounding box center [692, 216] width 610 height 107
click at [387, 158] on input "a. Implement a rotating shift system where team members alternate between high-…" at bounding box center [387, 152] width 0 height 12
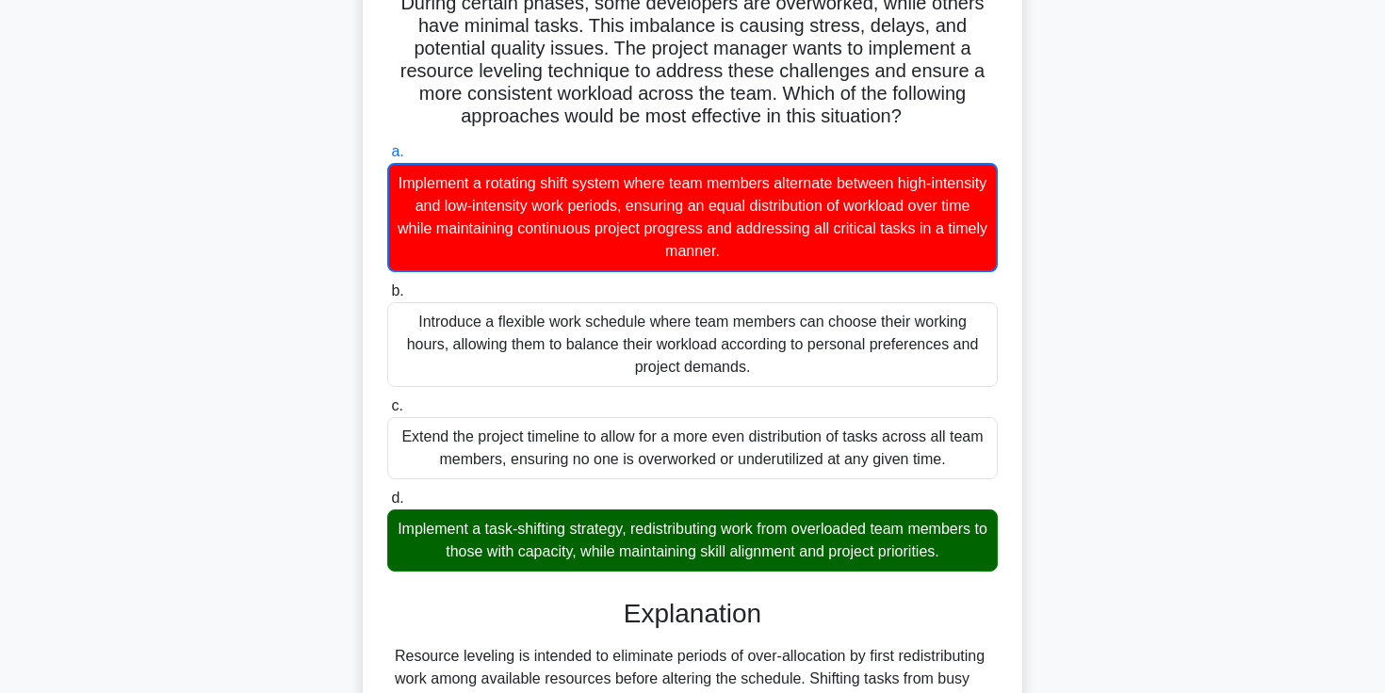
click at [560, 553] on div "Implement a task-shifting strategy, redistributing work from overloaded team me…" at bounding box center [692, 541] width 610 height 62
click at [387, 505] on input "d. Implement a task-shifting strategy, redistributing work from overloaded team…" at bounding box center [387, 499] width 0 height 12
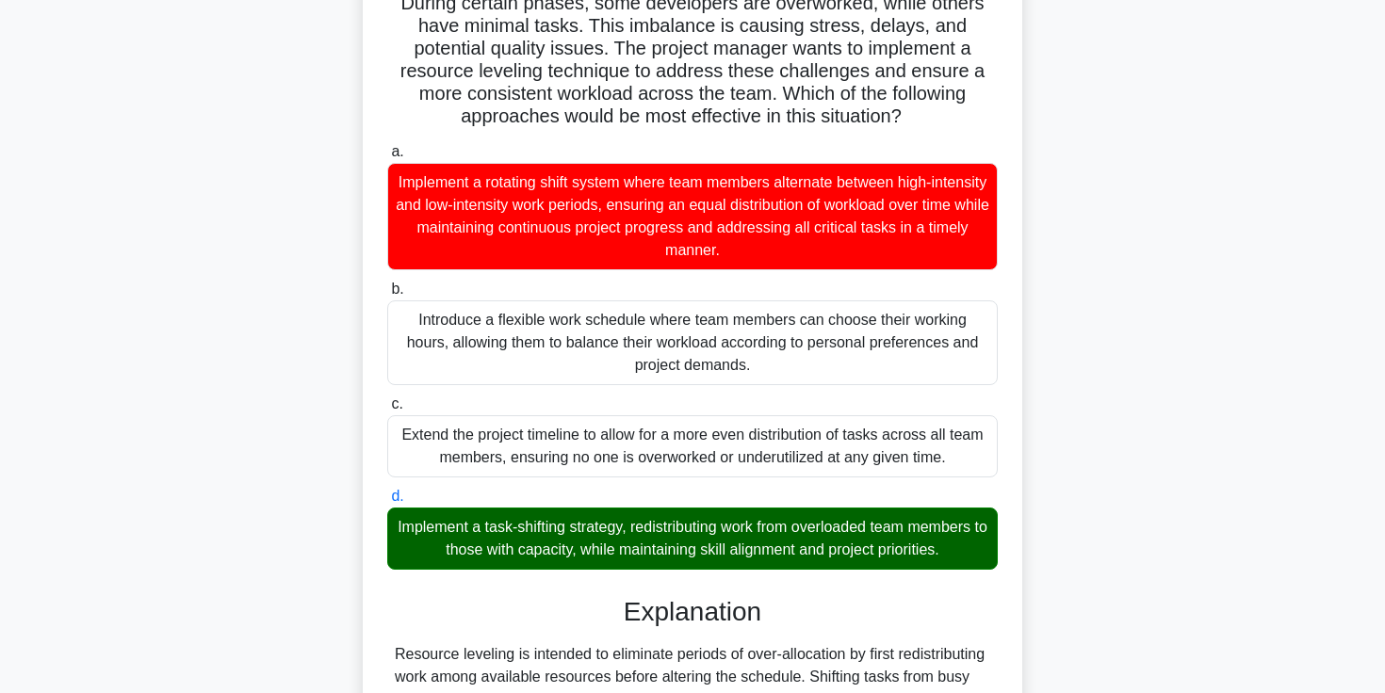
scroll to position [418, 0]
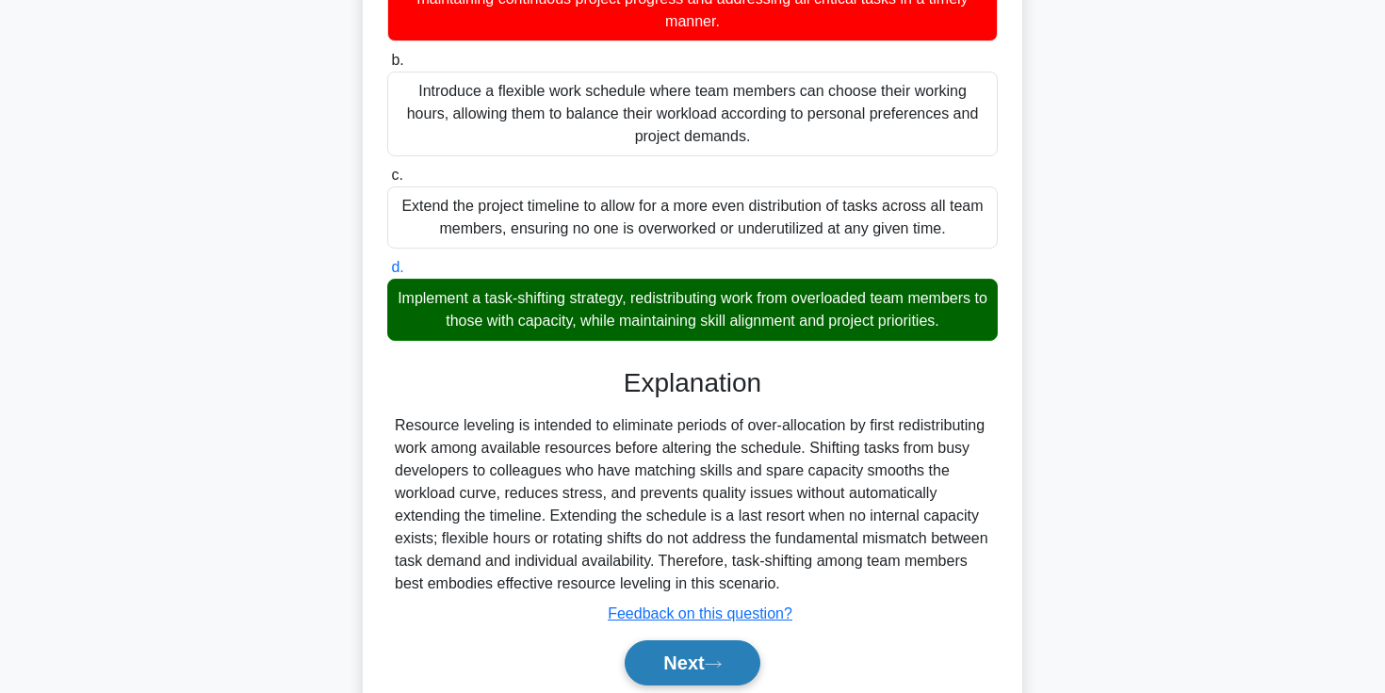
click at [685, 667] on button "Next" at bounding box center [692, 663] width 135 height 45
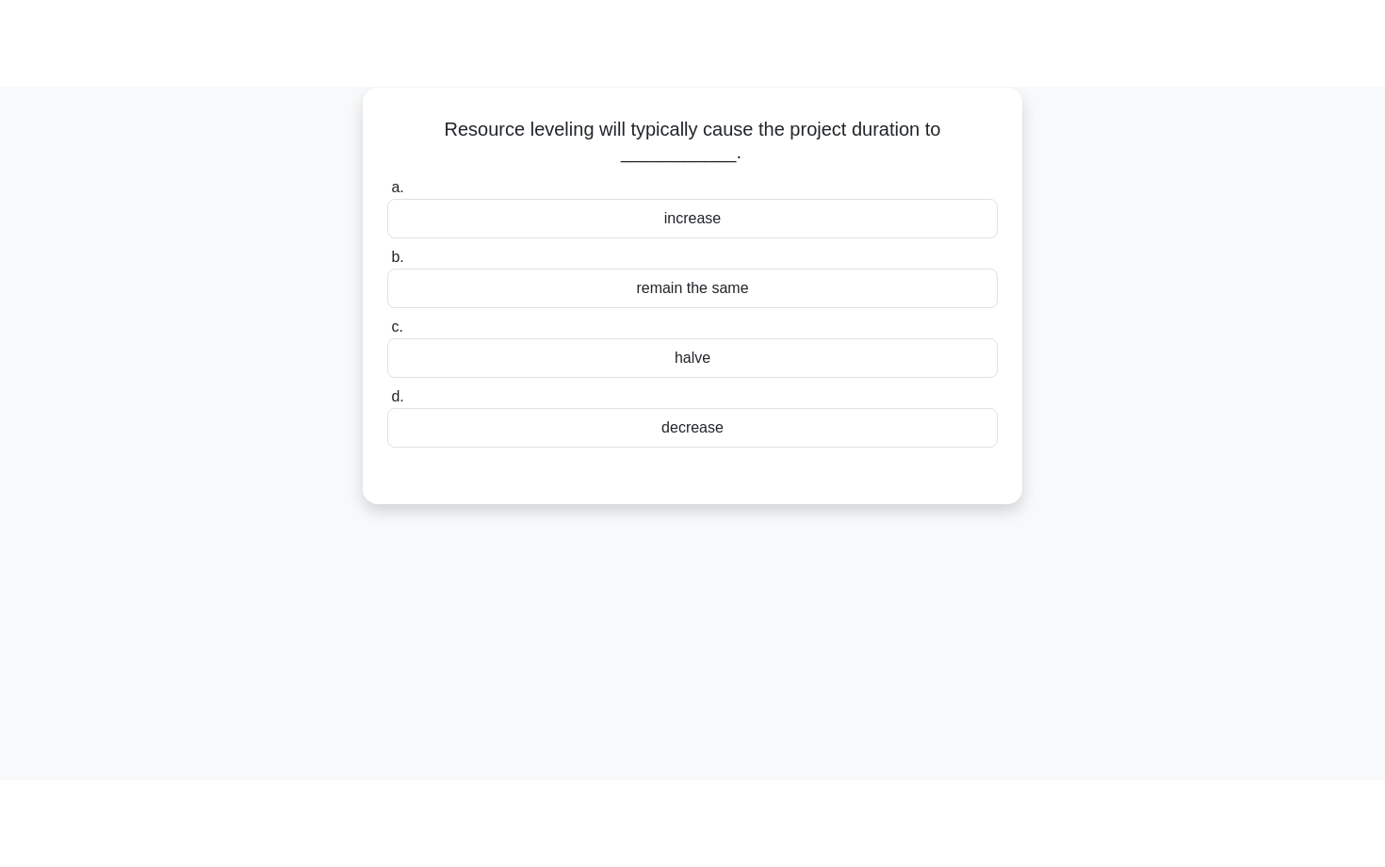
scroll to position [12, 0]
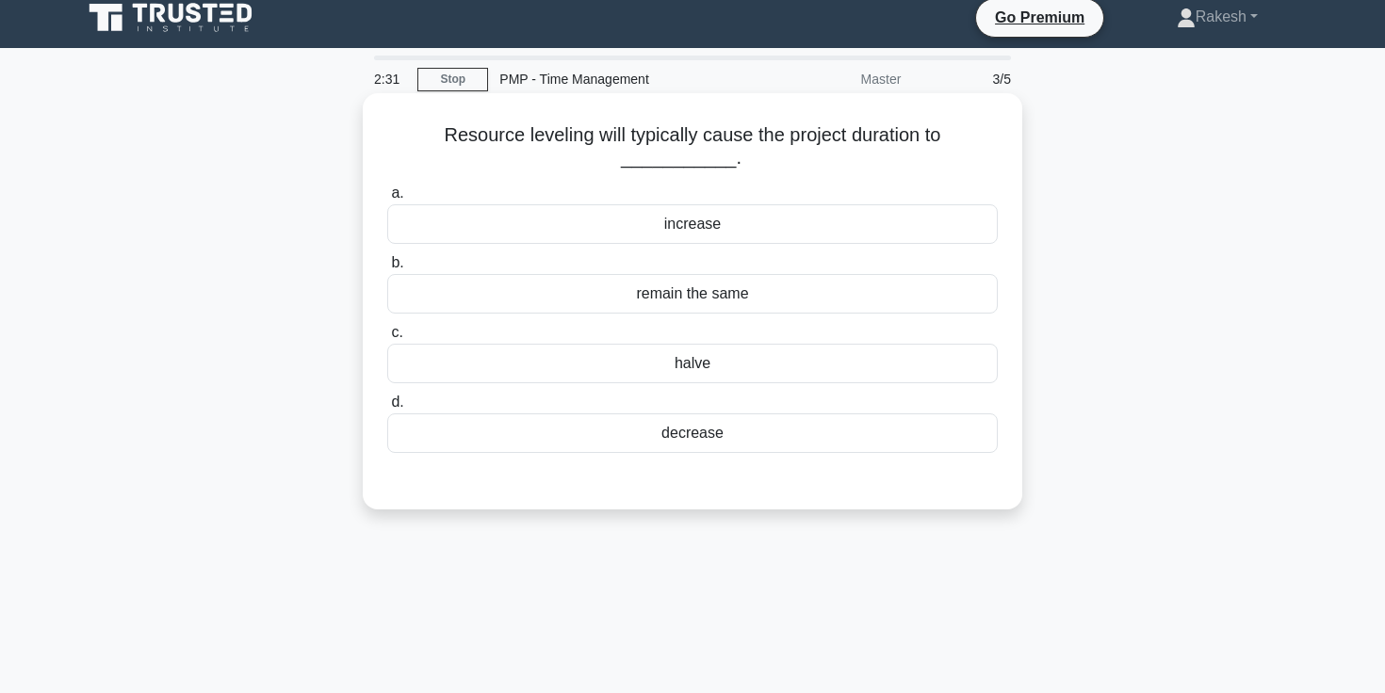
click at [693, 304] on div "remain the same" at bounding box center [692, 294] width 610 height 40
click at [387, 269] on input "b. remain the same" at bounding box center [387, 263] width 0 height 12
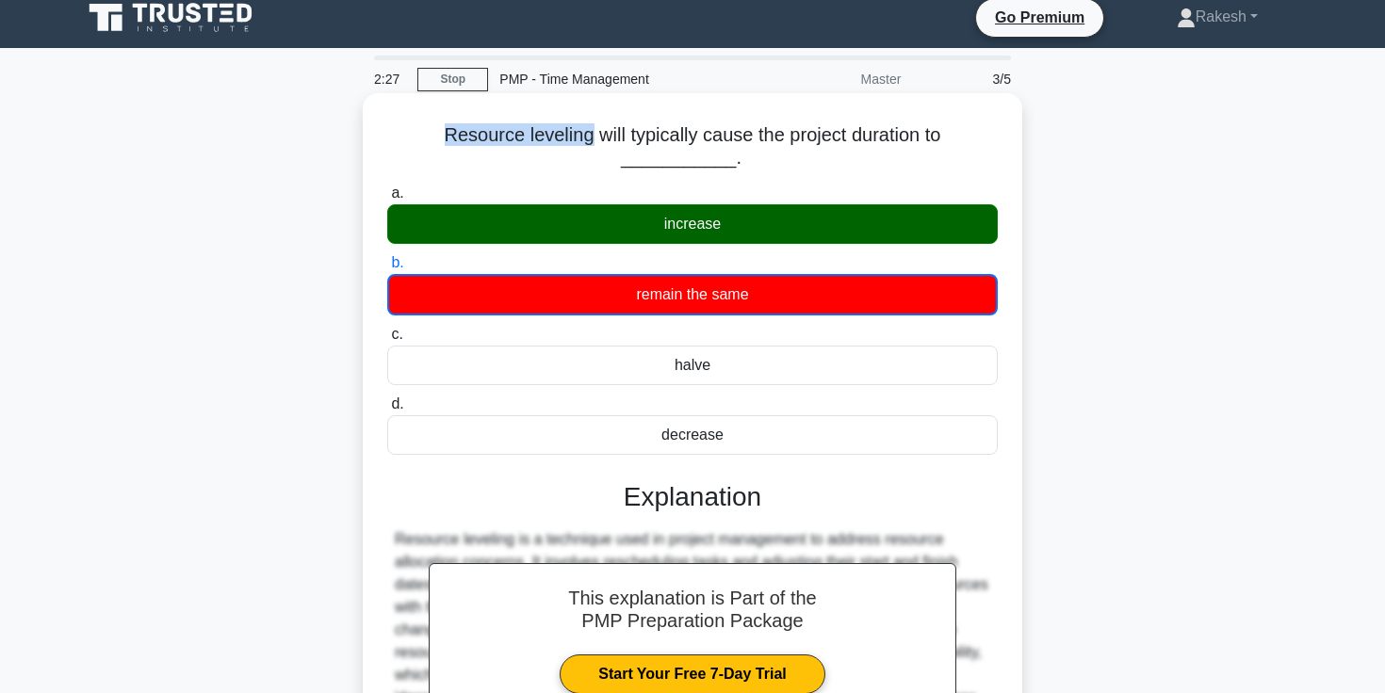
drag, startPoint x: 444, startPoint y: 135, endPoint x: 588, endPoint y: 137, distance: 144.1
click at [588, 137] on h5 "Resource leveling will typically cause the project duration to ___________. .sp…" at bounding box center [692, 146] width 614 height 47
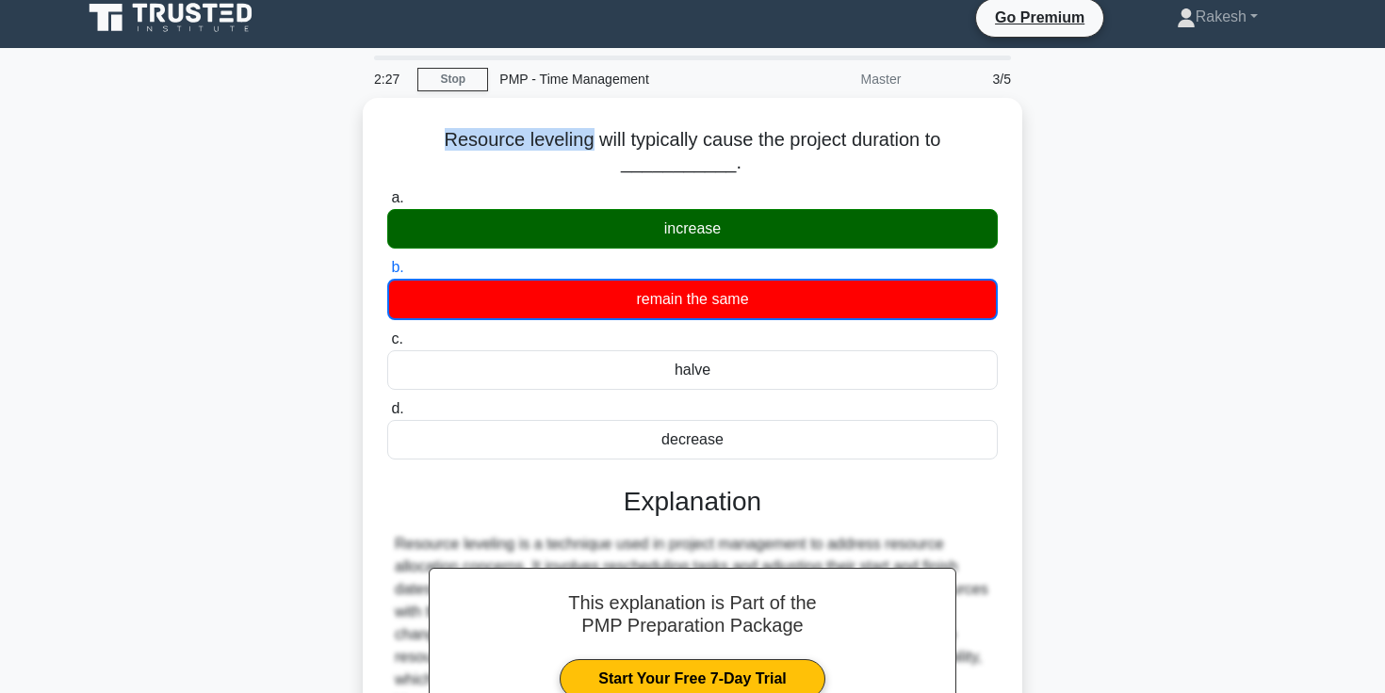
copy h5 "Resource leveling"
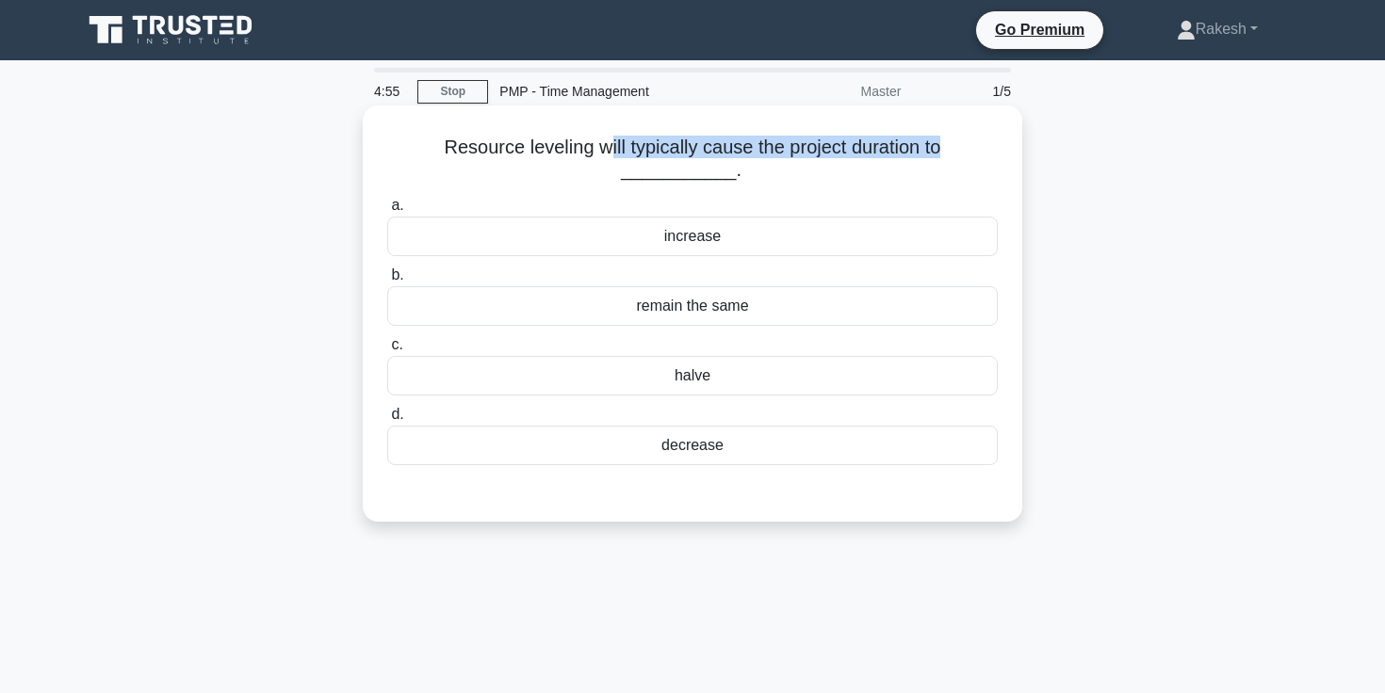
drag, startPoint x: 610, startPoint y: 154, endPoint x: 949, endPoint y: 155, distance: 338.2
click at [949, 156] on h5 "Resource leveling will typically cause the project duration to ___________. .sp…" at bounding box center [692, 159] width 614 height 47
click at [949, 155] on h5 "Resource leveling will typically cause the project duration to ___________. .sp…" at bounding box center [692, 159] width 614 height 47
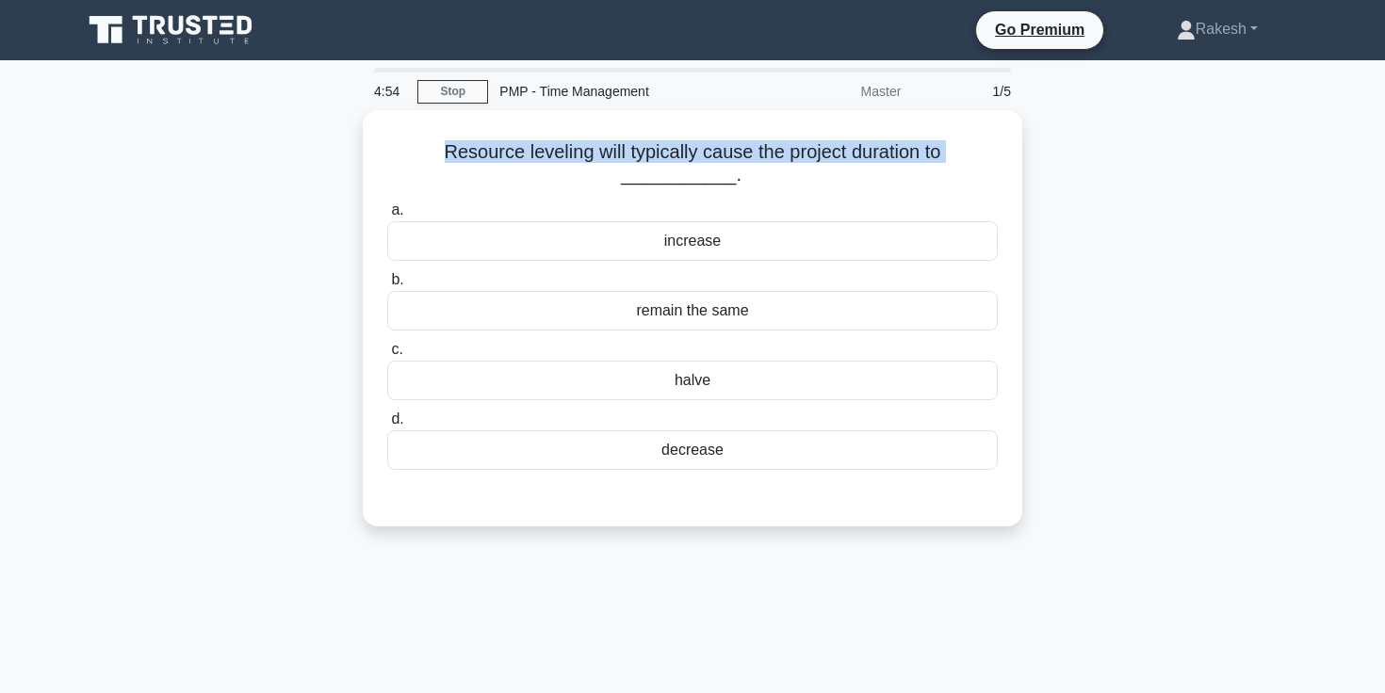
drag, startPoint x: 444, startPoint y: 152, endPoint x: 1070, endPoint y: 153, distance: 626.4
click at [1071, 153] on div "Resource leveling will typically cause the project duration to ___________. .sp…" at bounding box center [692, 329] width 1243 height 439
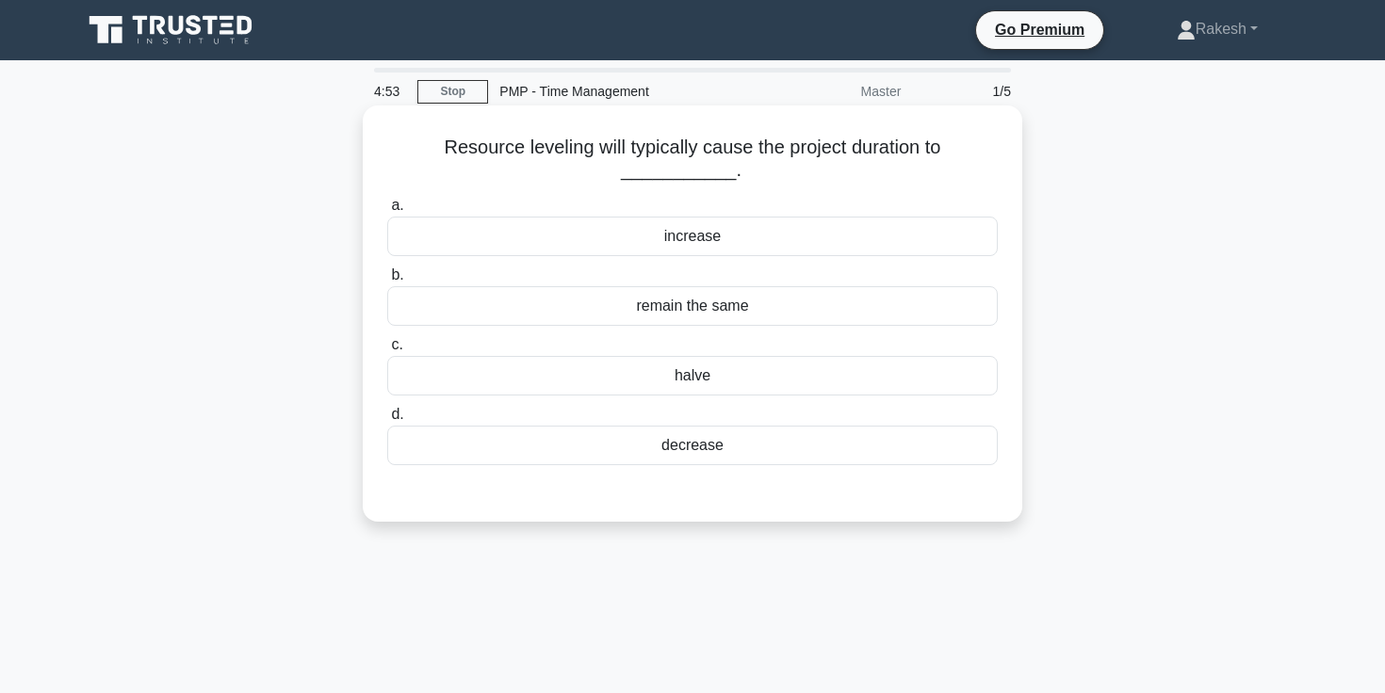
click at [759, 246] on div "increase" at bounding box center [692, 237] width 610 height 40
click at [387, 212] on input "a. increase" at bounding box center [387, 206] width 0 height 12
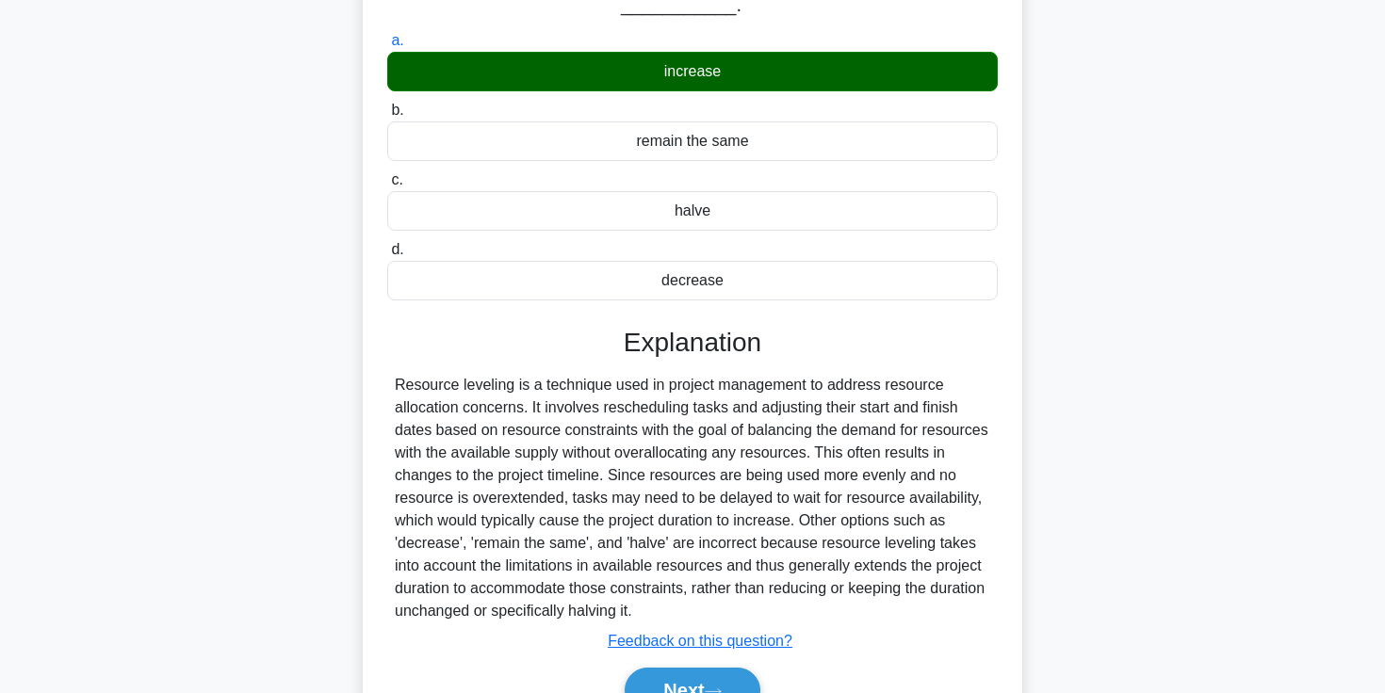
scroll to position [324, 0]
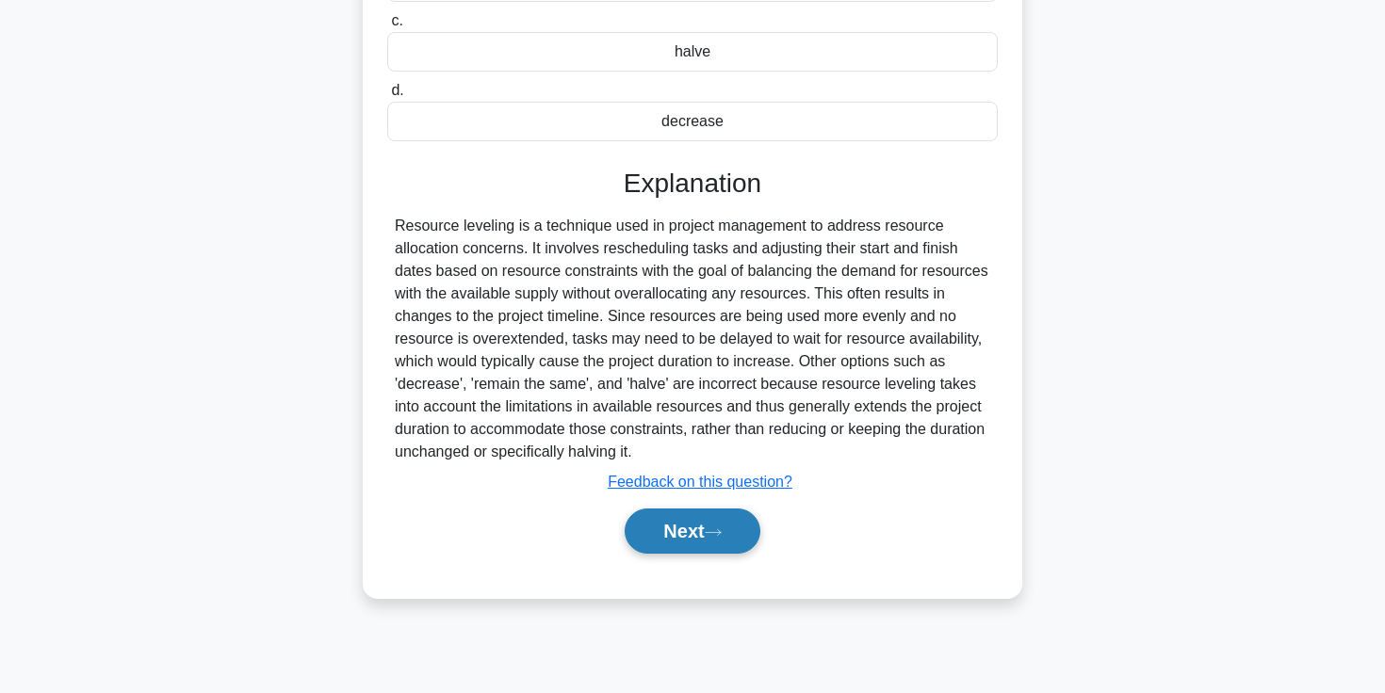
click at [702, 531] on button "Next" at bounding box center [692, 531] width 135 height 45
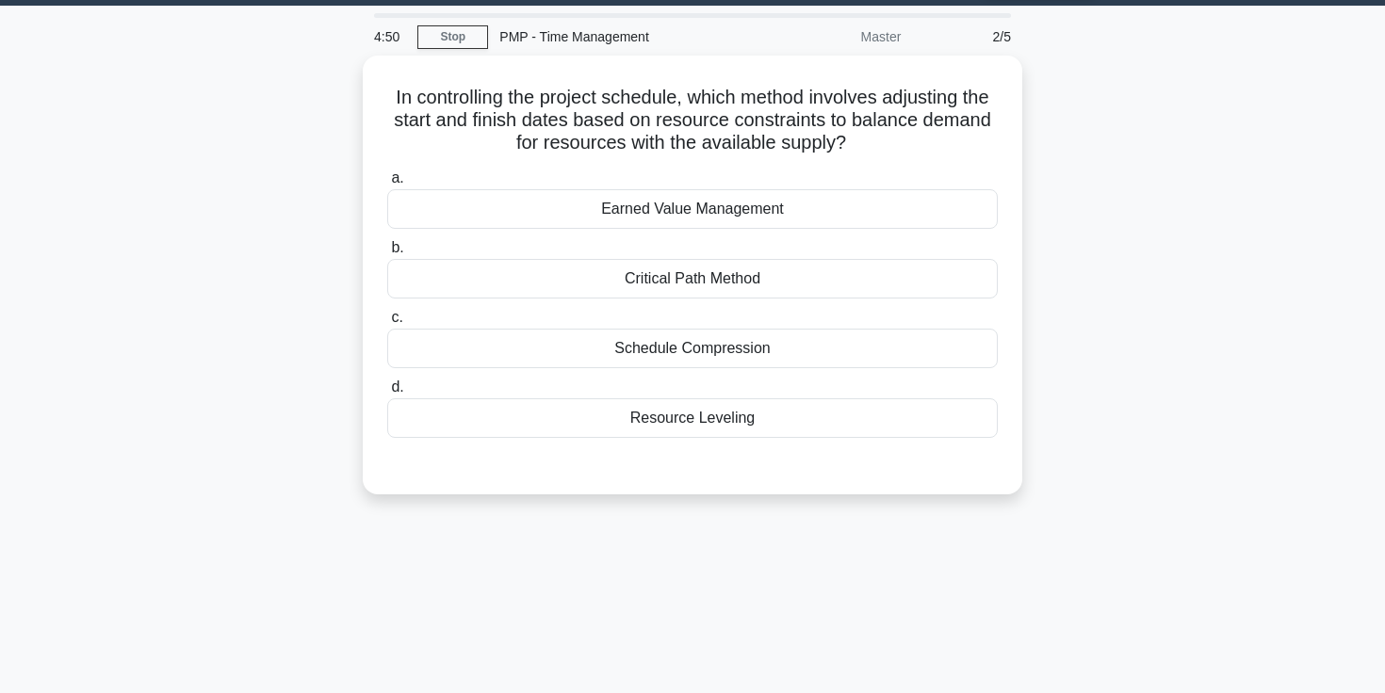
scroll to position [54, 0]
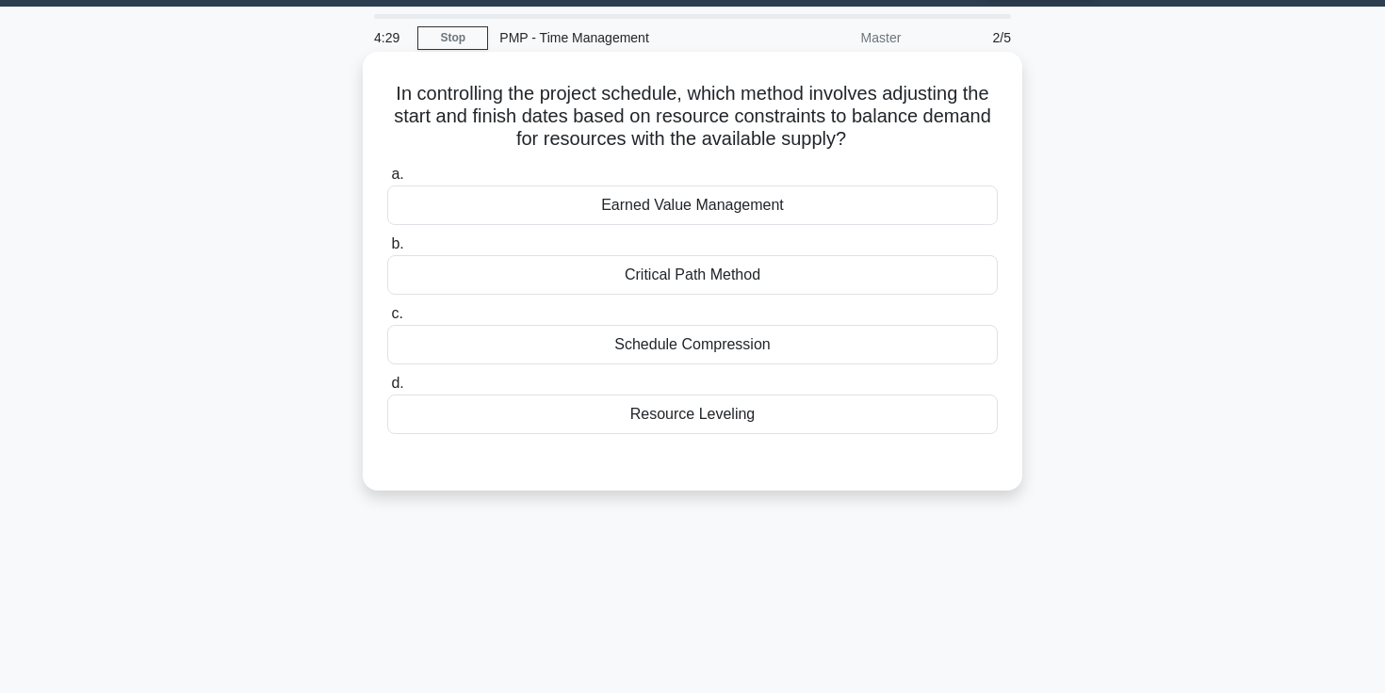
click at [711, 219] on div "Earned Value Management" at bounding box center [692, 206] width 610 height 40
click at [387, 181] on input "a. Earned Value Management" at bounding box center [387, 175] width 0 height 12
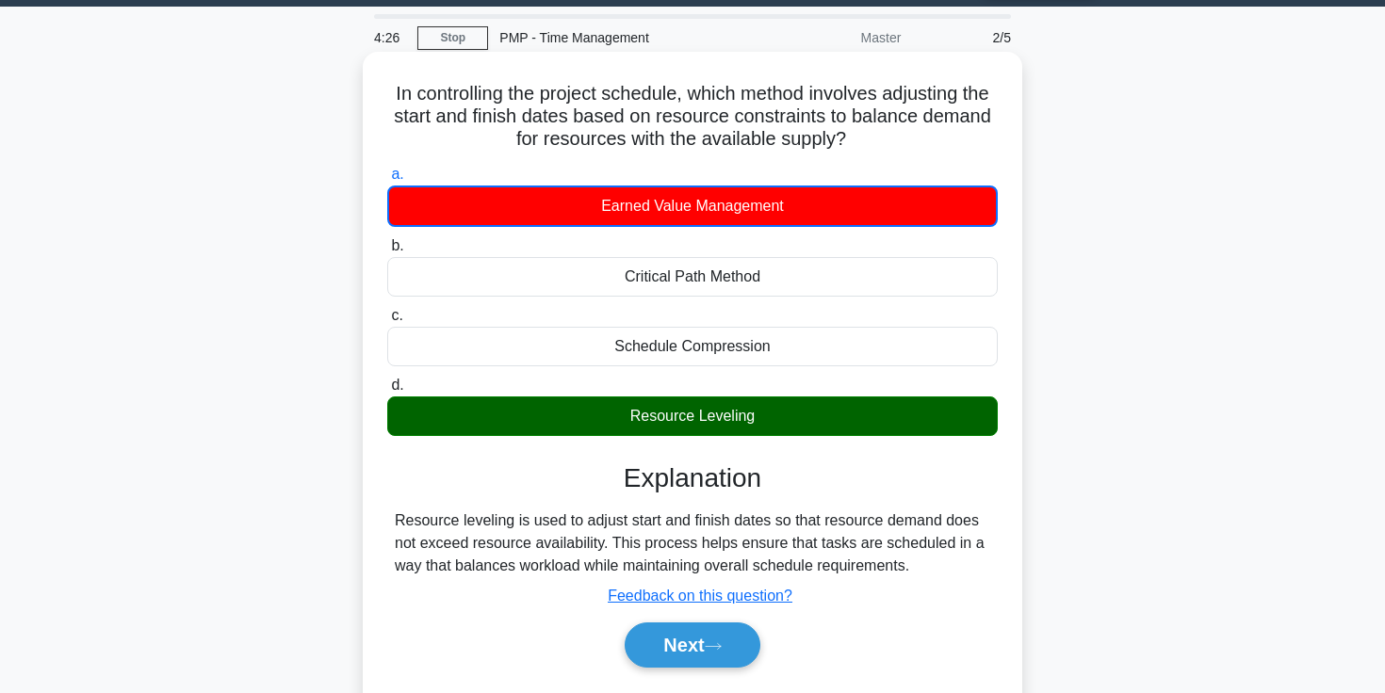
click at [664, 419] on div "Resource Leveling" at bounding box center [692, 417] width 610 height 40
click at [387, 392] on input "d. Resource Leveling" at bounding box center [387, 386] width 0 height 12
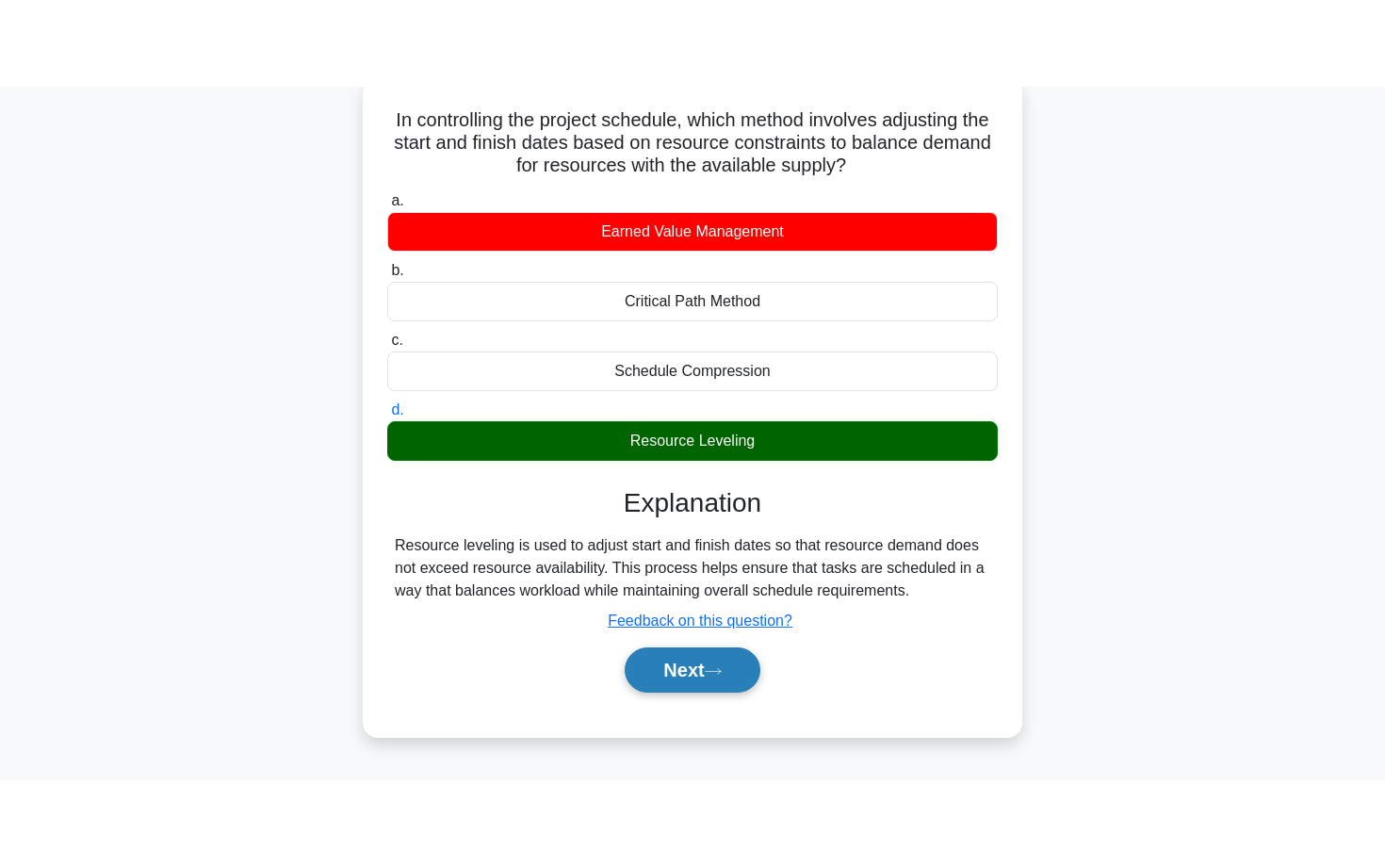
scroll to position [82, 0]
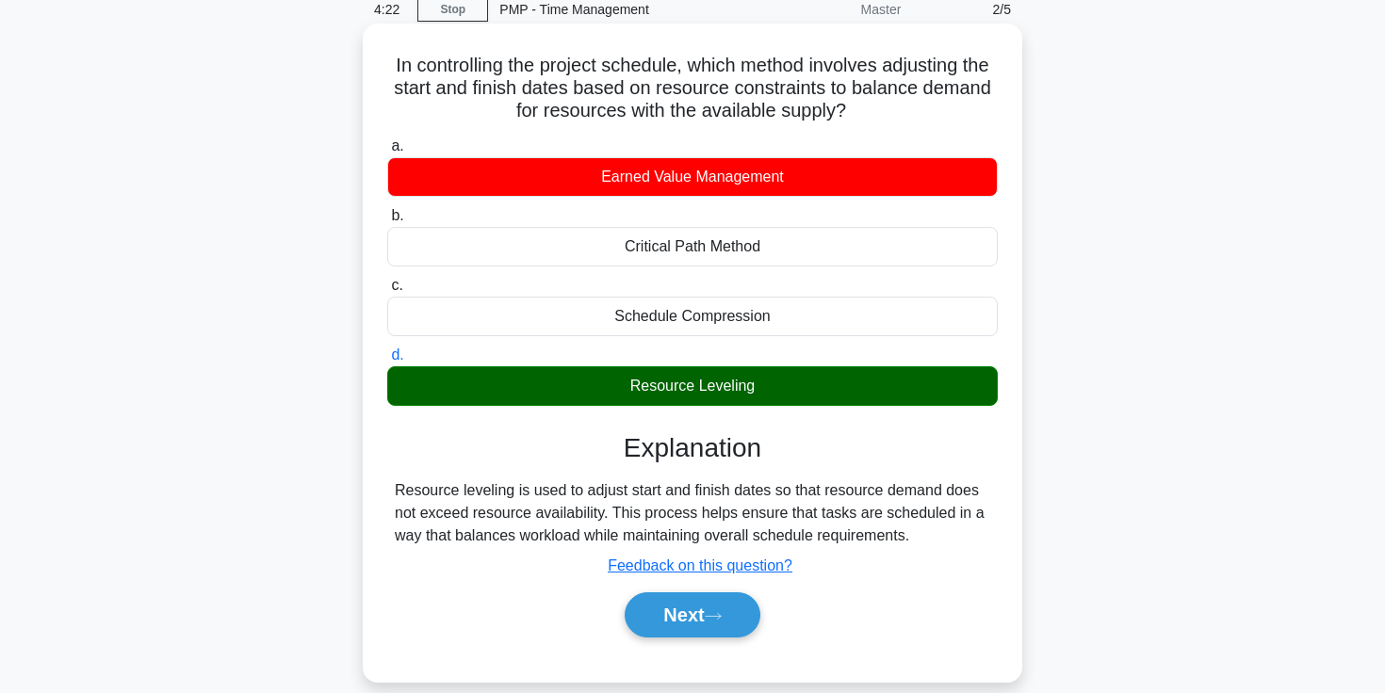
drag, startPoint x: 602, startPoint y: 181, endPoint x: 813, endPoint y: 181, distance: 211.0
click at [813, 181] on div "Earned Value Management" at bounding box center [692, 177] width 610 height 40
drag, startPoint x: 614, startPoint y: 323, endPoint x: 881, endPoint y: 323, distance: 266.6
click at [882, 323] on div "Schedule Compression" at bounding box center [692, 317] width 610 height 40
copy div "Schedule Compression"
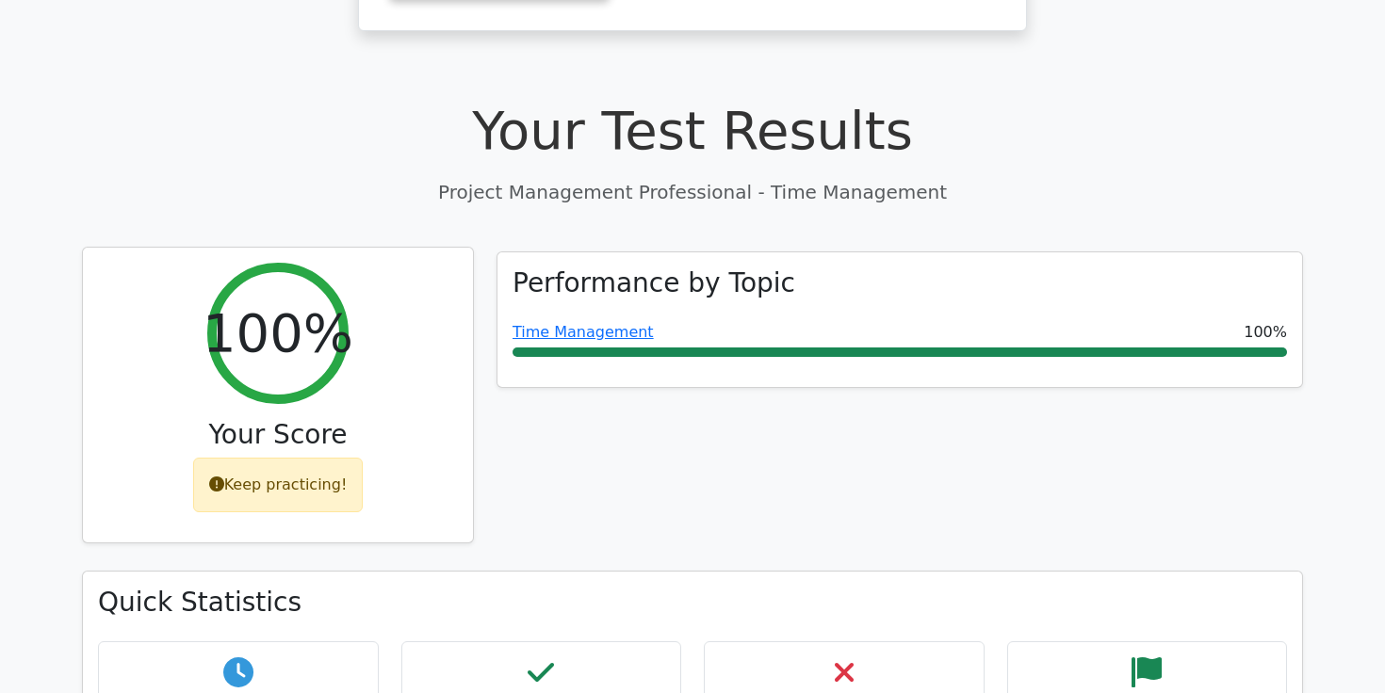
scroll to position [672, 0]
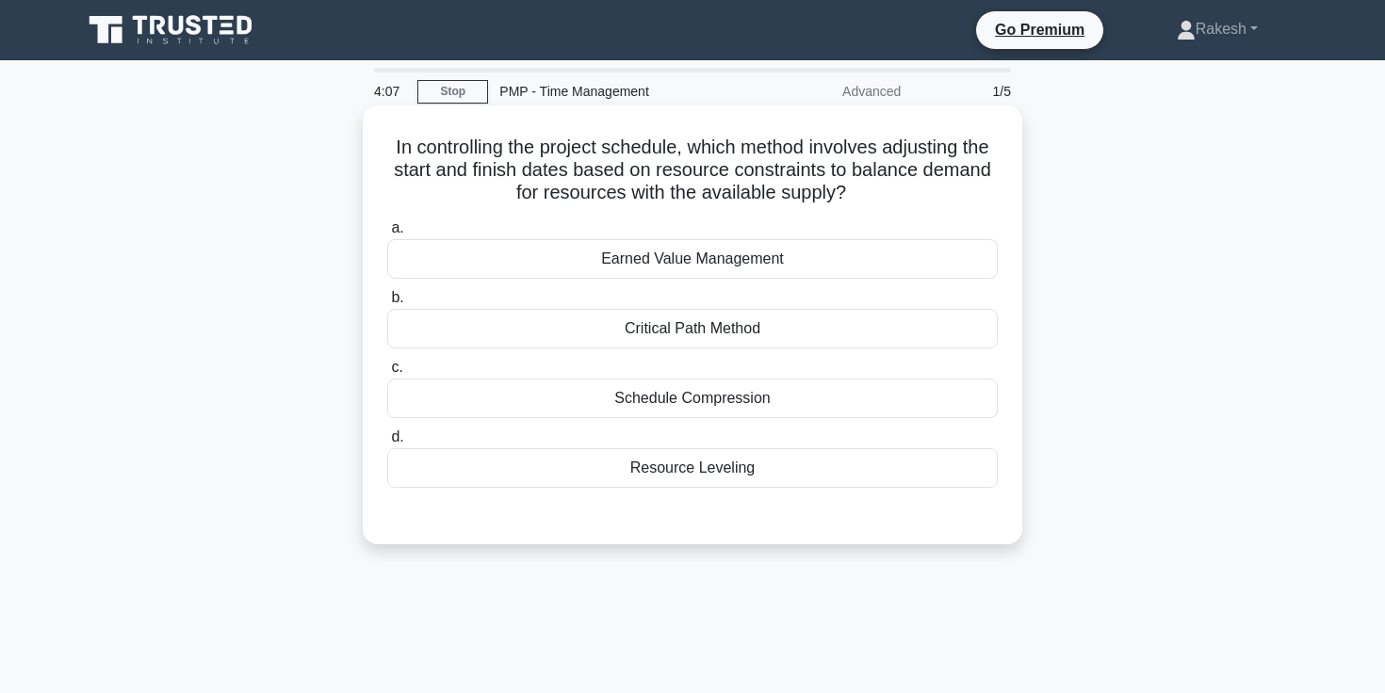
click at [669, 482] on div "Resource Leveling" at bounding box center [692, 468] width 610 height 40
click at [387, 444] on input "d. Resource Leveling" at bounding box center [387, 437] width 0 height 12
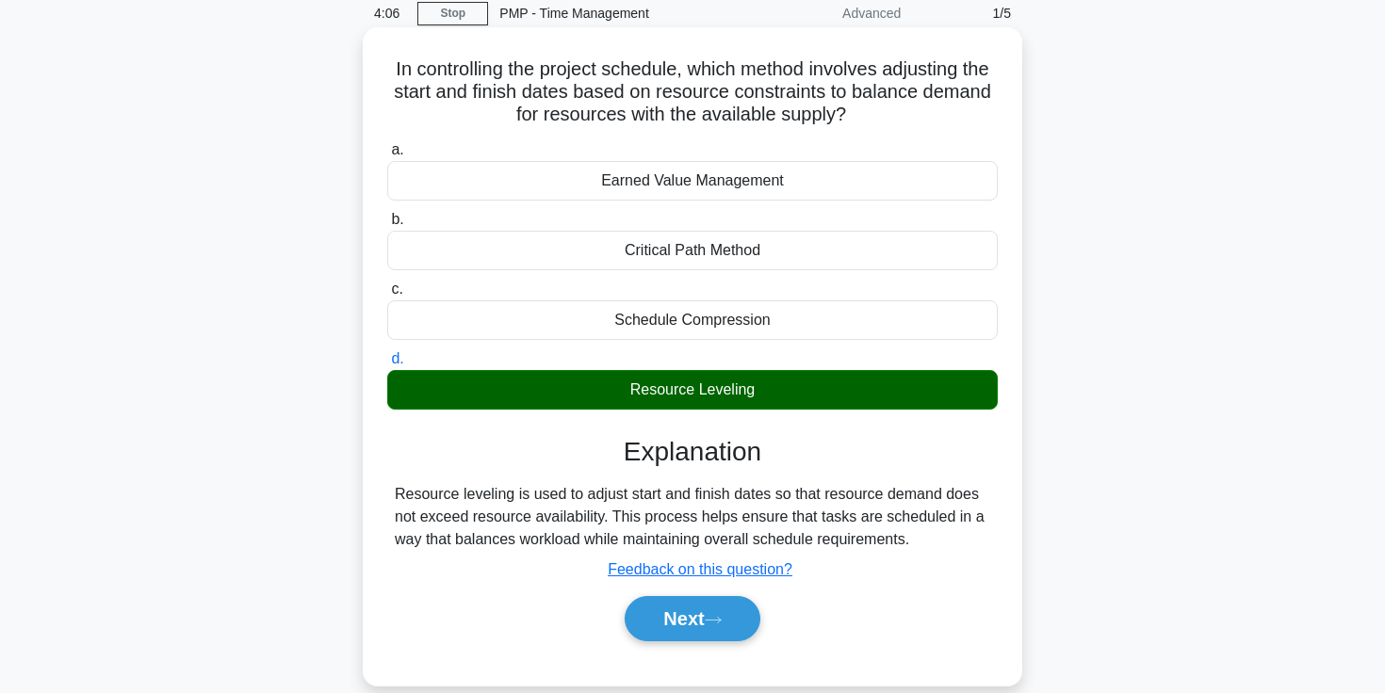
scroll to position [79, 0]
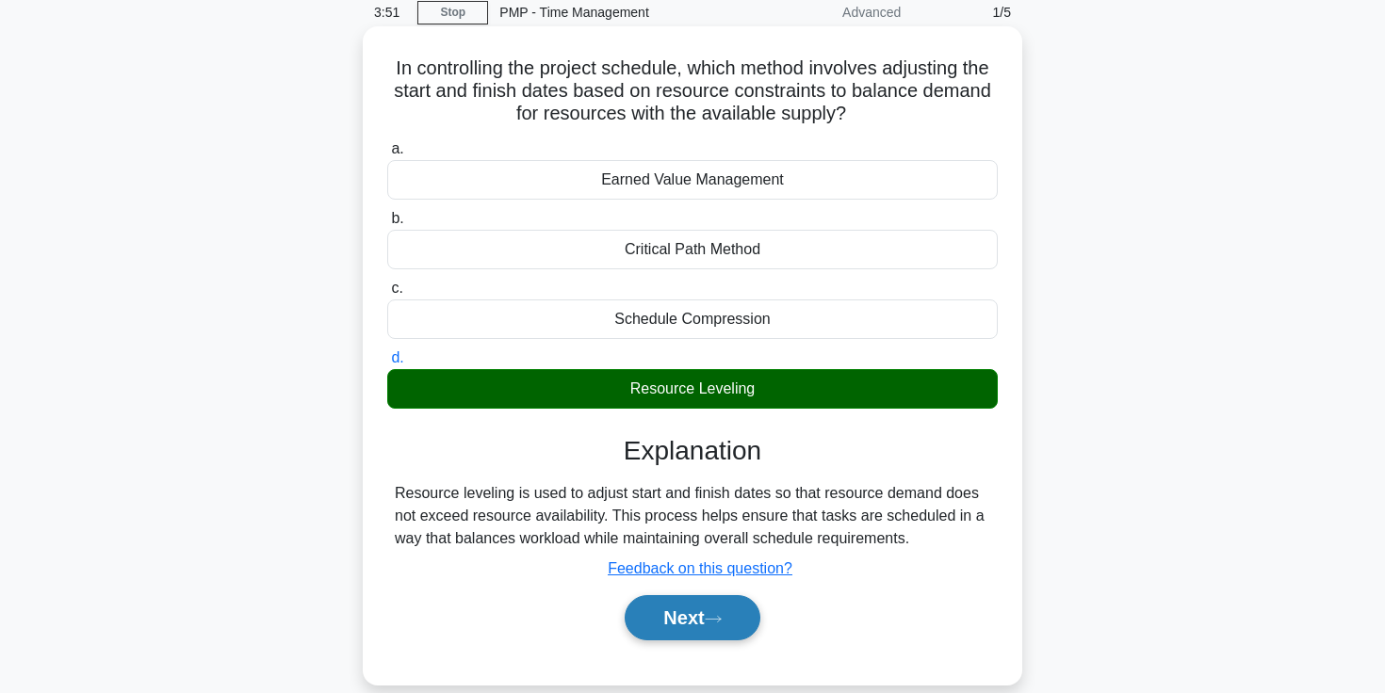
click at [690, 633] on button "Next" at bounding box center [692, 617] width 135 height 45
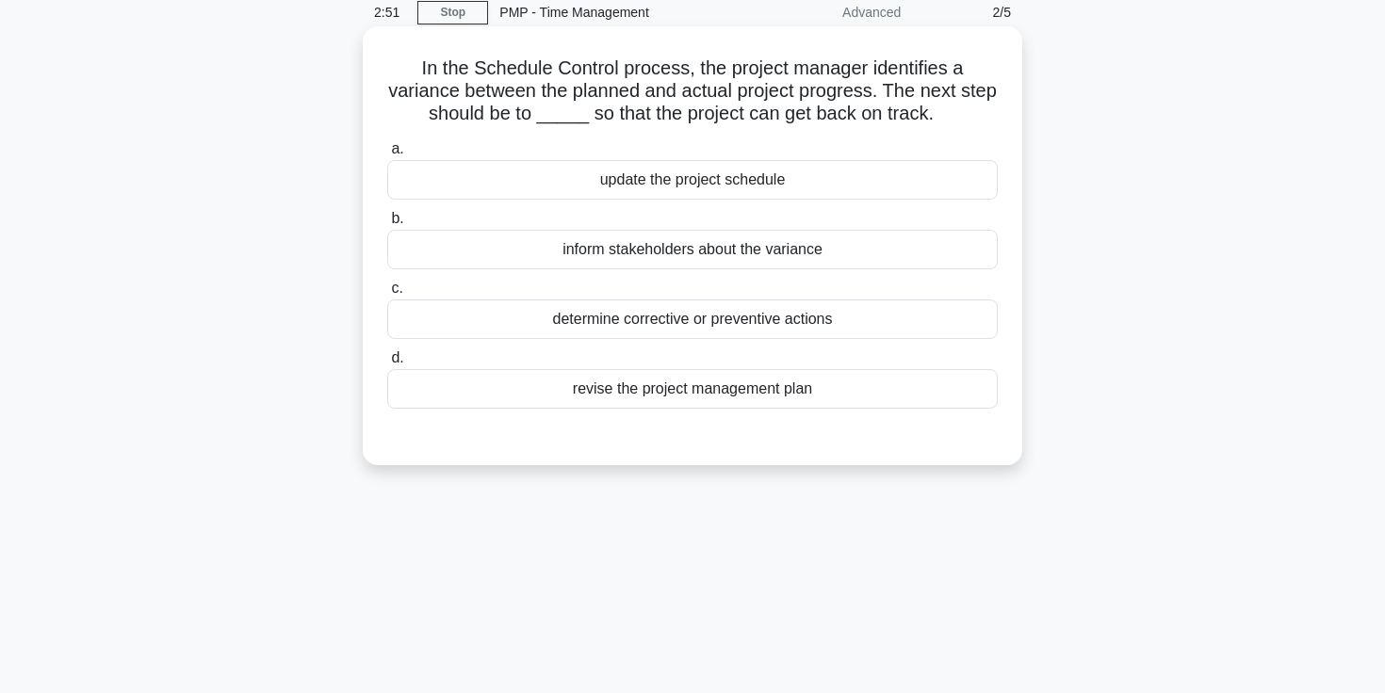
click at [657, 323] on div "determine corrective or preventive actions" at bounding box center [692, 320] width 610 height 40
click at [387, 295] on input "c. determine corrective or preventive actions" at bounding box center [387, 289] width 0 height 12
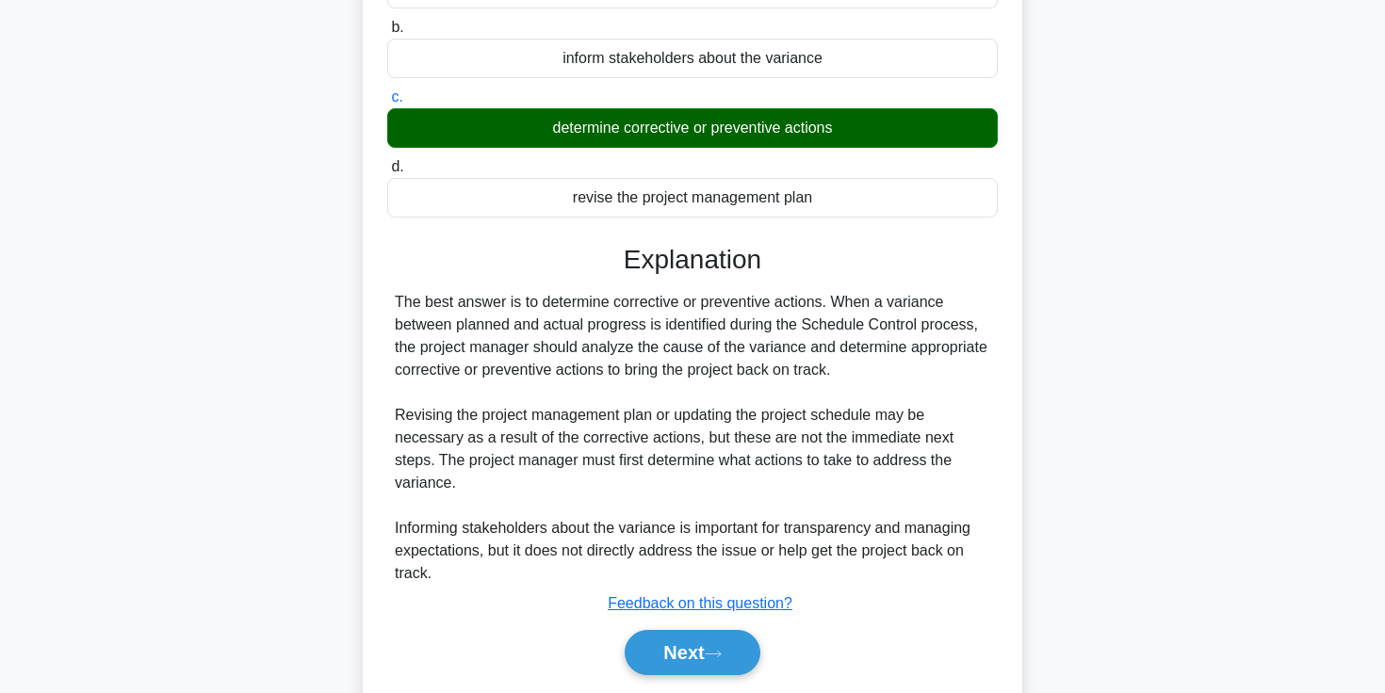
scroll to position [309, 0]
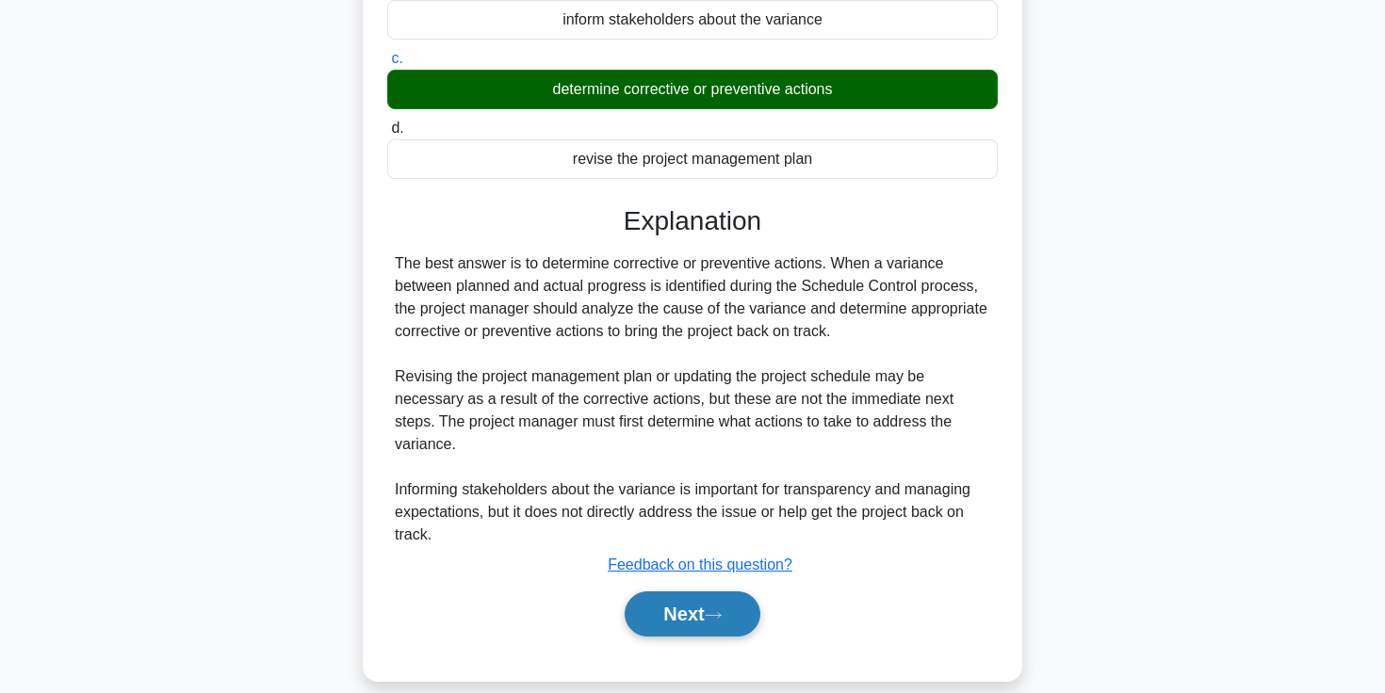
click at [673, 627] on button "Next" at bounding box center [692, 614] width 135 height 45
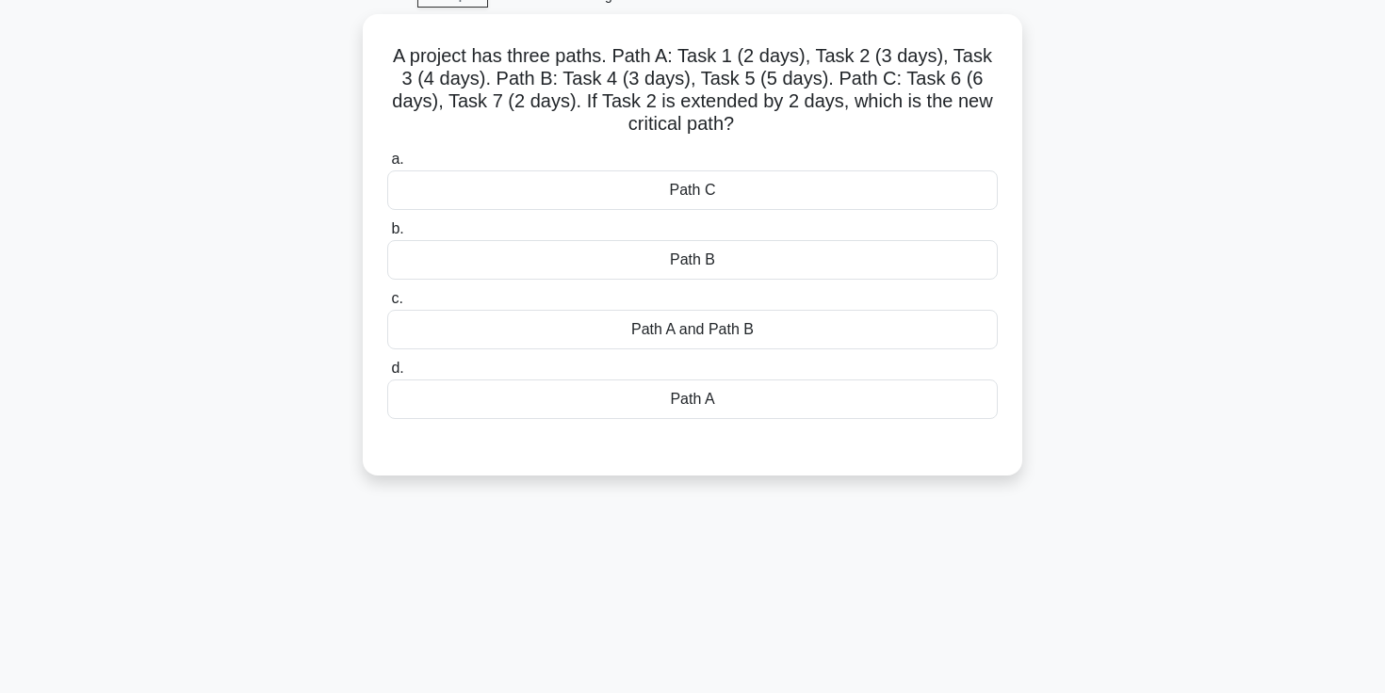
scroll to position [86, 0]
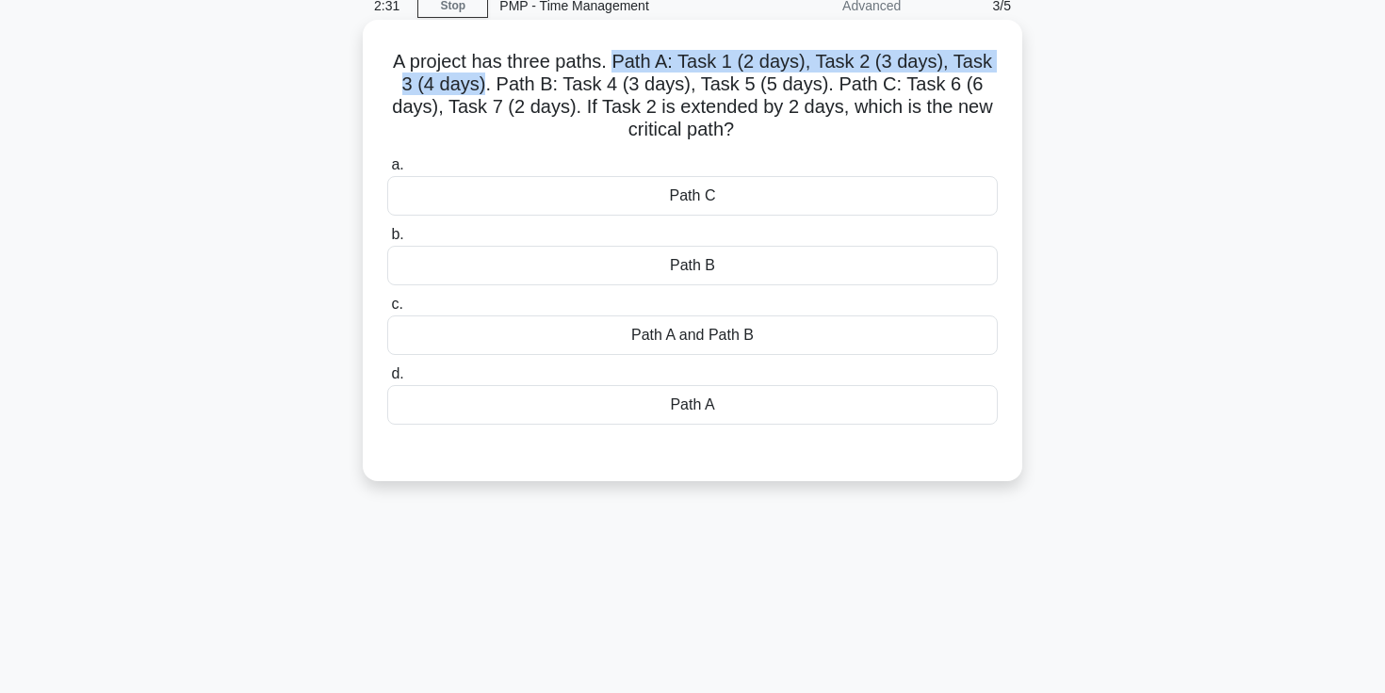
drag, startPoint x: 613, startPoint y: 59, endPoint x: 488, endPoint y: 88, distance: 128.4
click at [488, 88] on h5 "A project has three paths. Path A: Task 1 (2 days), Task 2 (3 days), Task 3 (4 …" at bounding box center [692, 96] width 614 height 92
click at [589, 267] on div "Path B" at bounding box center [692, 266] width 610 height 40
click at [387, 241] on input "b. Path B" at bounding box center [387, 235] width 0 height 12
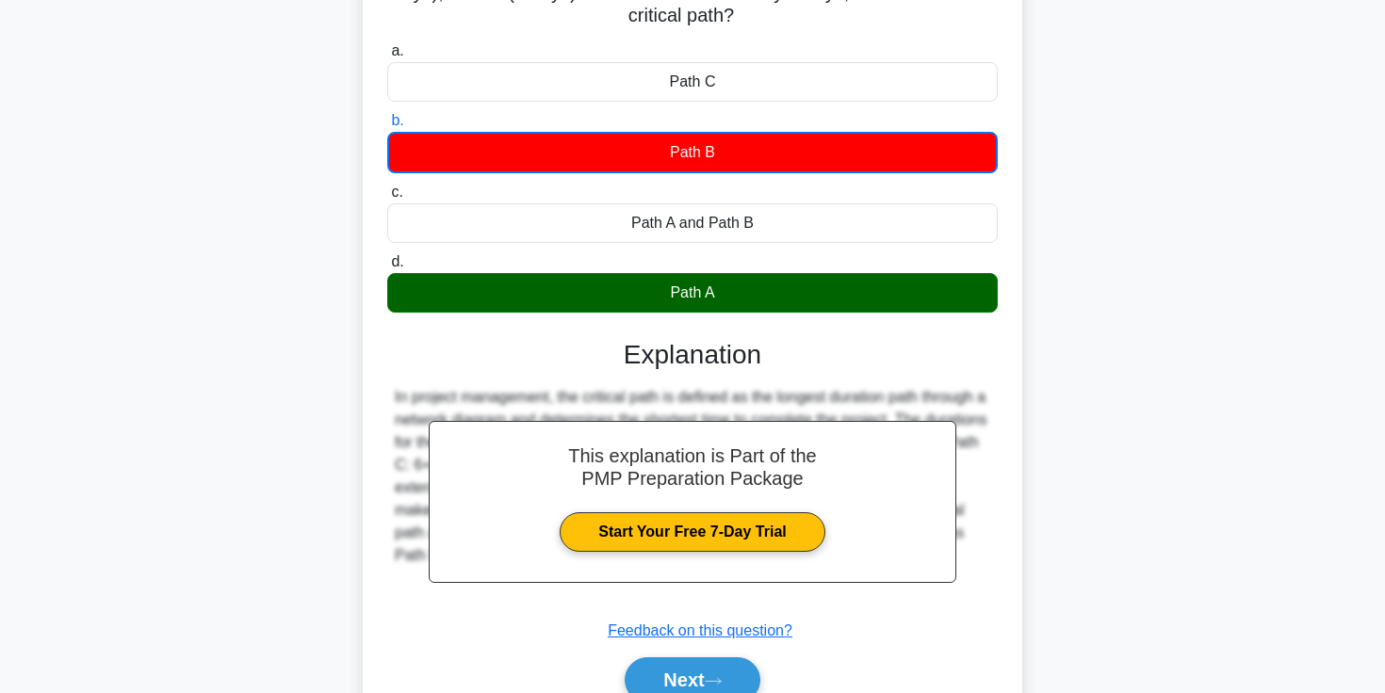
scroll to position [324, 0]
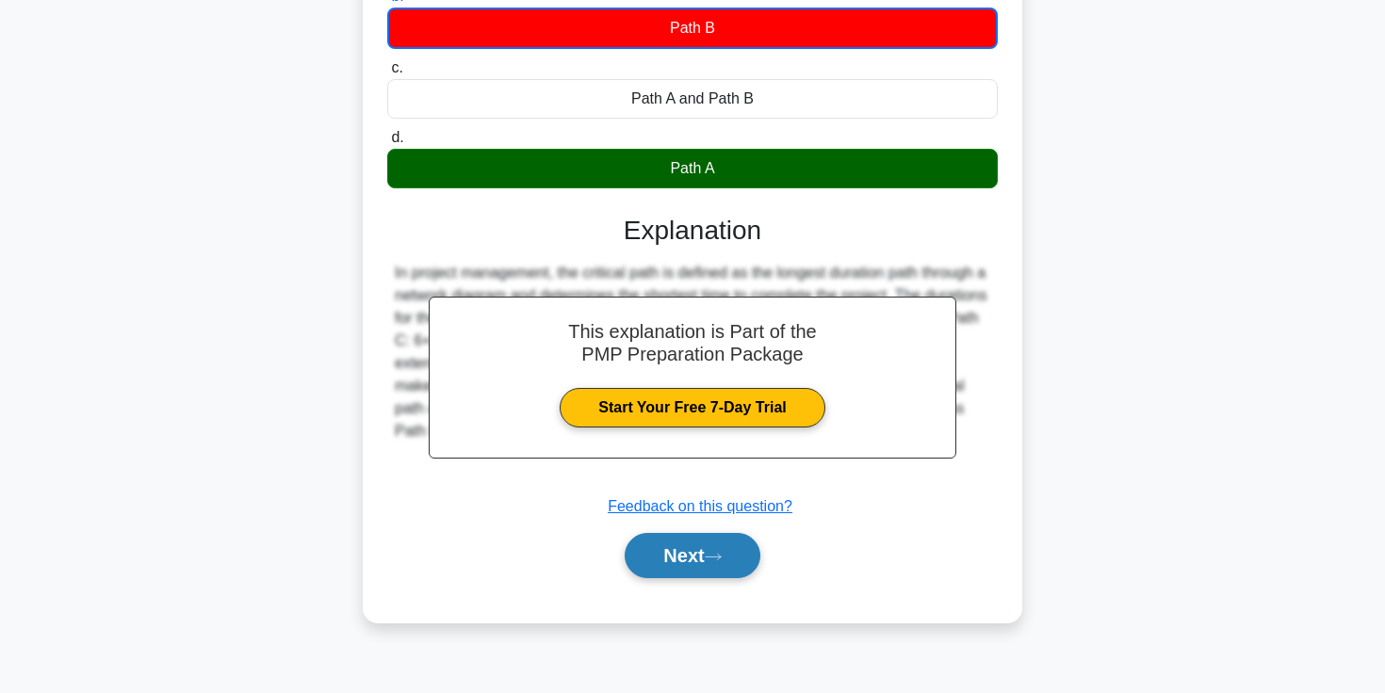
click at [668, 565] on button "Next" at bounding box center [692, 555] width 135 height 45
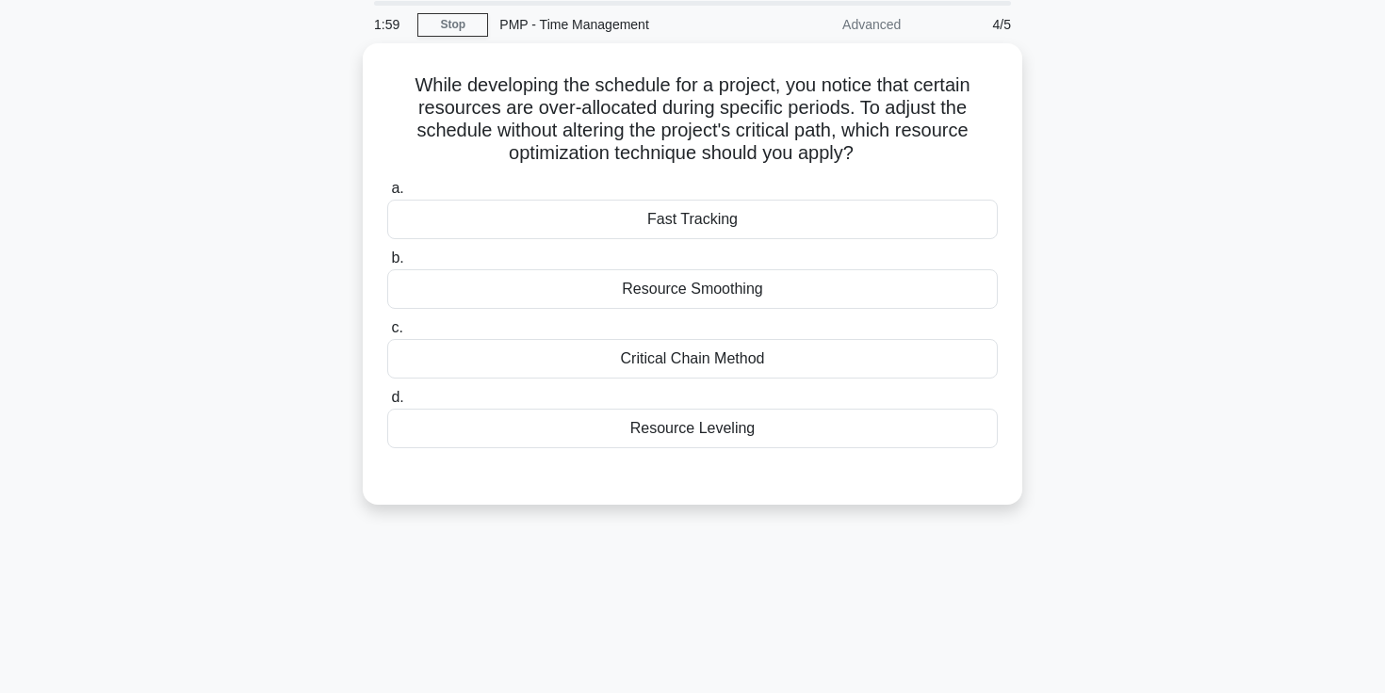
scroll to position [65, 0]
click at [756, 284] on div "Resource Smoothing" at bounding box center [692, 287] width 610 height 40
click at [387, 262] on input "b. Resource Smoothing" at bounding box center [387, 256] width 0 height 12
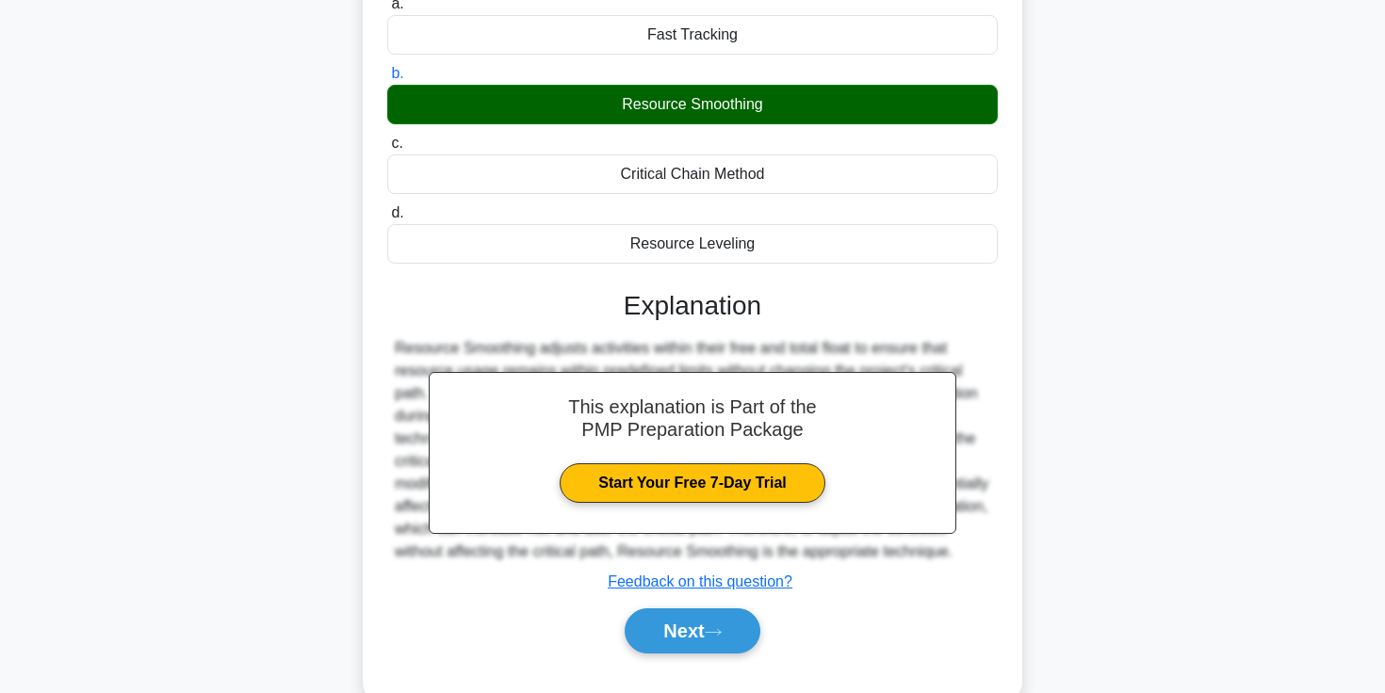
scroll to position [324, 0]
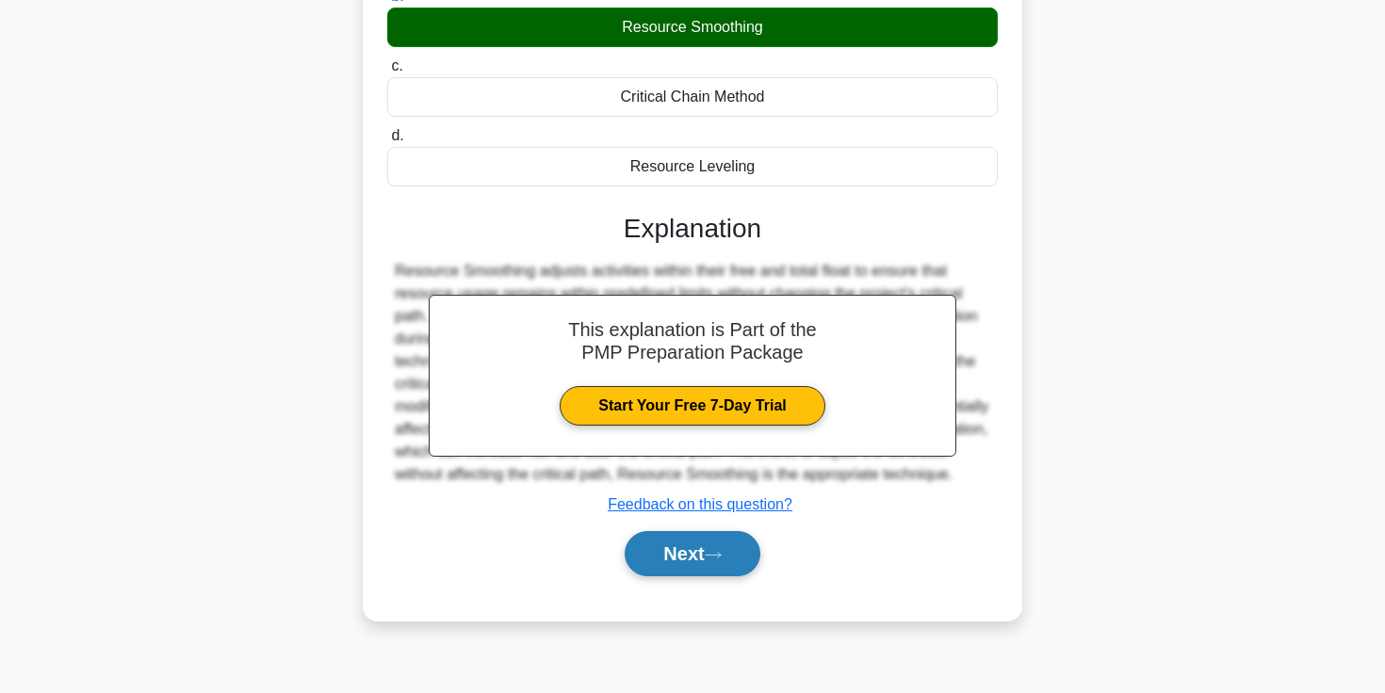
click at [689, 576] on button "Next" at bounding box center [692, 553] width 135 height 45
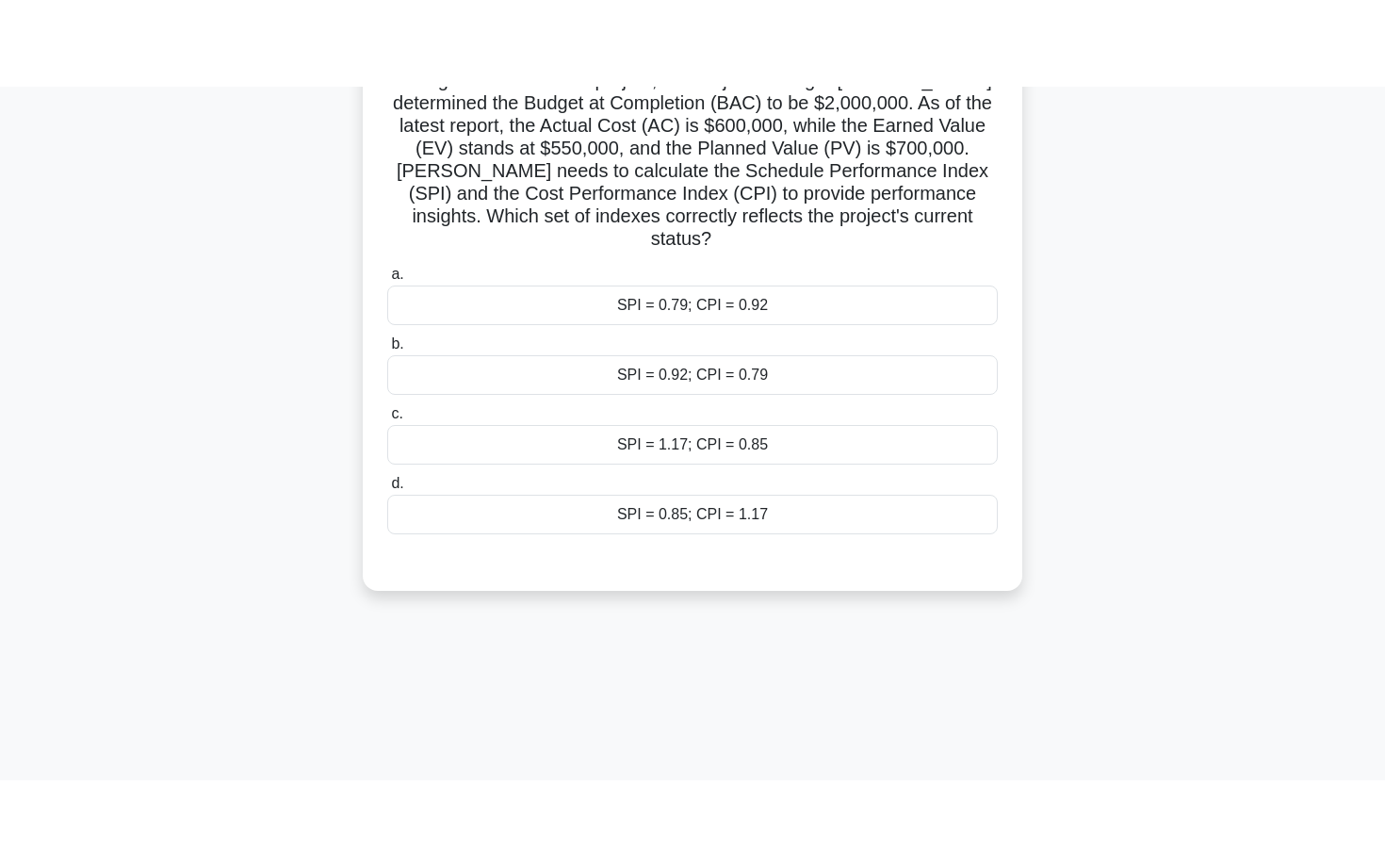
scroll to position [0, 0]
